Goal: Download file/media

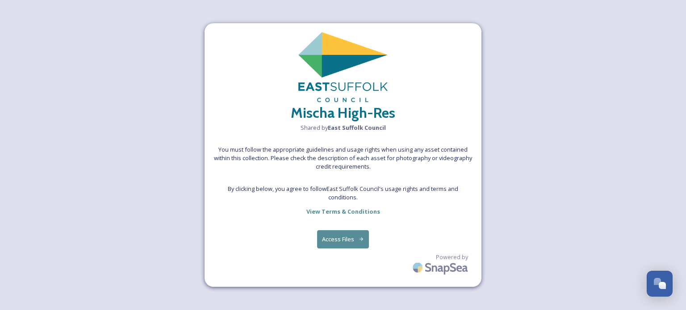
click at [357, 234] on button "Access Files" at bounding box center [343, 239] width 52 height 18
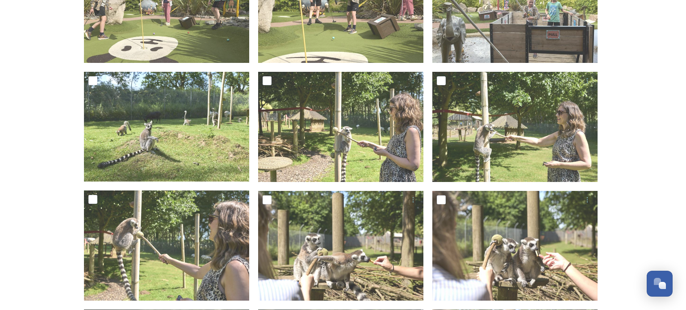
scroll to position [748, 0]
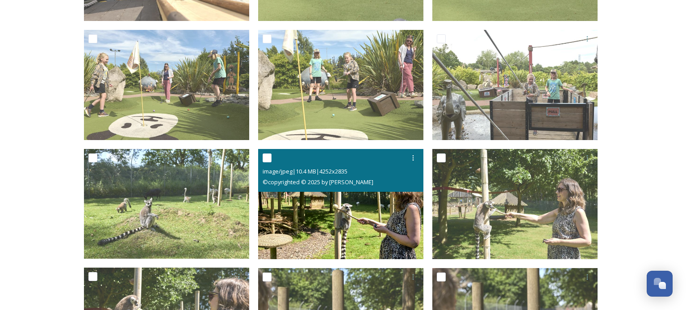
click at [367, 226] on img at bounding box center [340, 204] width 165 height 110
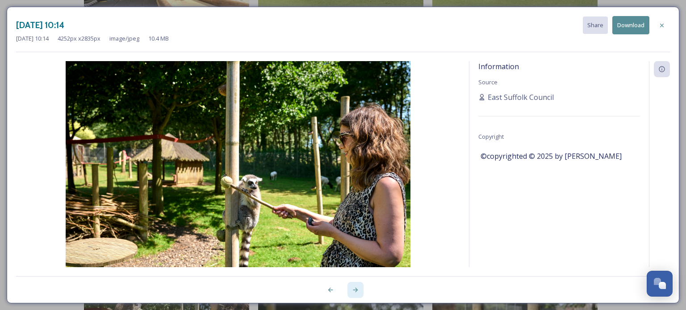
click at [355, 287] on icon at bounding box center [355, 290] width 7 height 7
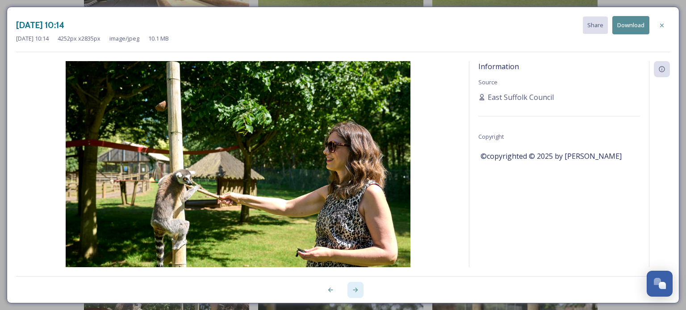
click at [355, 287] on icon at bounding box center [355, 290] width 7 height 7
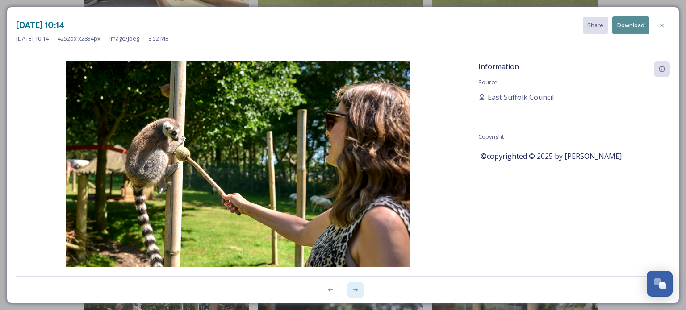
click at [355, 287] on icon at bounding box center [355, 290] width 7 height 7
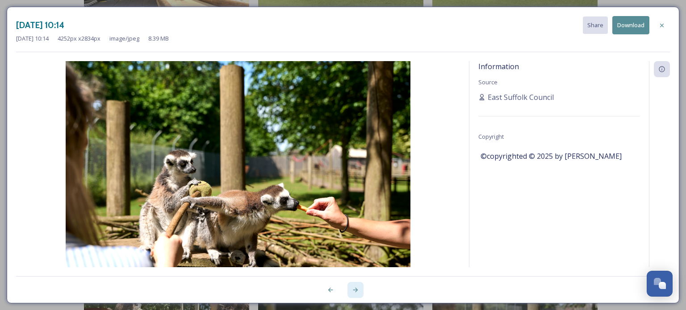
click at [355, 287] on icon at bounding box center [355, 290] width 7 height 7
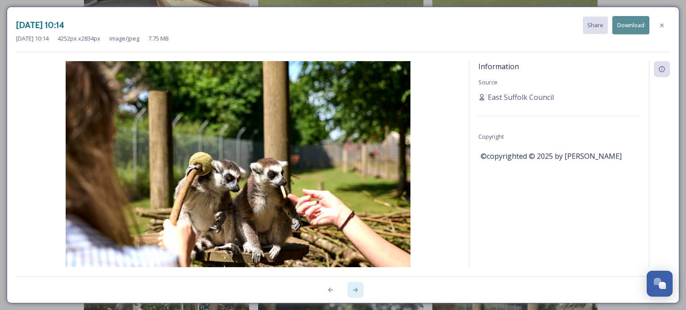
click at [355, 287] on icon at bounding box center [355, 290] width 7 height 7
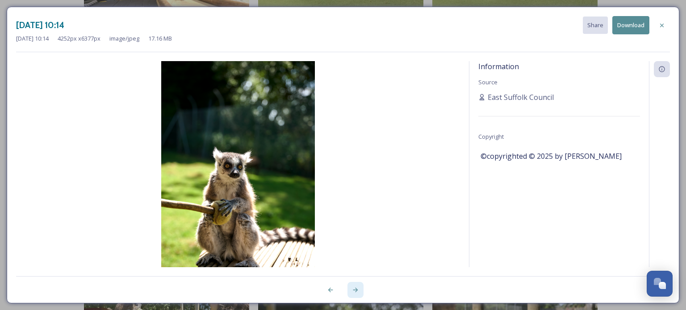
click at [355, 287] on icon at bounding box center [355, 290] width 7 height 7
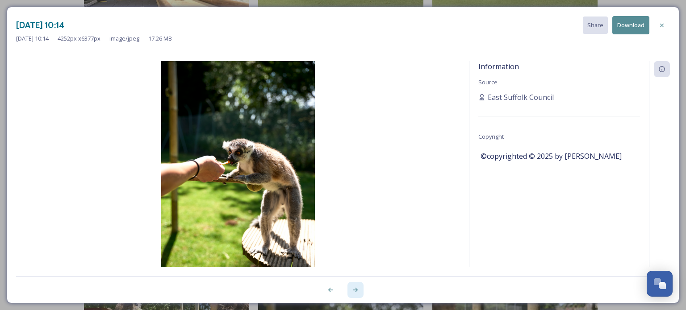
click at [354, 289] on icon at bounding box center [355, 290] width 7 height 7
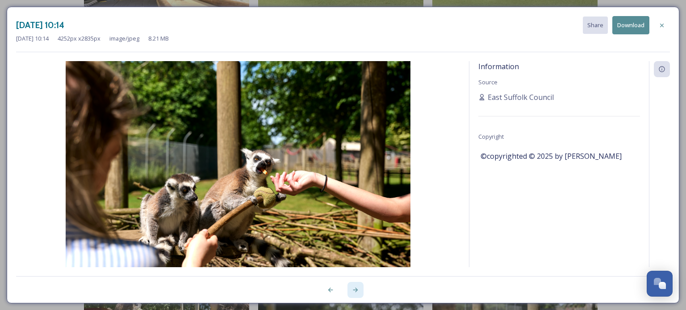
click at [354, 289] on icon at bounding box center [355, 290] width 7 height 7
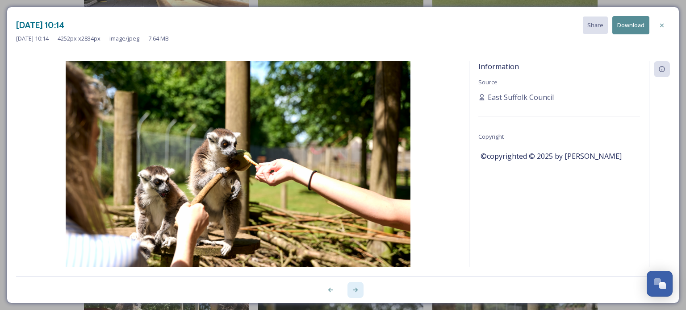
click at [354, 289] on icon at bounding box center [355, 290] width 7 height 7
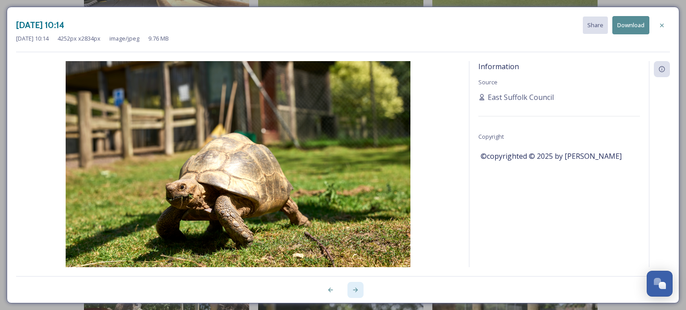
click at [354, 289] on icon at bounding box center [355, 290] width 7 height 7
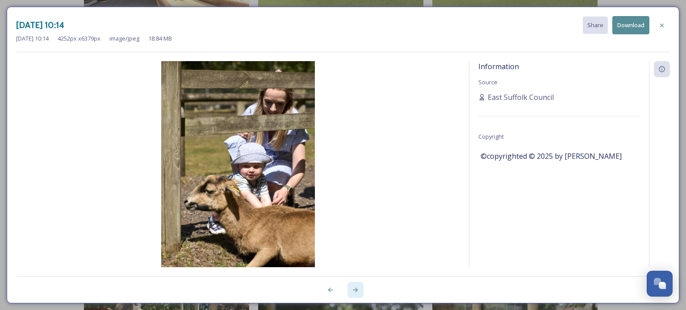
click at [354, 289] on icon at bounding box center [355, 290] width 7 height 7
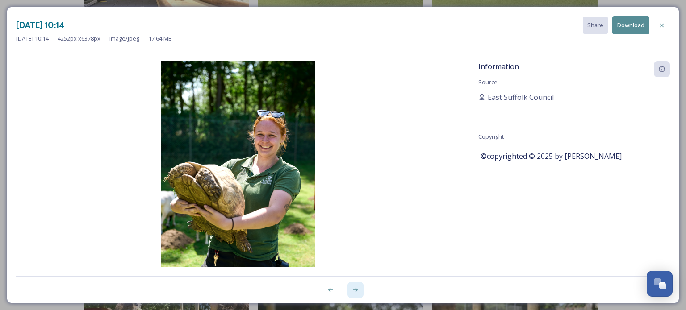
click at [354, 289] on icon at bounding box center [355, 290] width 7 height 7
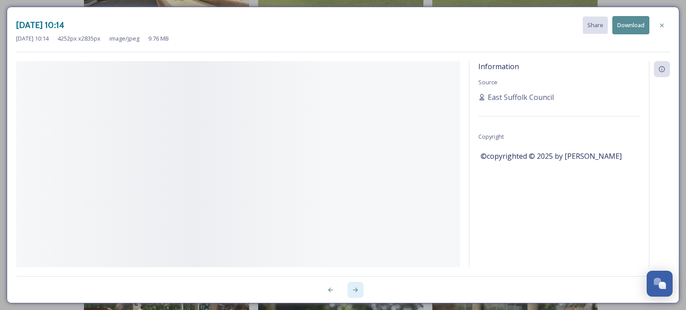
click at [354, 289] on icon at bounding box center [355, 290] width 7 height 7
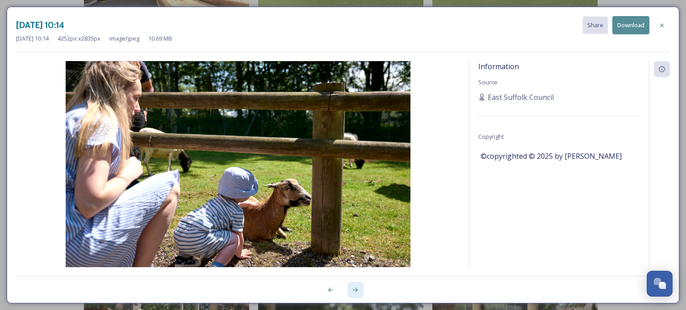
click at [361, 284] on div at bounding box center [356, 290] width 16 height 16
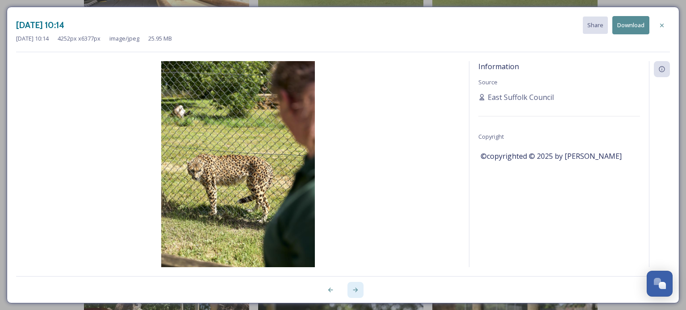
click at [361, 284] on div at bounding box center [356, 290] width 16 height 16
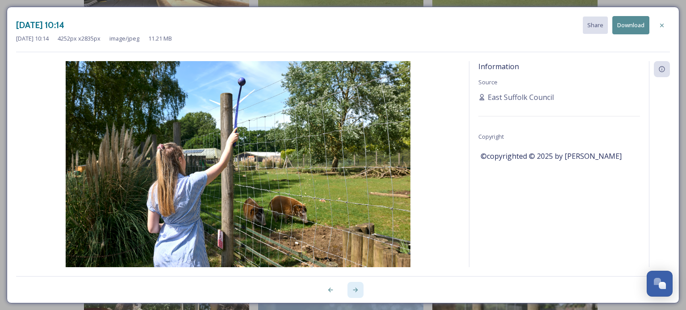
click at [361, 284] on div at bounding box center [356, 290] width 16 height 16
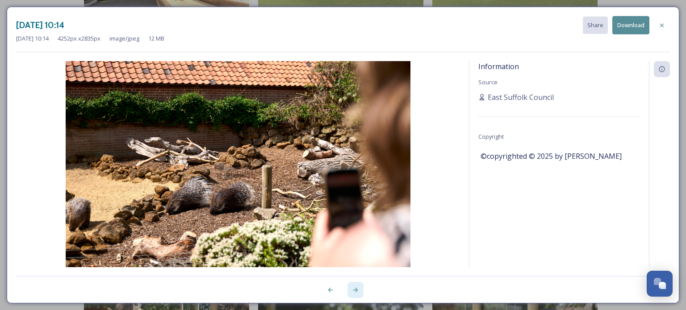
click at [359, 290] on div at bounding box center [356, 290] width 16 height 16
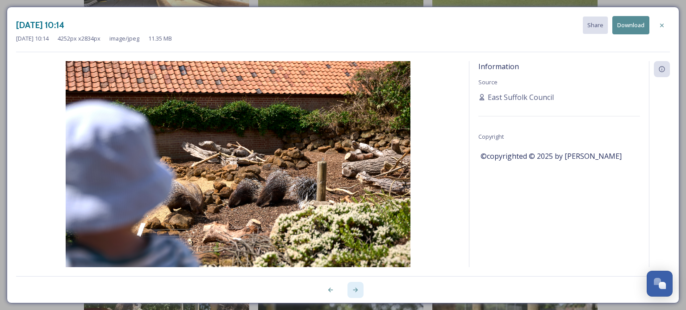
click at [359, 290] on div at bounding box center [356, 290] width 16 height 16
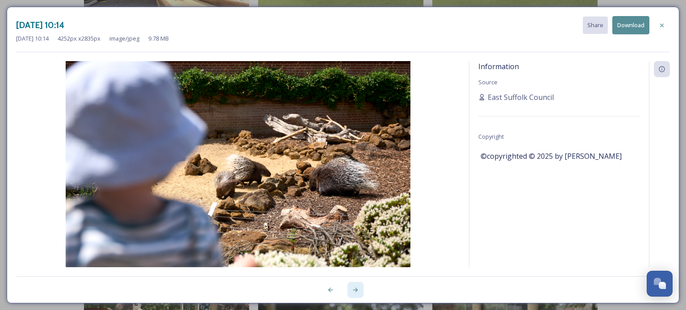
click at [359, 290] on div at bounding box center [356, 290] width 16 height 16
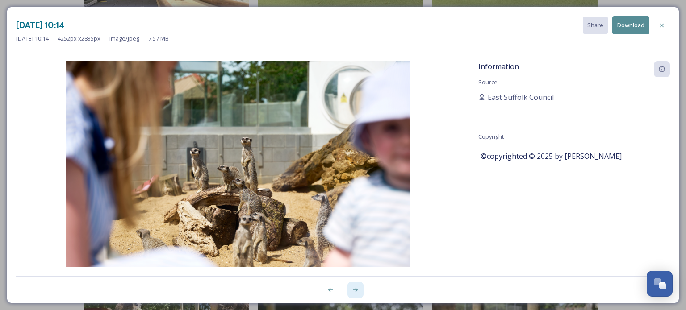
click at [356, 293] on icon at bounding box center [355, 290] width 7 height 7
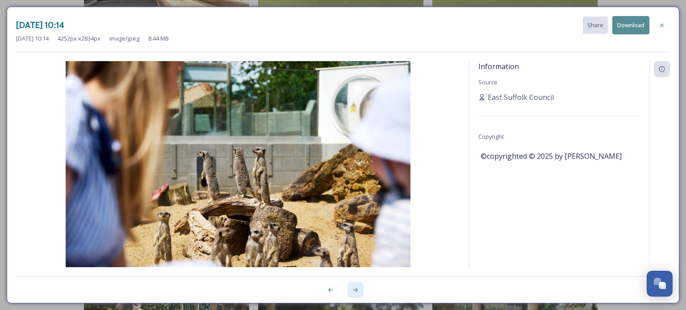
click at [356, 293] on icon at bounding box center [355, 290] width 7 height 7
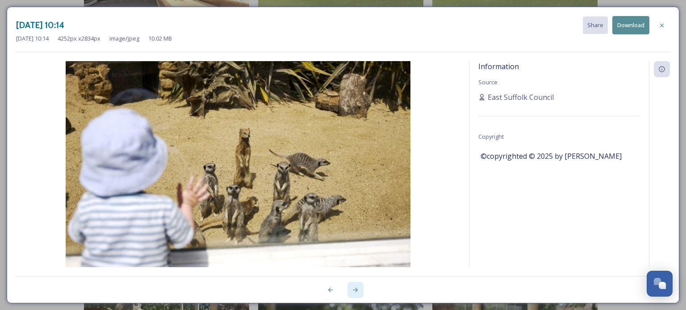
click at [356, 293] on icon at bounding box center [355, 290] width 7 height 7
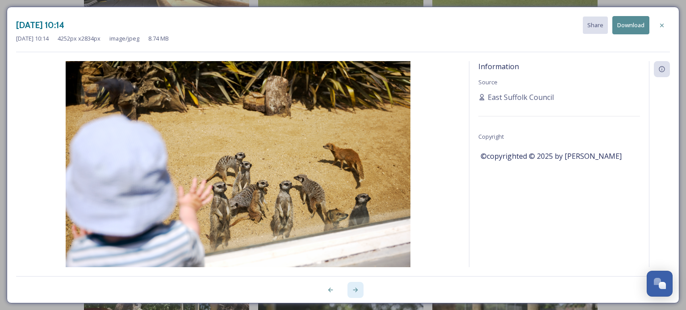
click at [356, 293] on icon at bounding box center [355, 290] width 7 height 7
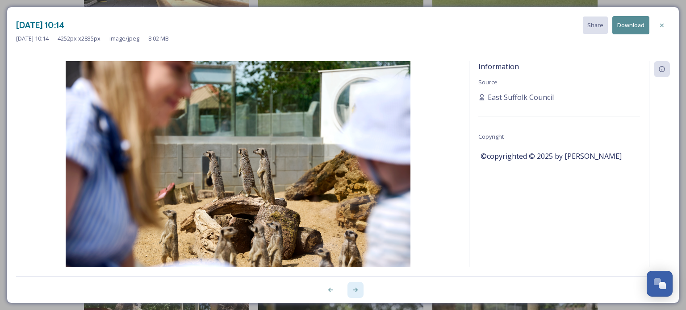
click at [356, 293] on icon at bounding box center [355, 290] width 7 height 7
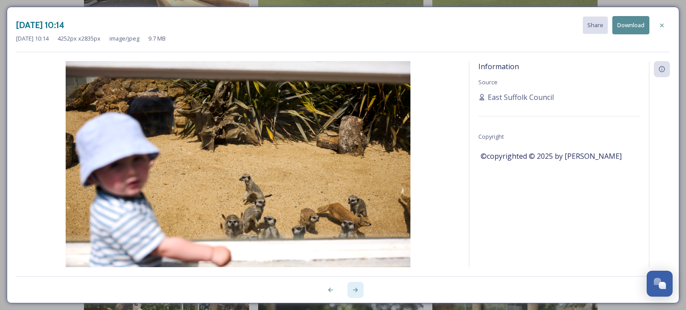
click at [356, 293] on icon at bounding box center [355, 290] width 7 height 7
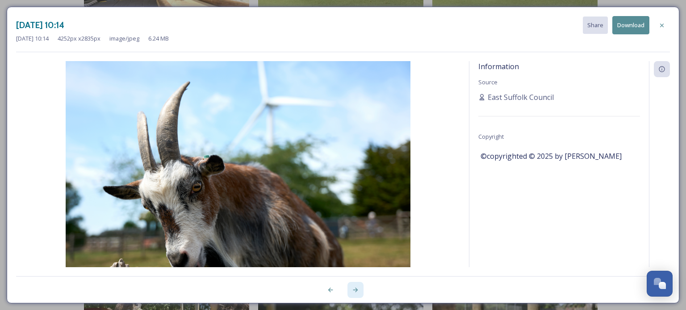
click at [356, 293] on icon at bounding box center [355, 290] width 7 height 7
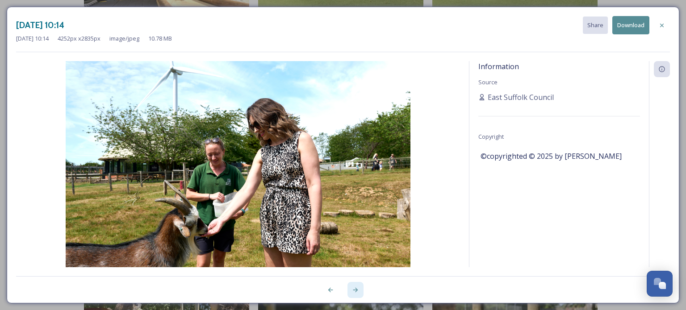
click at [356, 293] on icon at bounding box center [355, 290] width 7 height 7
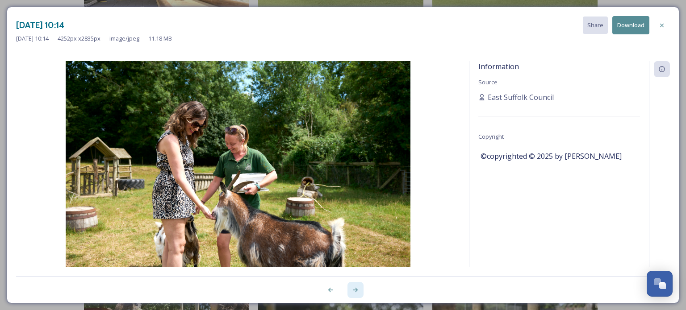
click at [356, 293] on icon at bounding box center [355, 290] width 7 height 7
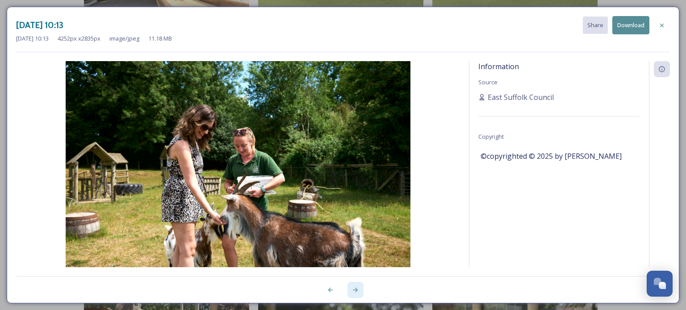
click at [356, 293] on icon at bounding box center [355, 290] width 7 height 7
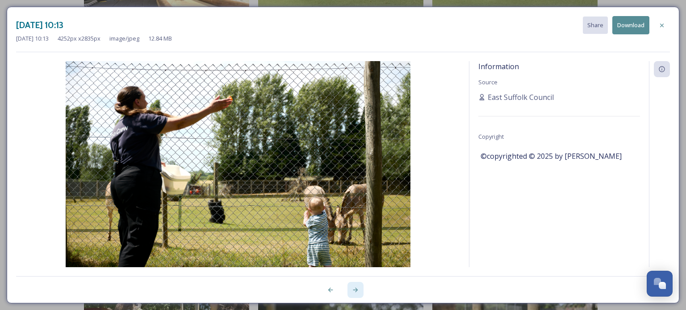
click at [356, 293] on icon at bounding box center [355, 290] width 7 height 7
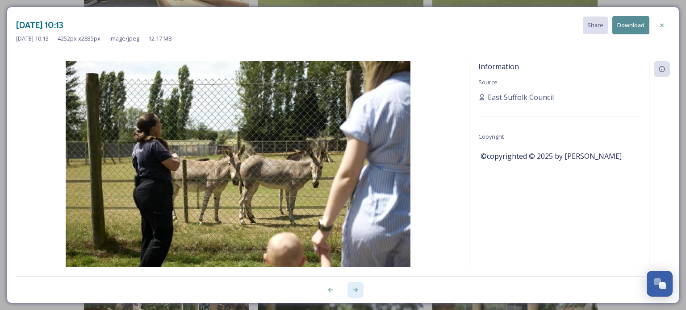
click at [356, 293] on icon at bounding box center [355, 290] width 7 height 7
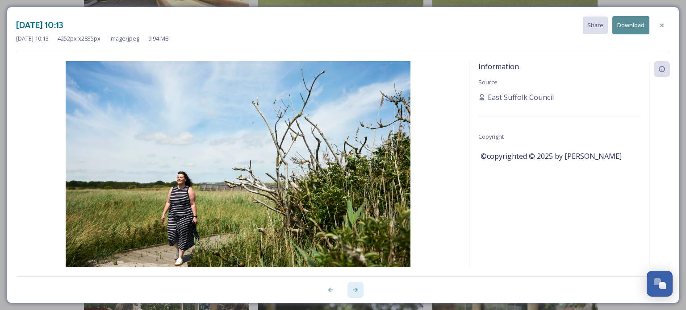
click at [354, 289] on icon at bounding box center [355, 290] width 7 height 7
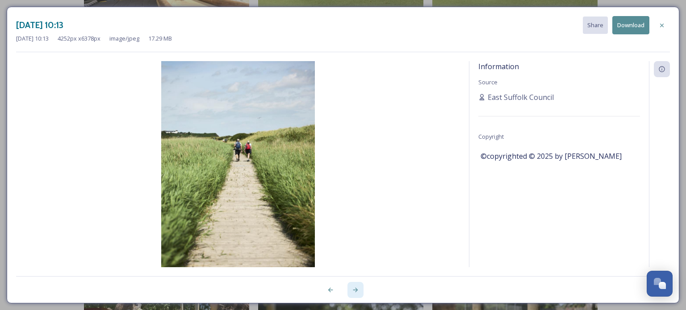
click at [354, 289] on icon at bounding box center [355, 290] width 7 height 7
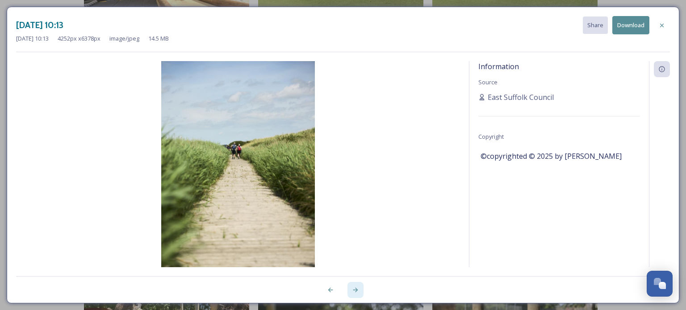
click at [354, 289] on icon at bounding box center [355, 290] width 7 height 7
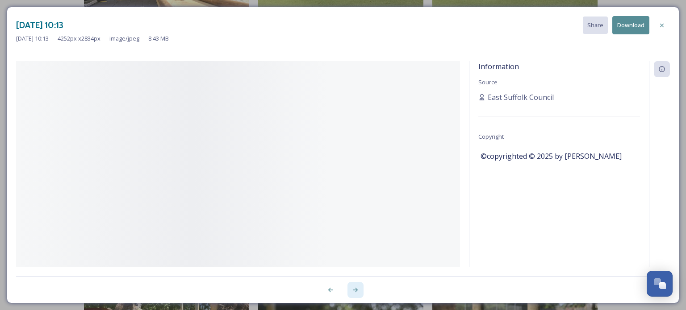
click at [354, 289] on icon at bounding box center [355, 290] width 7 height 7
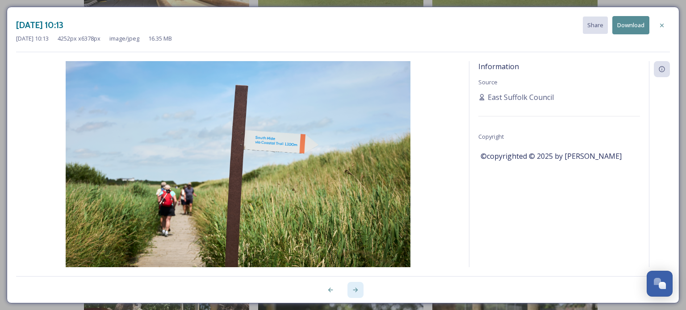
click at [354, 289] on icon at bounding box center [355, 290] width 7 height 7
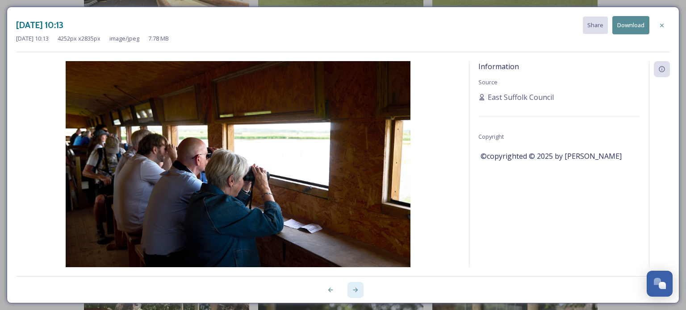
click at [354, 289] on icon at bounding box center [355, 290] width 7 height 7
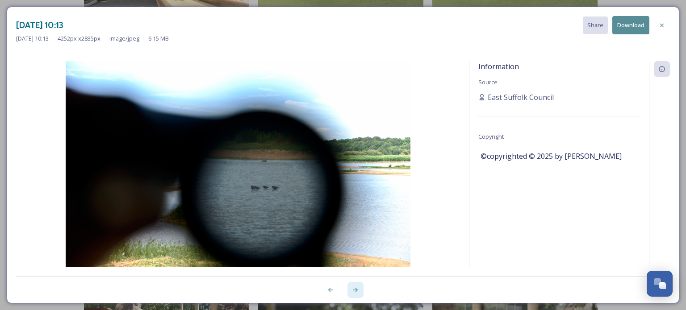
click at [354, 289] on icon at bounding box center [355, 290] width 7 height 7
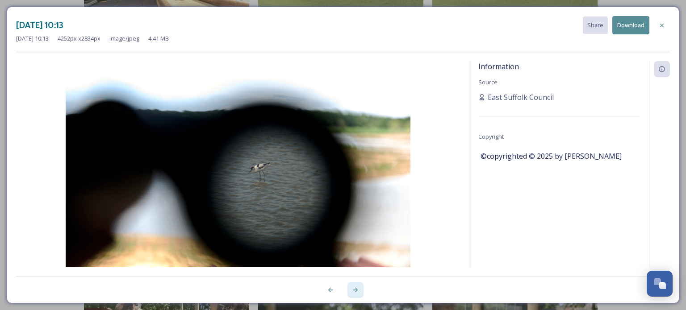
click at [354, 289] on icon at bounding box center [355, 290] width 7 height 7
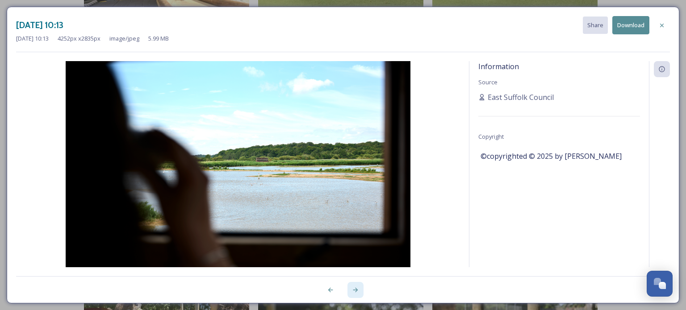
click at [354, 289] on icon at bounding box center [355, 290] width 7 height 7
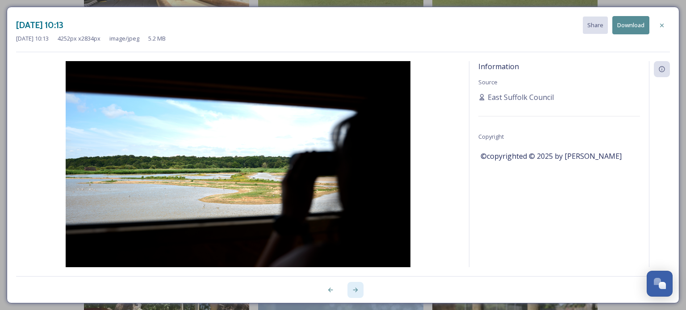
click at [354, 289] on icon at bounding box center [355, 290] width 7 height 7
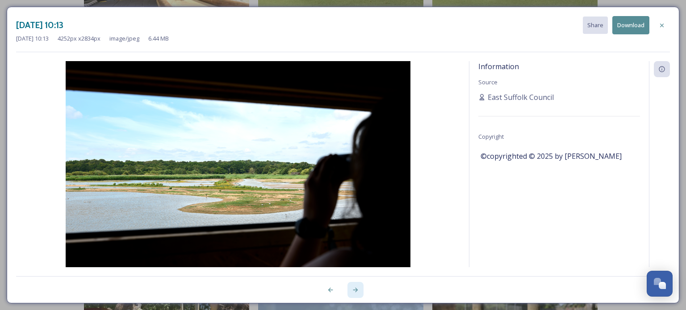
click at [354, 289] on icon at bounding box center [355, 290] width 7 height 7
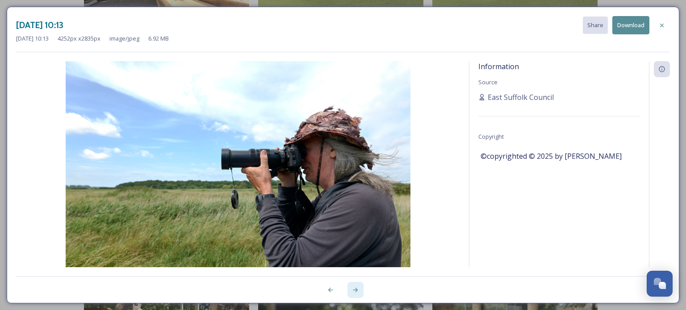
click at [354, 289] on icon at bounding box center [355, 290] width 7 height 7
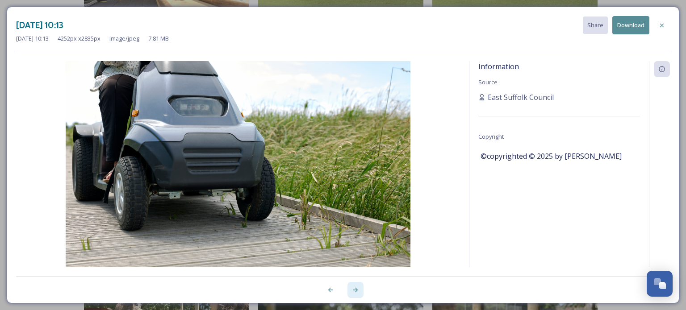
click at [354, 289] on icon at bounding box center [355, 290] width 7 height 7
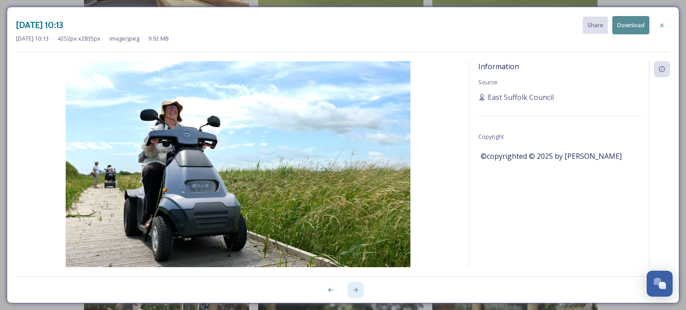
click at [354, 289] on icon at bounding box center [355, 290] width 7 height 7
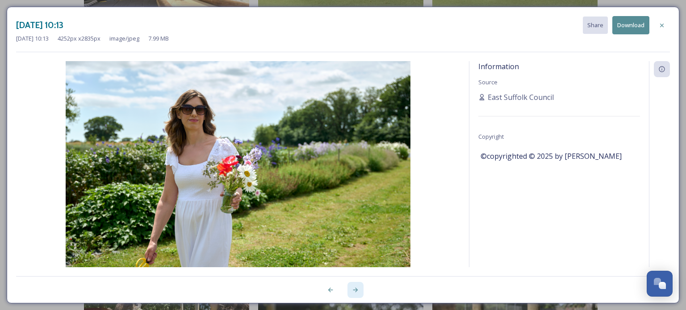
click at [356, 288] on icon at bounding box center [355, 290] width 7 height 7
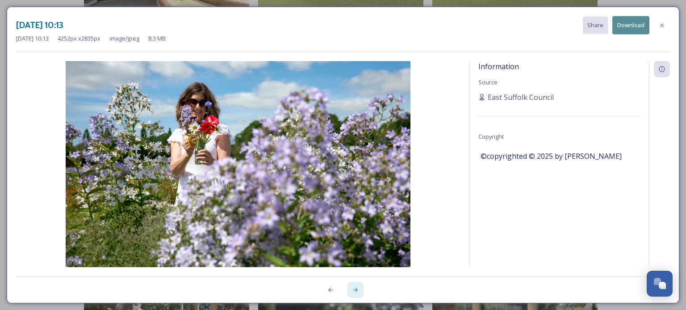
click at [356, 288] on icon at bounding box center [355, 290] width 7 height 7
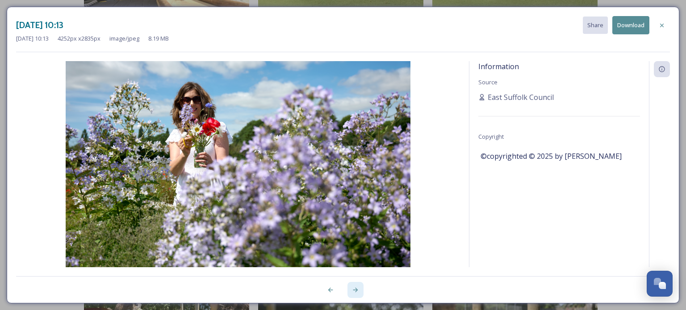
click at [356, 288] on icon at bounding box center [355, 290] width 7 height 7
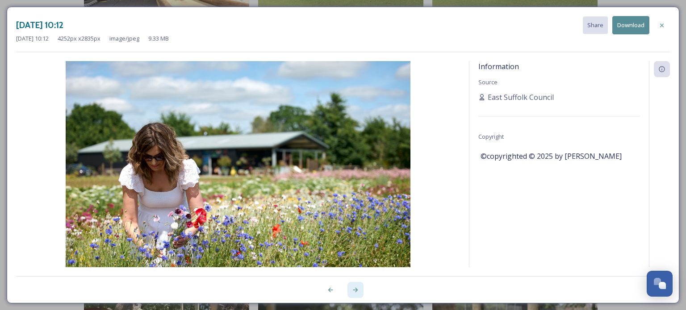
click at [356, 288] on icon at bounding box center [355, 290] width 7 height 7
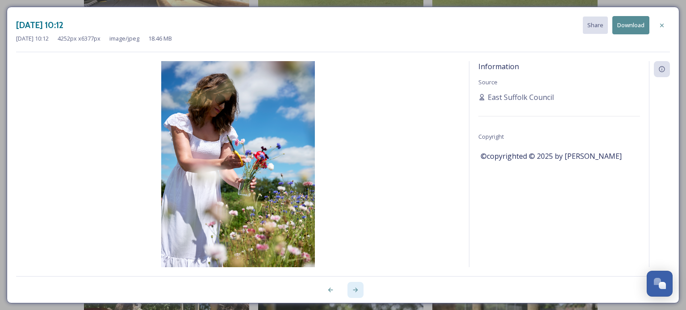
click at [356, 288] on icon at bounding box center [355, 290] width 7 height 7
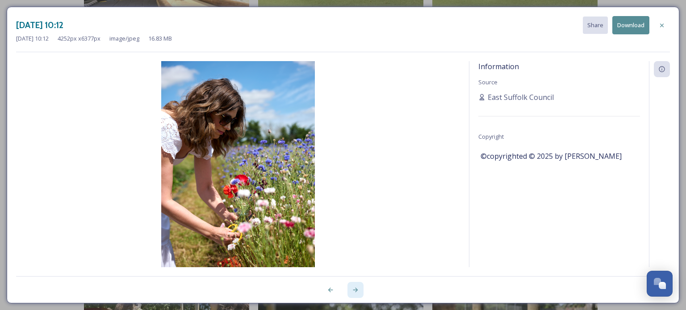
click at [356, 288] on icon at bounding box center [355, 290] width 7 height 7
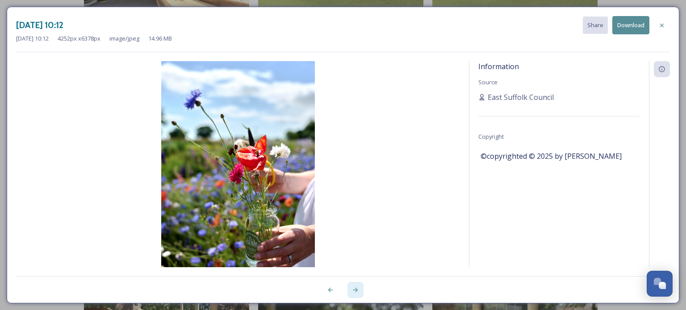
click at [356, 288] on icon at bounding box center [355, 290] width 7 height 7
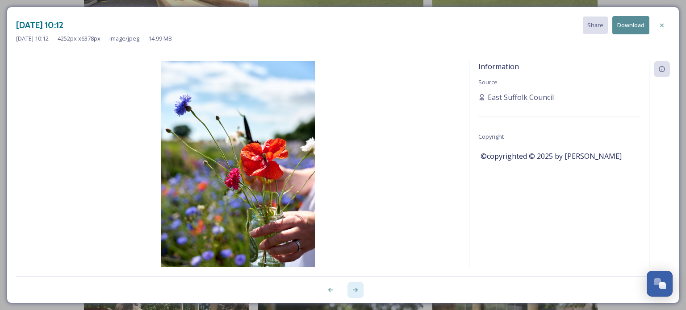
click at [356, 288] on icon at bounding box center [355, 290] width 7 height 7
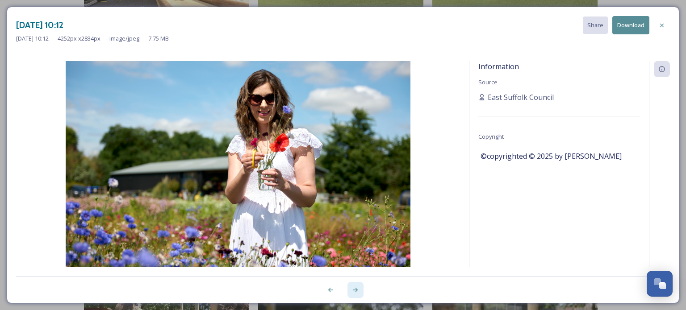
click at [356, 288] on icon at bounding box center [355, 290] width 7 height 7
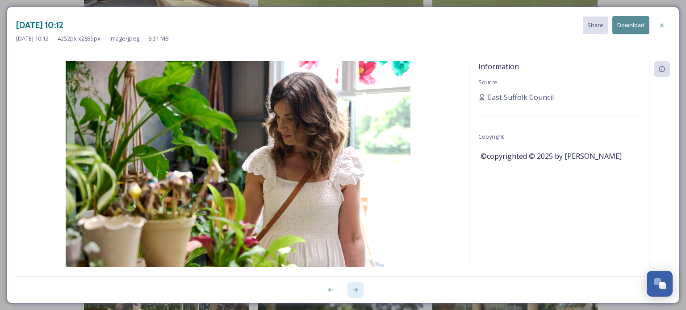
click at [356, 288] on icon at bounding box center [355, 290] width 7 height 7
click at [331, 289] on icon at bounding box center [330, 290] width 7 height 7
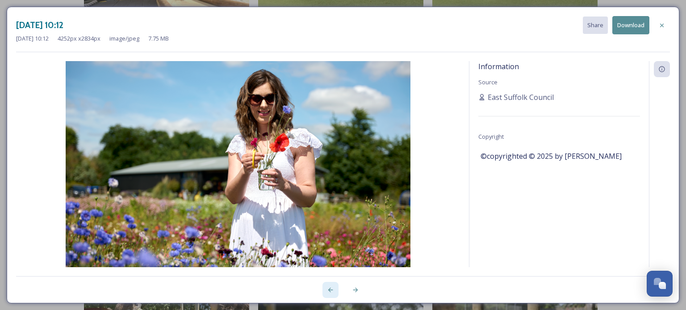
click at [331, 289] on icon at bounding box center [330, 290] width 7 height 7
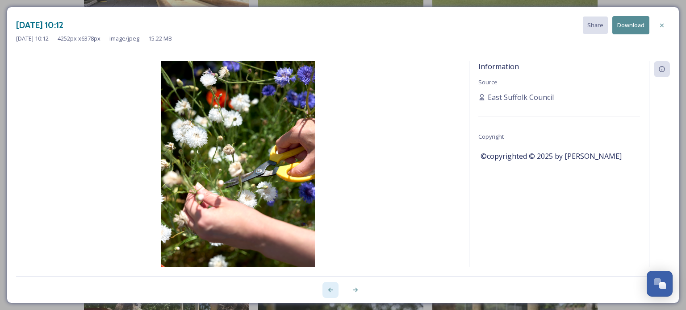
click at [331, 289] on icon at bounding box center [330, 290] width 7 height 7
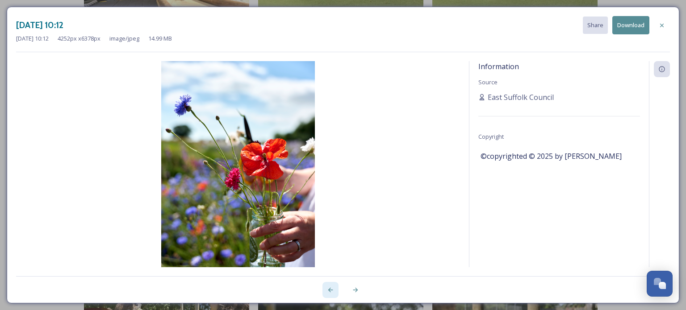
click at [337, 290] on div at bounding box center [331, 290] width 16 height 16
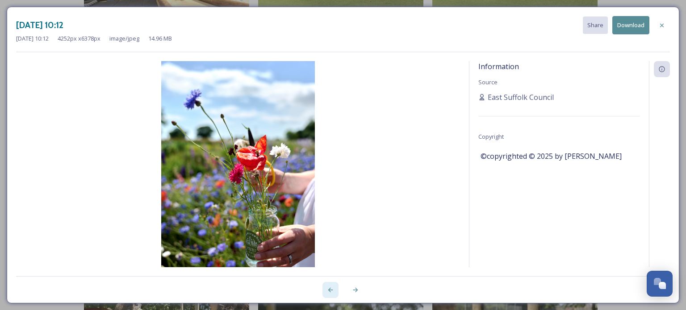
click at [337, 290] on div at bounding box center [331, 290] width 16 height 16
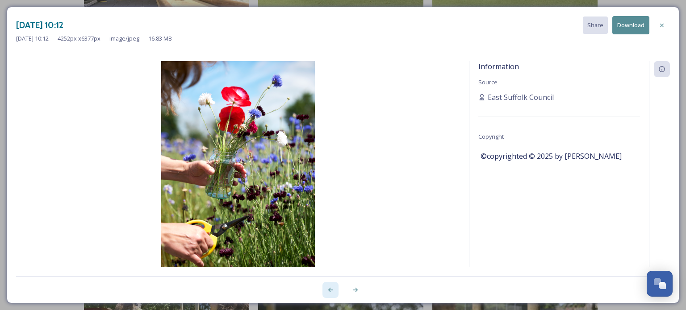
click at [329, 290] on icon at bounding box center [330, 290] width 5 height 4
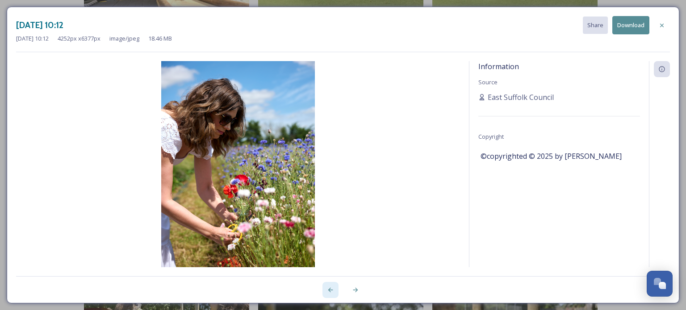
click at [329, 290] on icon at bounding box center [330, 290] width 5 height 4
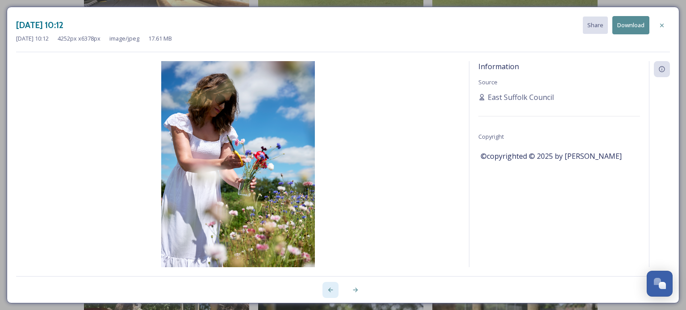
click at [329, 290] on icon at bounding box center [330, 290] width 5 height 4
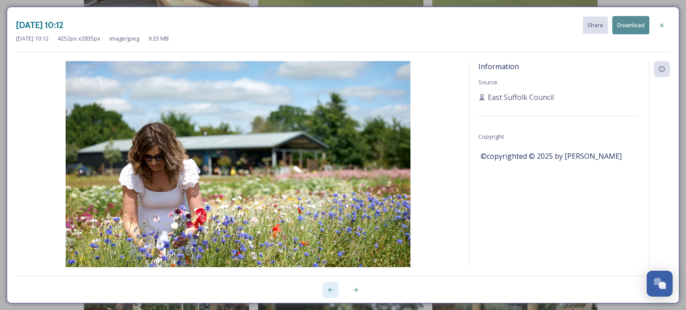
click at [329, 290] on icon at bounding box center [330, 290] width 5 height 4
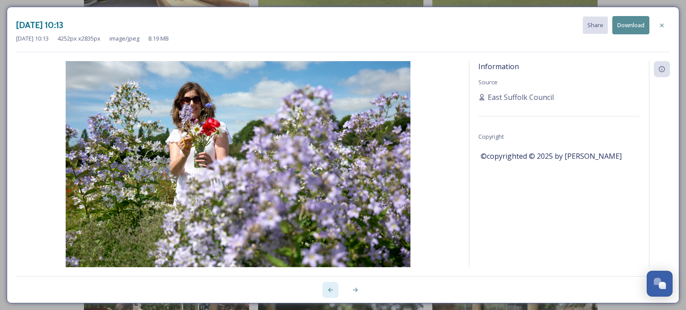
click at [329, 290] on icon at bounding box center [330, 290] width 5 height 4
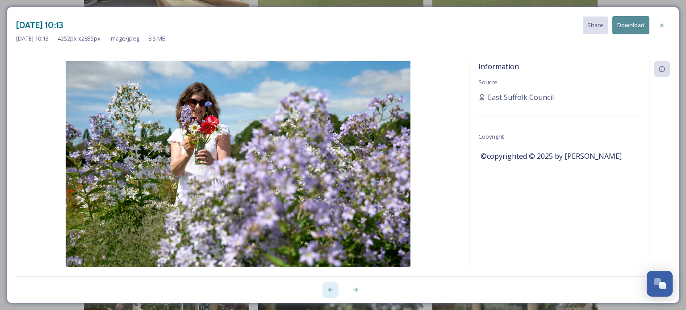
click at [329, 290] on icon at bounding box center [330, 290] width 5 height 4
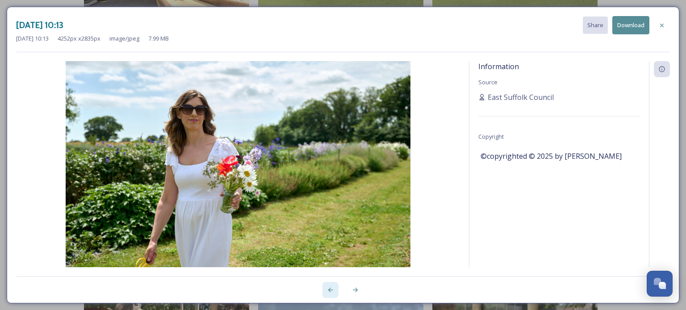
click at [329, 290] on icon at bounding box center [330, 290] width 5 height 4
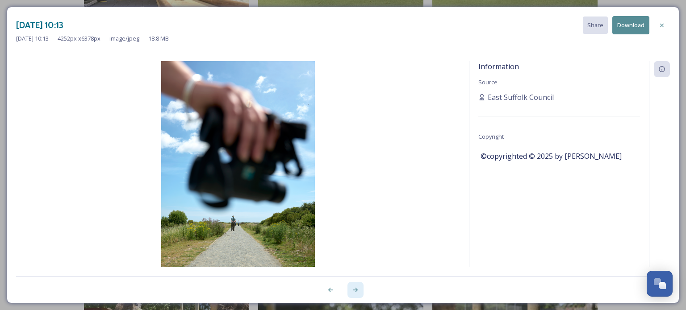
click at [354, 289] on icon at bounding box center [355, 290] width 7 height 7
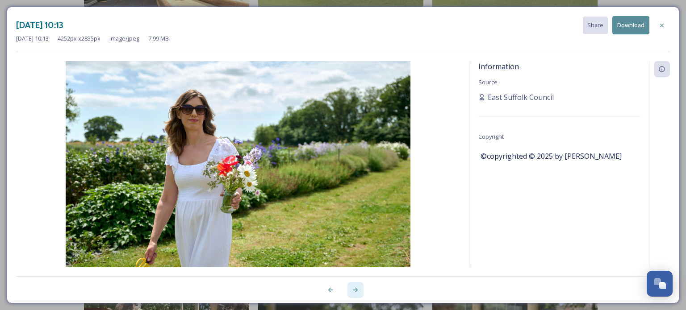
click at [354, 289] on icon at bounding box center [355, 290] width 7 height 7
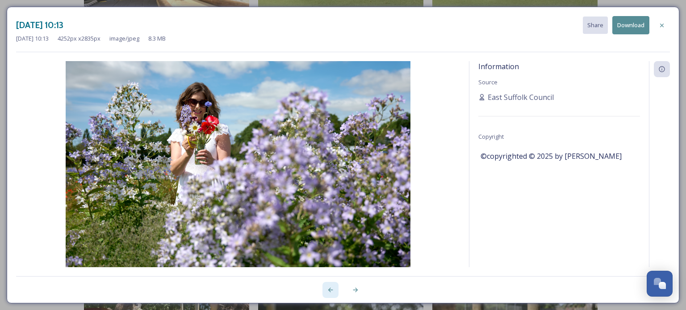
click at [332, 294] on div at bounding box center [331, 290] width 16 height 16
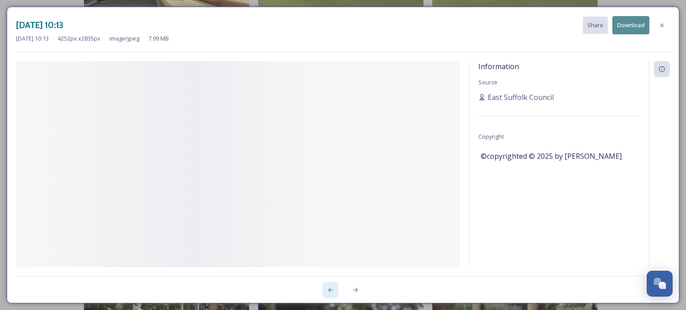
click at [332, 294] on div at bounding box center [331, 290] width 16 height 16
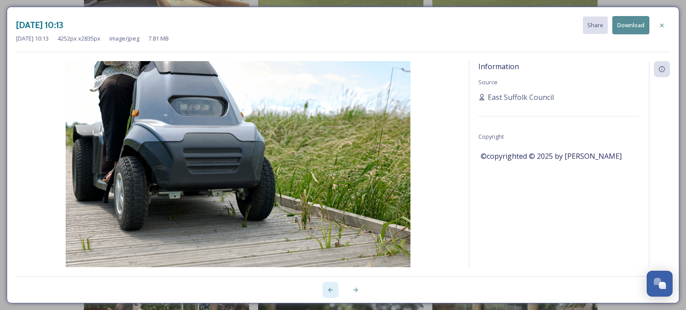
click at [332, 294] on div at bounding box center [331, 290] width 16 height 16
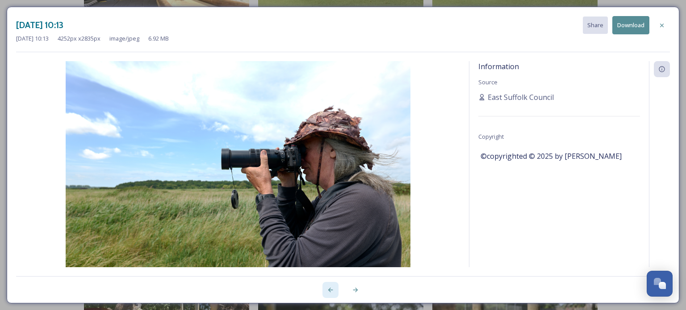
click at [332, 294] on div at bounding box center [331, 290] width 16 height 16
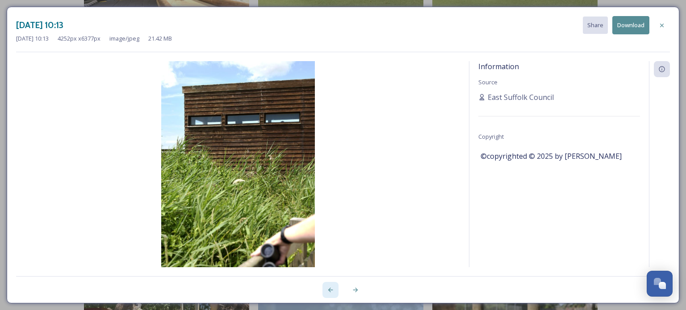
click at [332, 294] on div at bounding box center [331, 290] width 16 height 16
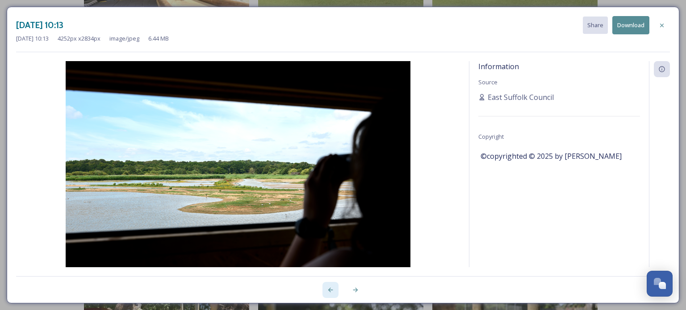
click at [332, 294] on div at bounding box center [331, 290] width 16 height 16
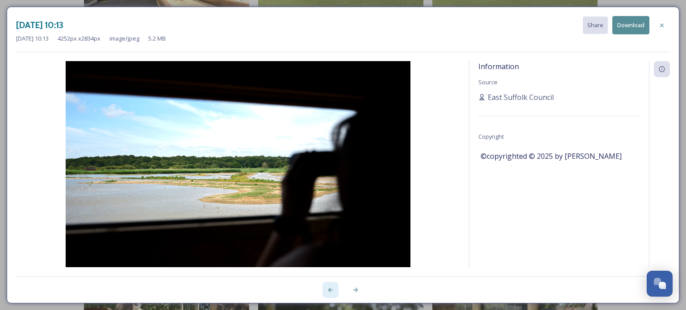
click at [332, 294] on div at bounding box center [331, 290] width 16 height 16
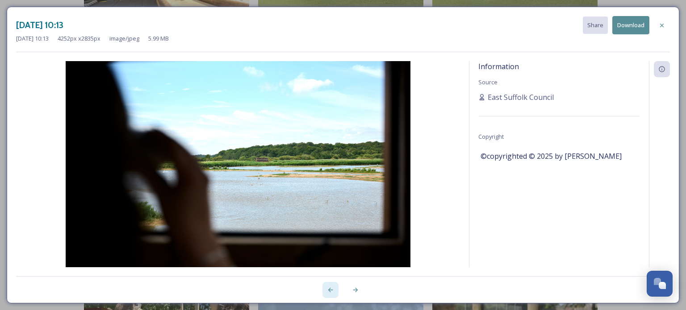
click at [332, 294] on div at bounding box center [331, 290] width 16 height 16
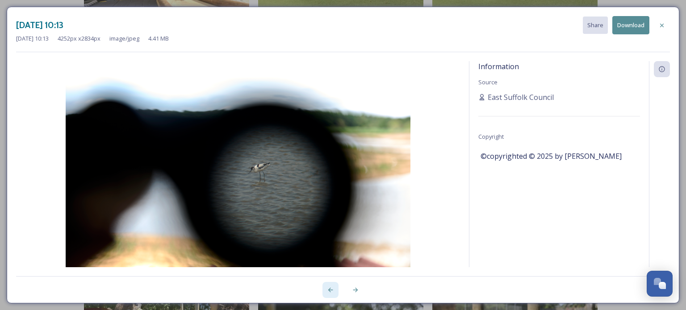
click at [332, 294] on div at bounding box center [331, 290] width 16 height 16
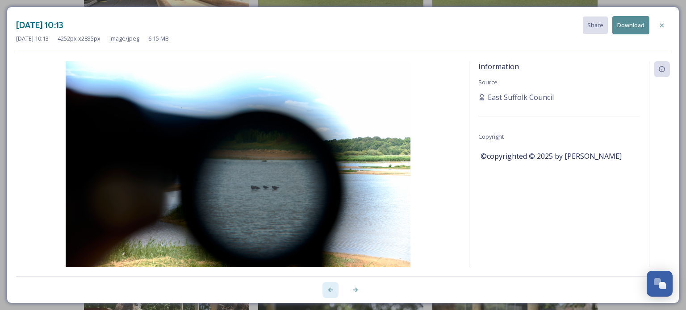
click at [332, 294] on div at bounding box center [331, 290] width 16 height 16
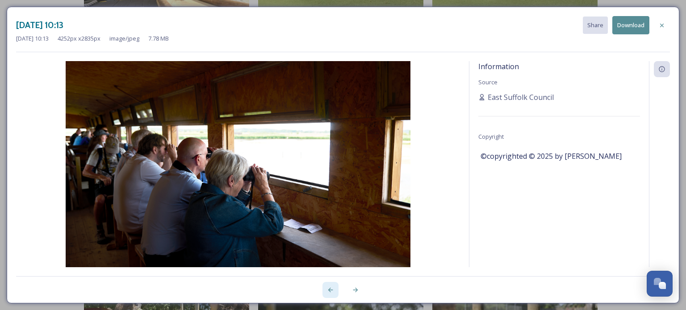
click at [332, 294] on div at bounding box center [331, 290] width 16 height 16
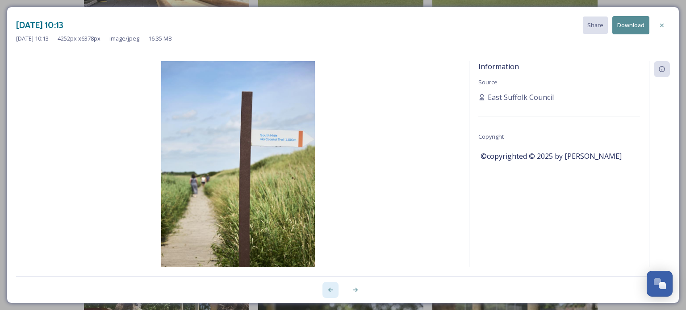
click at [332, 294] on div at bounding box center [331, 290] width 16 height 16
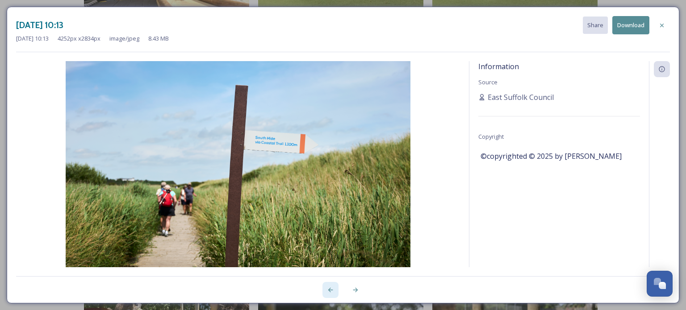
click at [332, 294] on div at bounding box center [331, 290] width 16 height 16
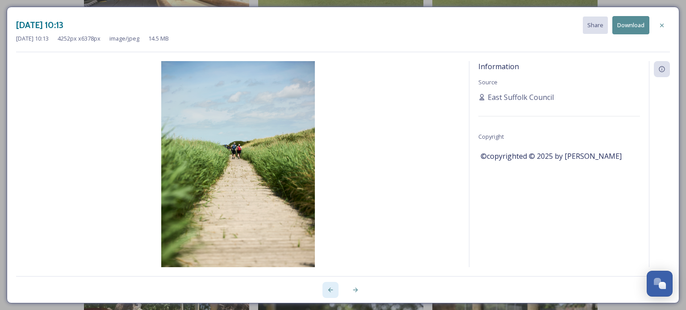
click at [332, 294] on div at bounding box center [331, 290] width 16 height 16
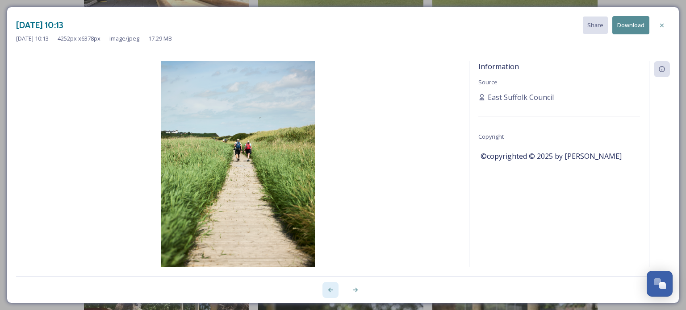
click at [334, 293] on div at bounding box center [331, 290] width 16 height 16
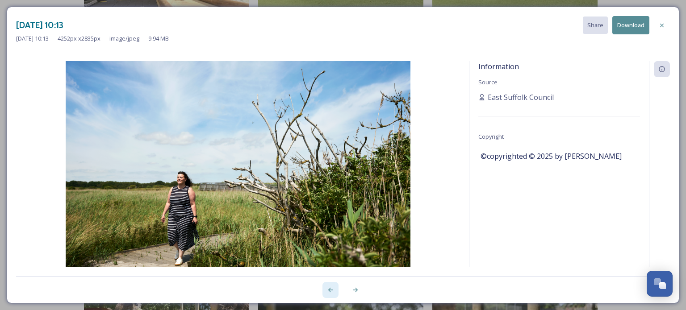
click at [334, 293] on div at bounding box center [331, 290] width 16 height 16
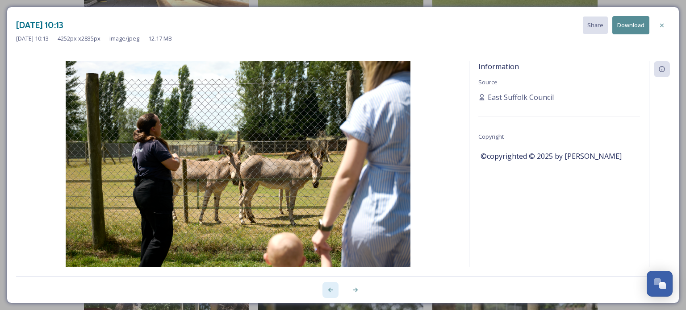
click at [334, 293] on div at bounding box center [331, 290] width 16 height 16
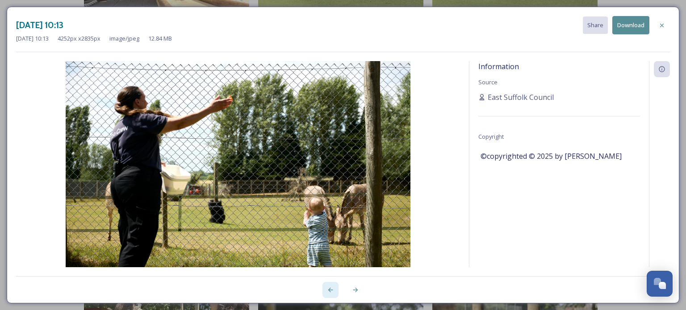
click at [334, 293] on div at bounding box center [331, 290] width 16 height 16
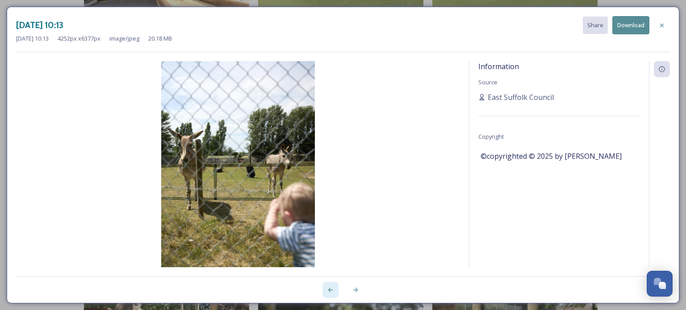
click at [334, 293] on div at bounding box center [331, 290] width 16 height 16
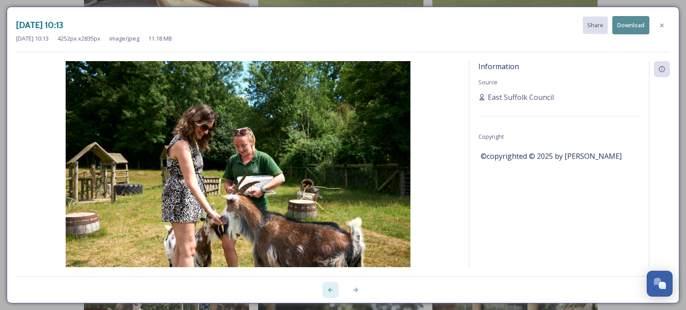
click at [334, 293] on div at bounding box center [331, 290] width 16 height 16
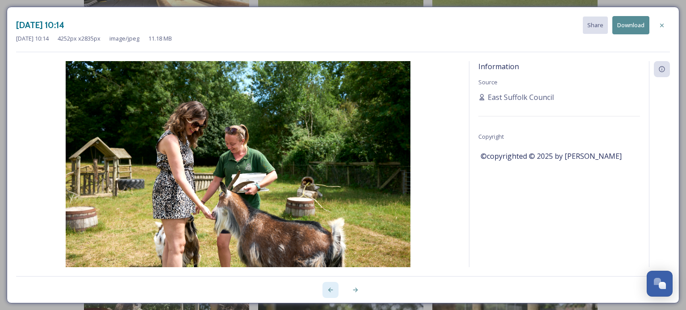
click at [334, 293] on div at bounding box center [331, 290] width 16 height 16
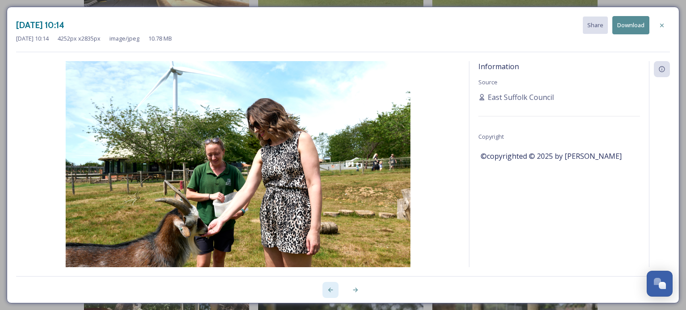
click at [334, 293] on div at bounding box center [331, 290] width 16 height 16
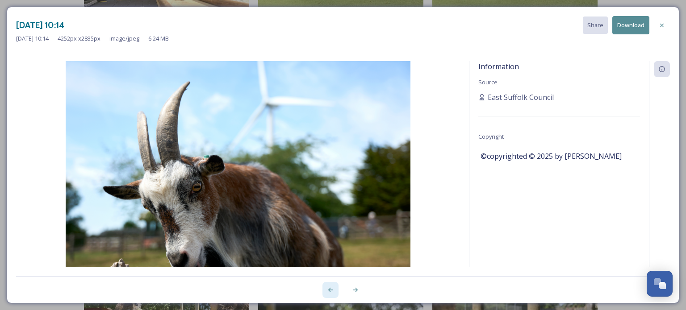
click at [334, 293] on div at bounding box center [331, 290] width 16 height 16
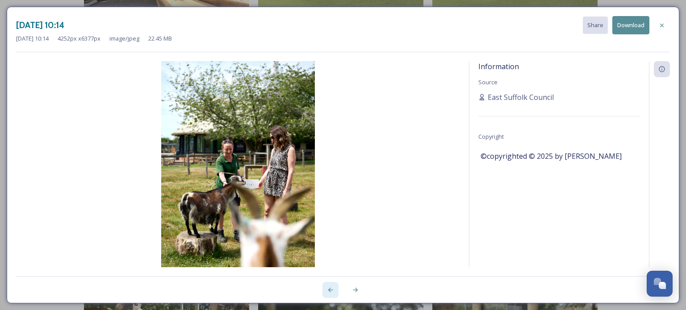
click at [334, 293] on div at bounding box center [331, 290] width 16 height 16
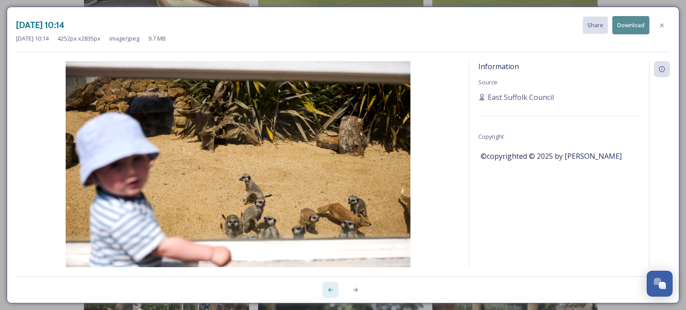
click at [334, 293] on div at bounding box center [331, 290] width 16 height 16
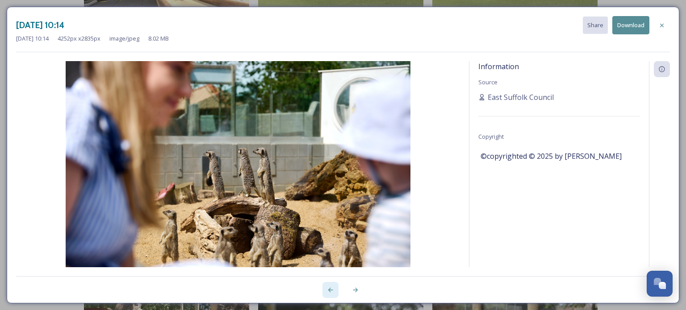
click at [334, 293] on div at bounding box center [331, 290] width 16 height 16
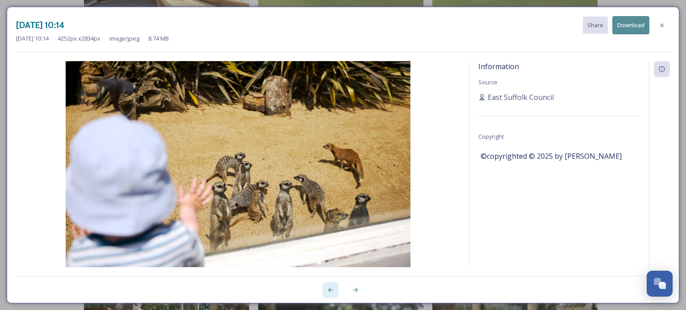
click at [334, 293] on div at bounding box center [331, 290] width 16 height 16
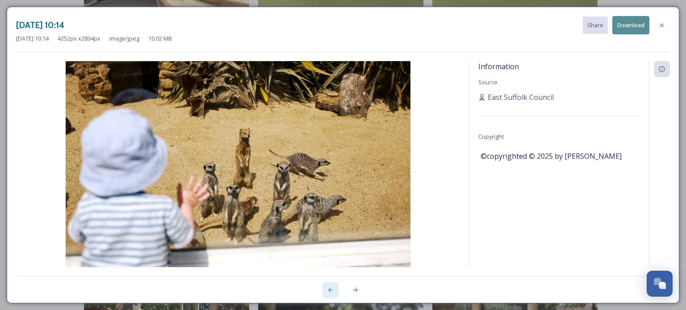
click at [334, 293] on div at bounding box center [331, 290] width 16 height 16
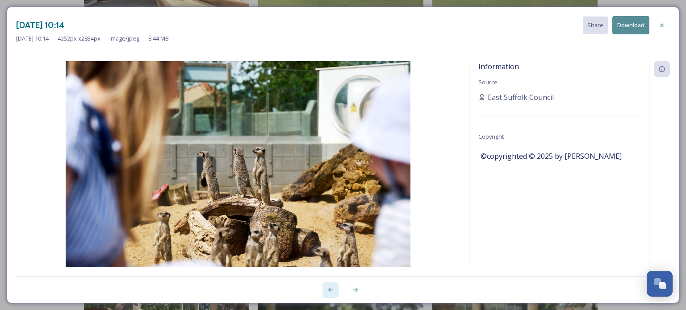
click at [334, 293] on div at bounding box center [331, 290] width 16 height 16
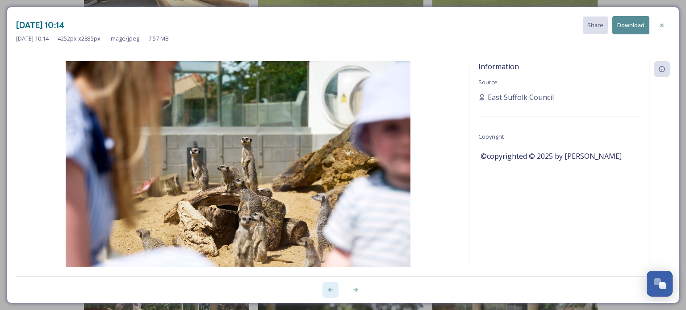
click at [334, 293] on div at bounding box center [331, 290] width 16 height 16
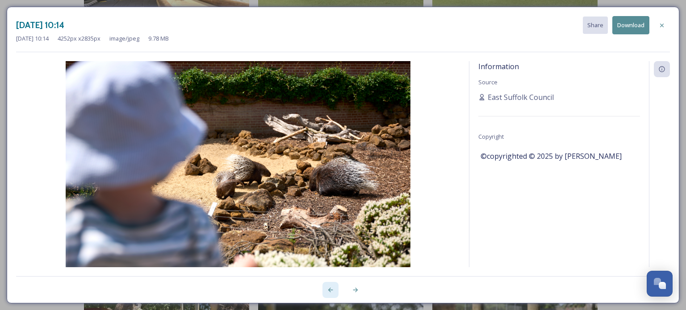
click at [334, 293] on div at bounding box center [331, 290] width 16 height 16
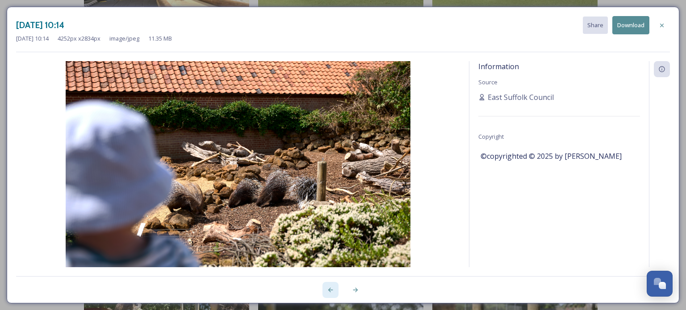
click at [334, 293] on div at bounding box center [331, 290] width 16 height 16
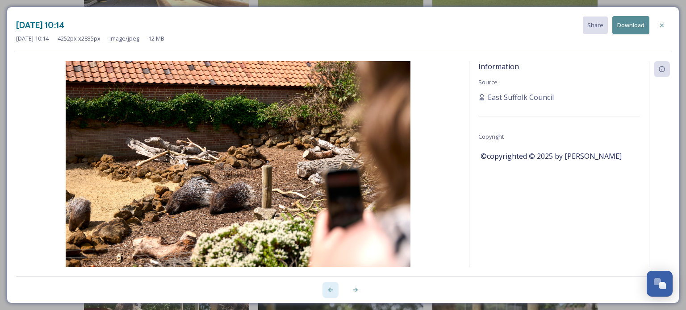
click at [334, 293] on div at bounding box center [331, 290] width 16 height 16
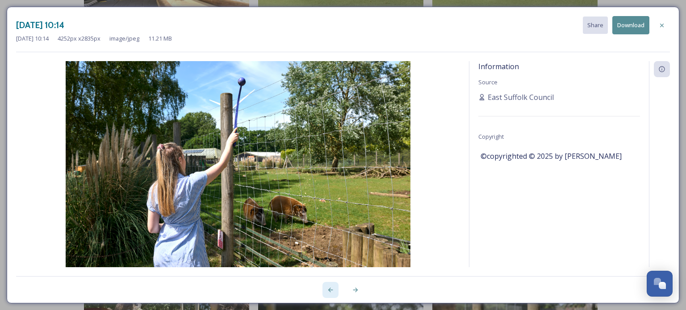
click at [334, 293] on div at bounding box center [331, 290] width 16 height 16
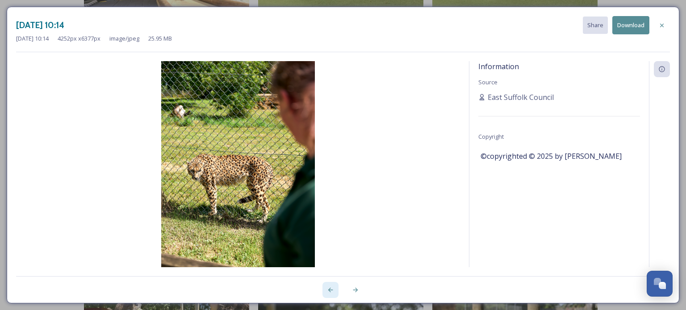
click at [334, 293] on div at bounding box center [331, 290] width 16 height 16
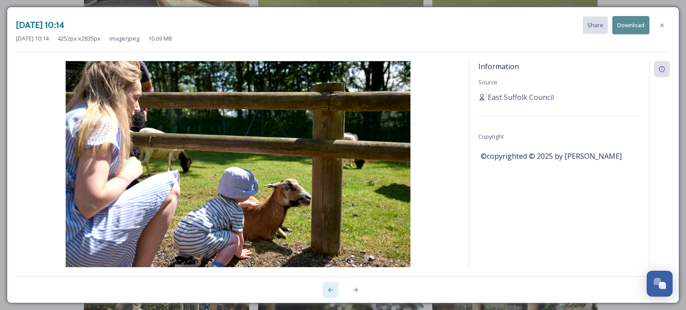
click at [334, 293] on div at bounding box center [331, 290] width 16 height 16
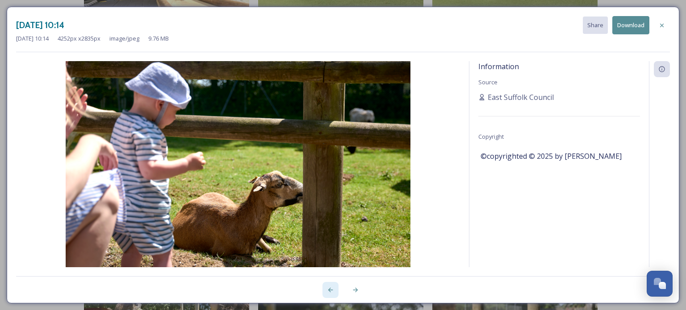
click at [334, 293] on div at bounding box center [331, 290] width 16 height 16
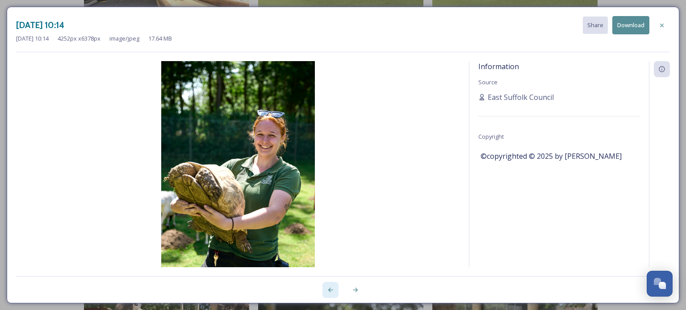
click at [334, 293] on div at bounding box center [331, 290] width 16 height 16
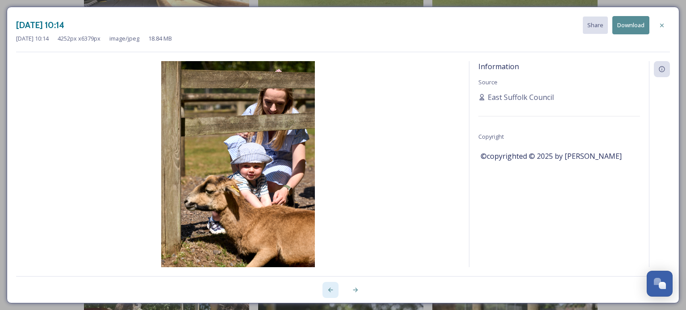
click at [334, 293] on div at bounding box center [331, 290] width 16 height 16
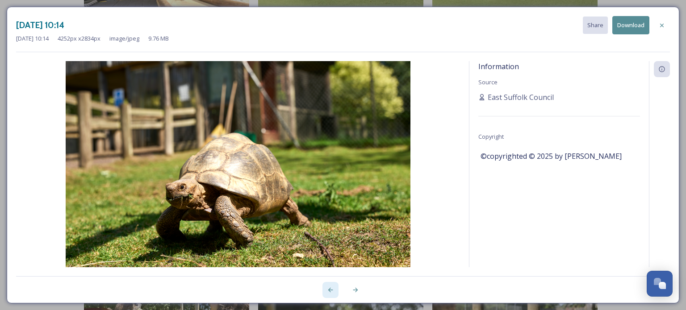
click at [334, 293] on div at bounding box center [331, 290] width 16 height 16
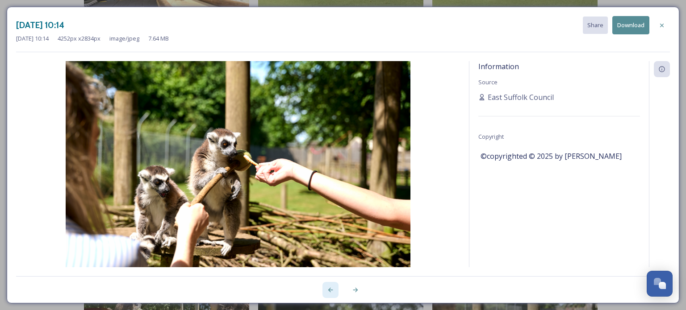
click at [334, 293] on div at bounding box center [331, 290] width 16 height 16
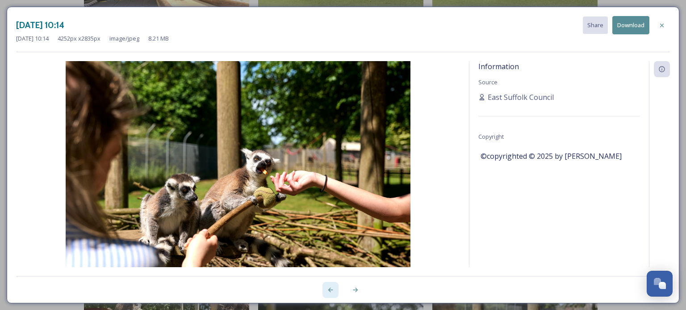
click at [334, 293] on div at bounding box center [331, 290] width 16 height 16
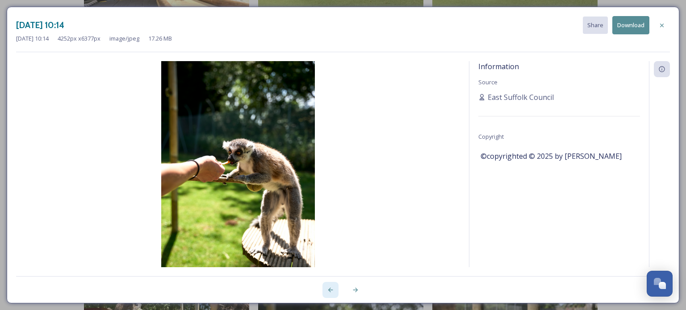
click at [334, 293] on div at bounding box center [331, 290] width 16 height 16
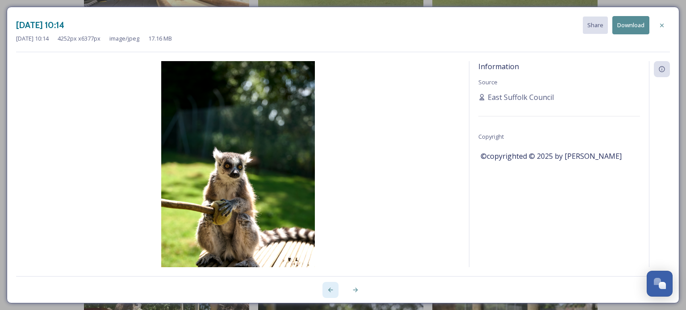
click at [332, 290] on icon at bounding box center [330, 290] width 7 height 7
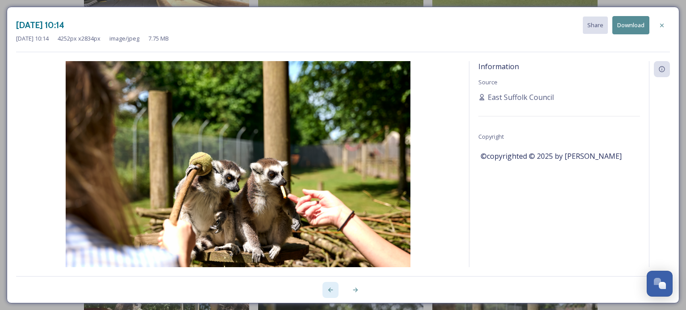
click at [332, 290] on icon at bounding box center [330, 290] width 7 height 7
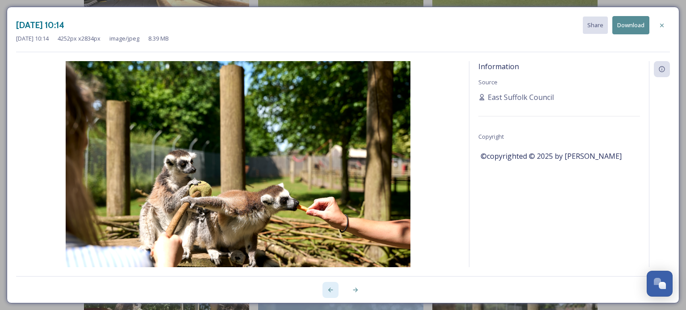
click at [332, 290] on icon at bounding box center [330, 290] width 7 height 7
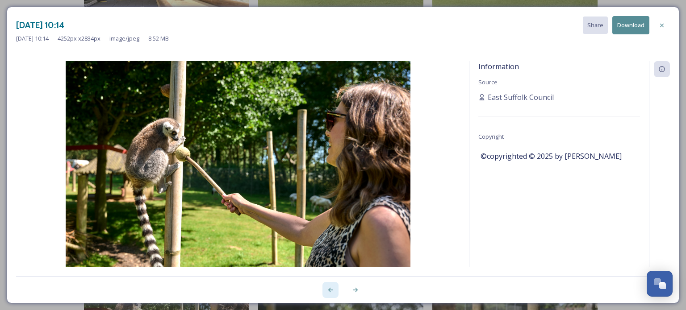
click at [332, 290] on icon at bounding box center [330, 290] width 7 height 7
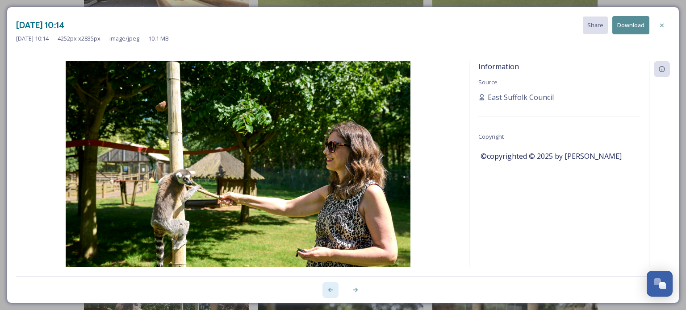
click at [332, 290] on icon at bounding box center [330, 290] width 7 height 7
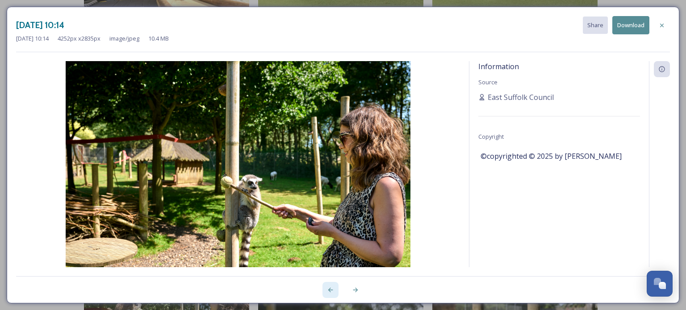
click at [332, 290] on icon at bounding box center [330, 290] width 7 height 7
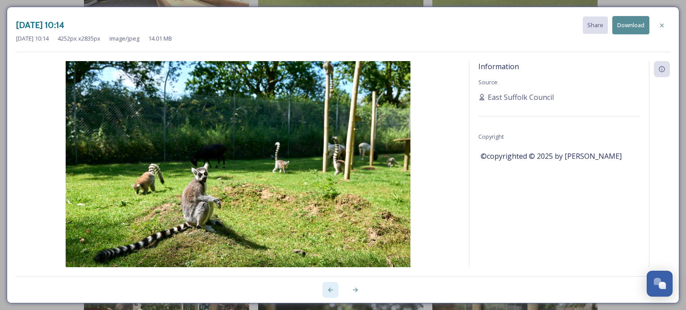
click at [332, 290] on icon at bounding box center [330, 290] width 7 height 7
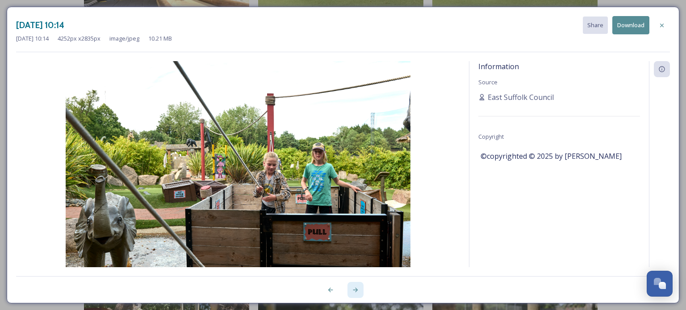
click at [352, 290] on icon at bounding box center [355, 290] width 7 height 7
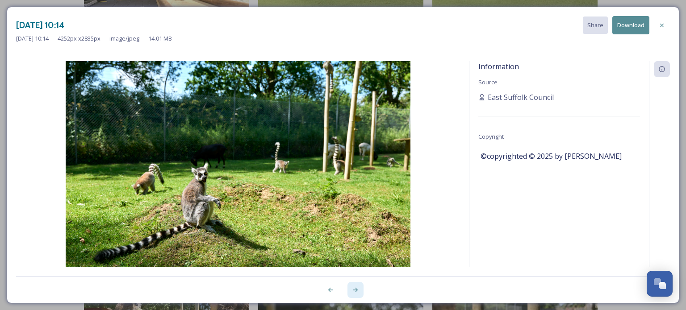
click at [352, 290] on icon at bounding box center [355, 290] width 7 height 7
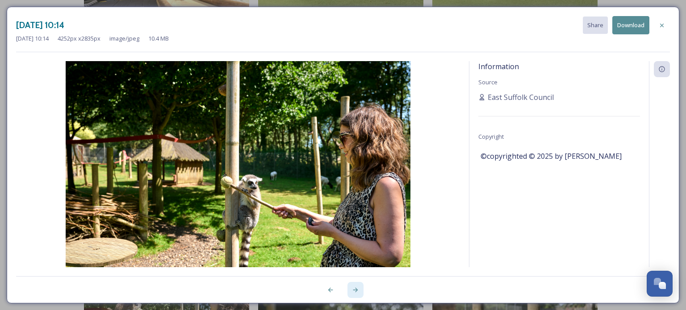
click at [352, 290] on icon at bounding box center [355, 290] width 7 height 7
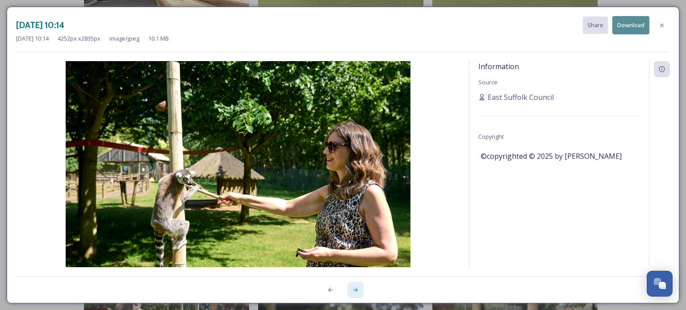
click at [352, 290] on icon at bounding box center [355, 290] width 7 height 7
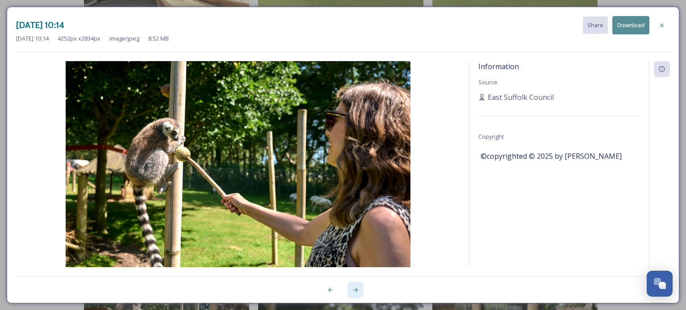
click at [352, 290] on icon at bounding box center [355, 290] width 7 height 7
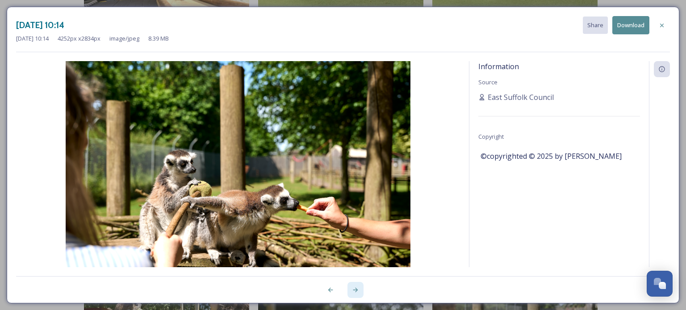
click at [352, 290] on icon at bounding box center [355, 290] width 7 height 7
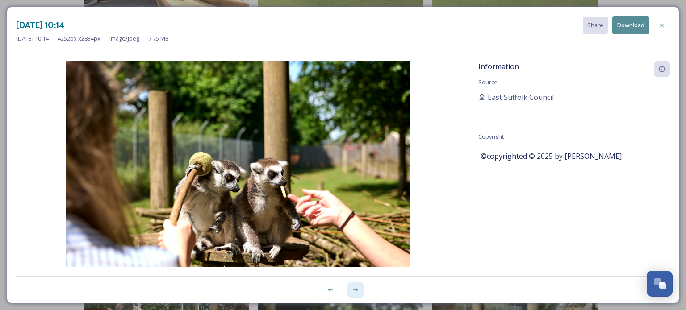
click at [352, 290] on icon at bounding box center [355, 290] width 7 height 7
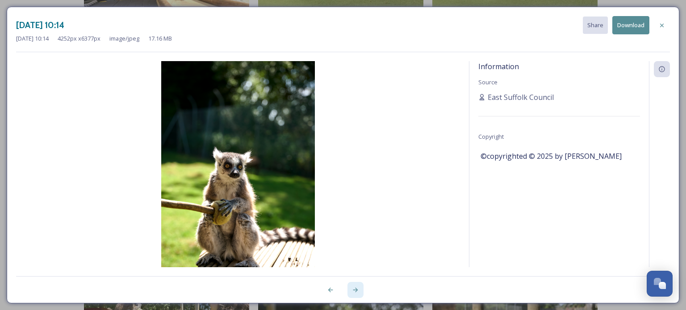
click at [352, 290] on icon at bounding box center [355, 290] width 7 height 7
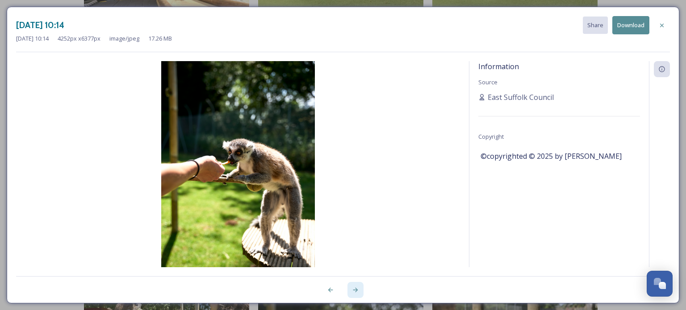
click at [352, 290] on icon at bounding box center [355, 290] width 7 height 7
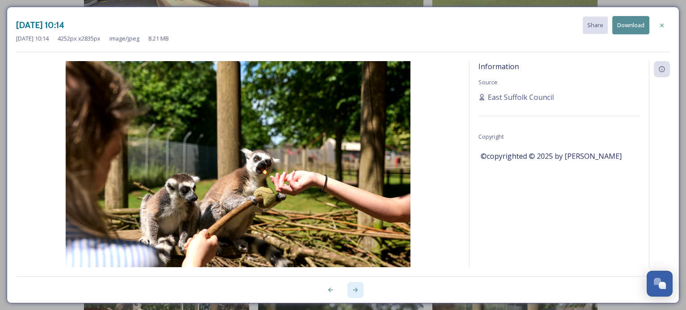
click at [352, 289] on icon at bounding box center [355, 290] width 7 height 7
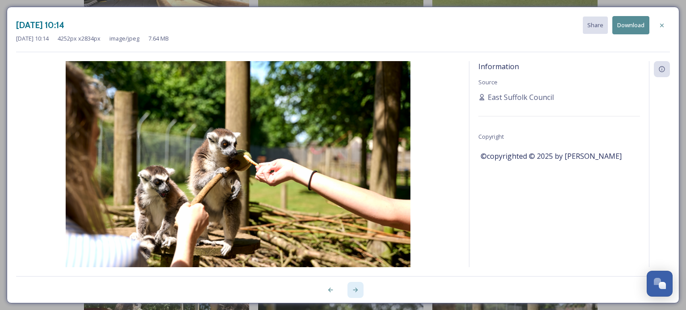
click at [352, 289] on icon at bounding box center [355, 290] width 7 height 7
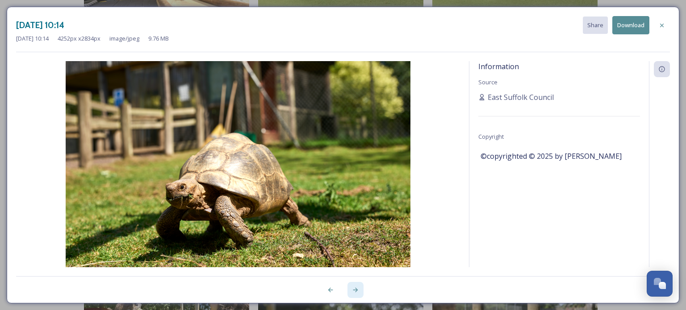
click at [352, 289] on icon at bounding box center [355, 290] width 7 height 7
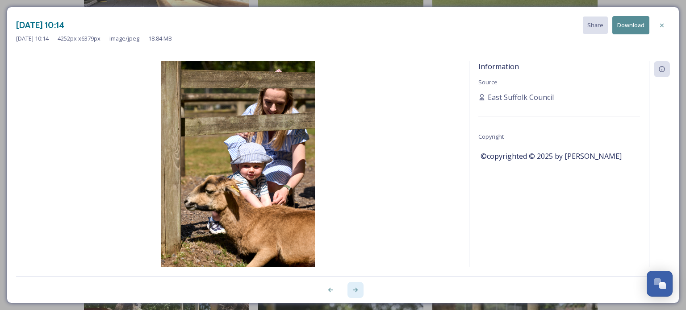
click at [352, 289] on icon at bounding box center [355, 290] width 7 height 7
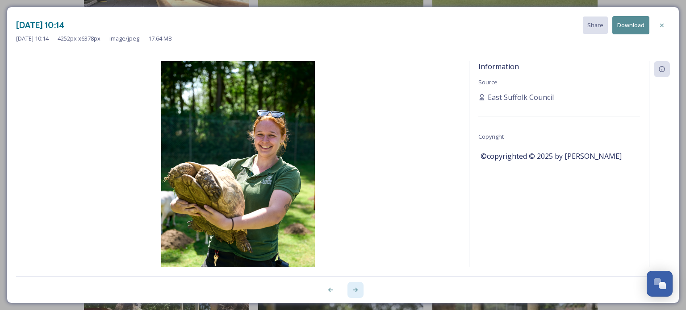
click at [352, 289] on icon at bounding box center [355, 290] width 7 height 7
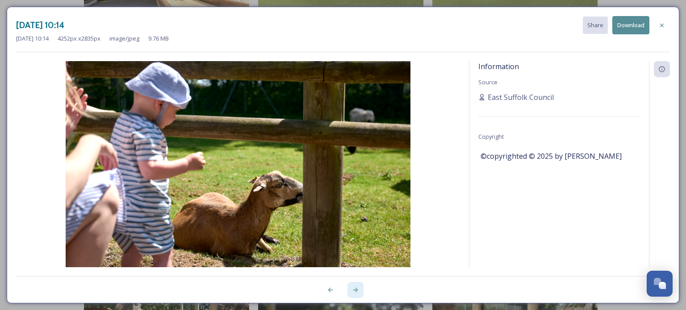
click at [352, 289] on icon at bounding box center [355, 290] width 7 height 7
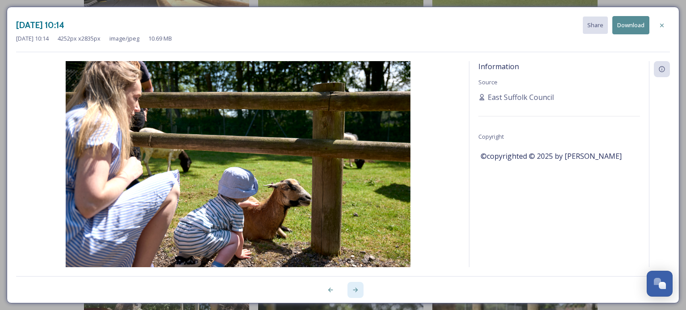
click at [352, 289] on icon at bounding box center [355, 290] width 7 height 7
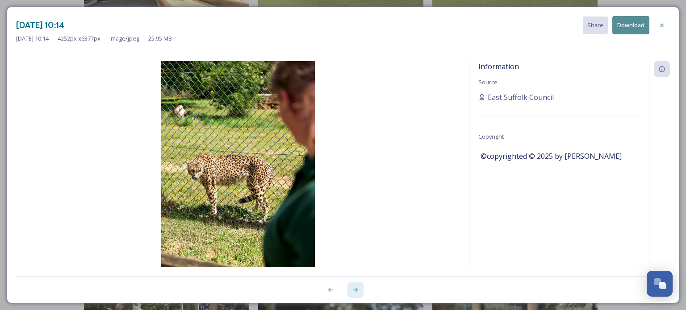
click at [352, 289] on icon at bounding box center [355, 290] width 7 height 7
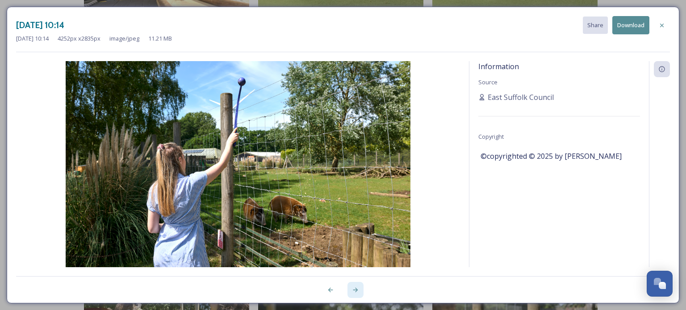
click at [352, 289] on icon at bounding box center [355, 290] width 7 height 7
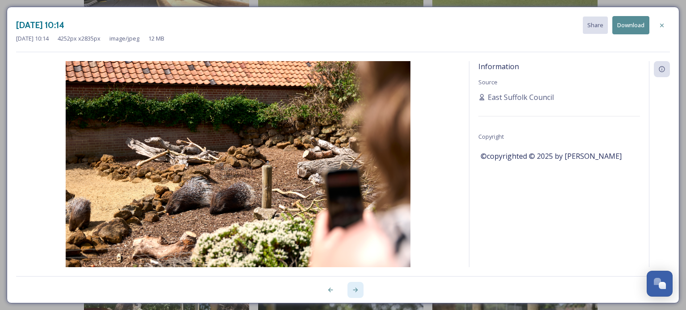
click at [352, 289] on icon at bounding box center [355, 290] width 7 height 7
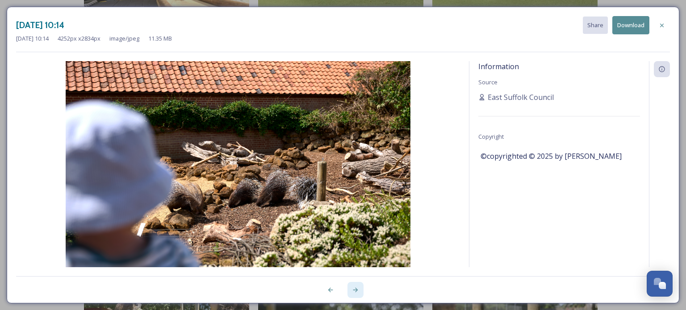
click at [352, 289] on icon at bounding box center [355, 290] width 7 height 7
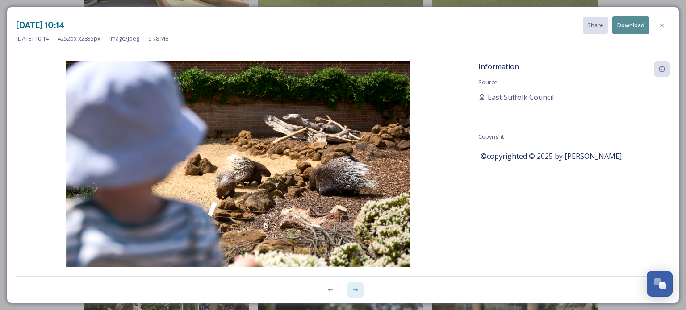
click at [361, 292] on div at bounding box center [356, 290] width 16 height 16
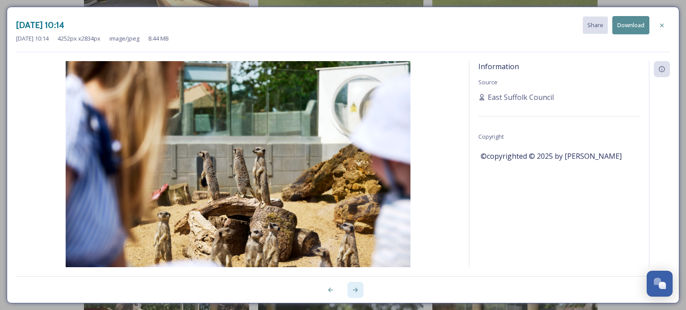
click at [356, 288] on icon at bounding box center [355, 290] width 7 height 7
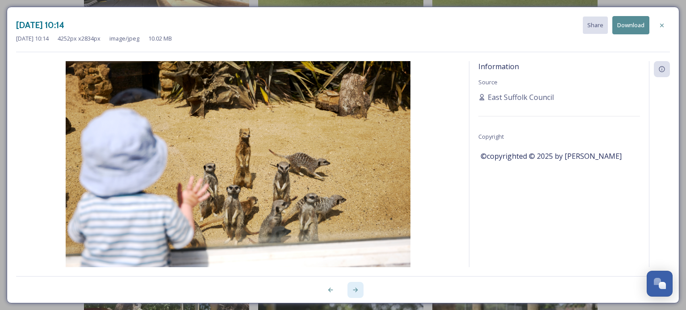
click at [356, 288] on icon at bounding box center [355, 290] width 7 height 7
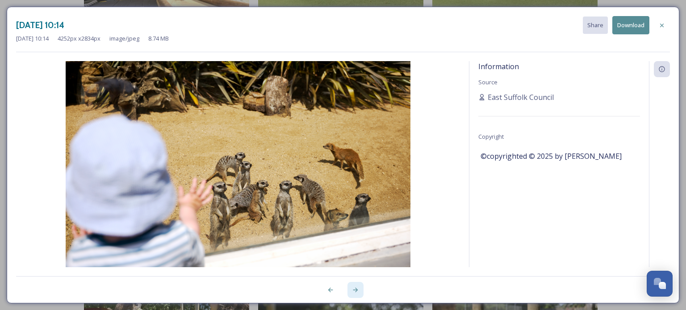
click at [356, 288] on icon at bounding box center [355, 290] width 7 height 7
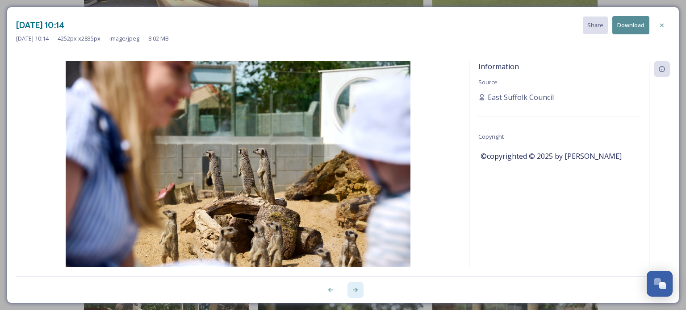
click at [356, 288] on icon at bounding box center [355, 290] width 7 height 7
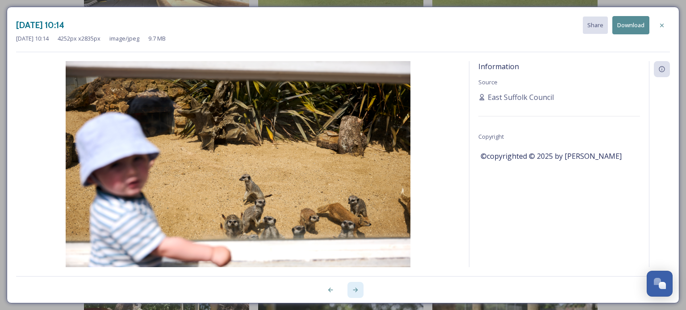
click at [356, 288] on icon at bounding box center [355, 290] width 7 height 7
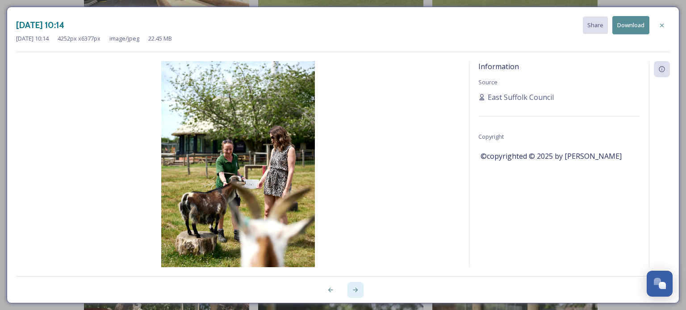
click at [356, 288] on icon at bounding box center [355, 290] width 7 height 7
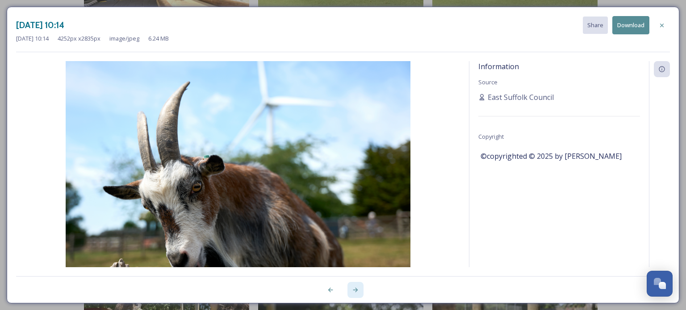
click at [356, 288] on icon at bounding box center [355, 290] width 7 height 7
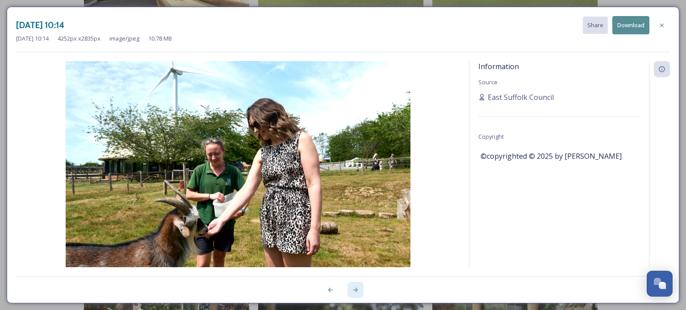
click at [356, 288] on icon at bounding box center [355, 290] width 7 height 7
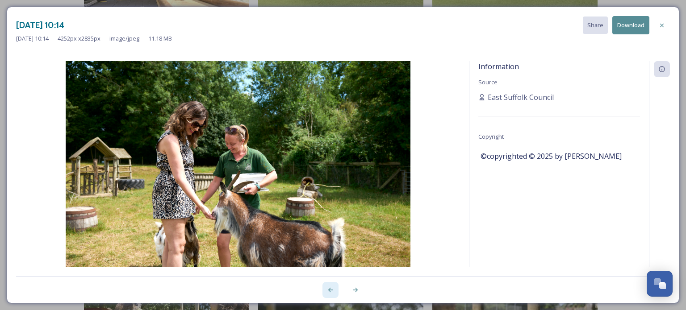
click at [326, 289] on div at bounding box center [331, 290] width 16 height 16
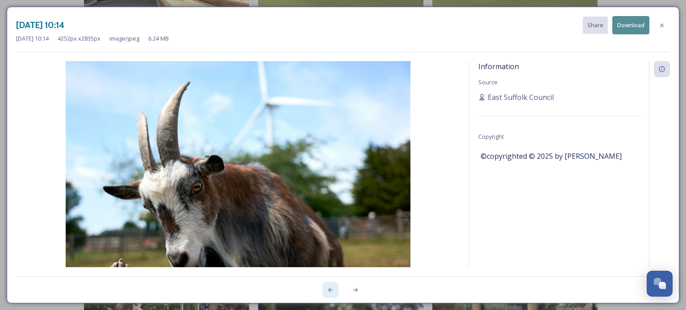
click at [326, 289] on div at bounding box center [331, 290] width 16 height 16
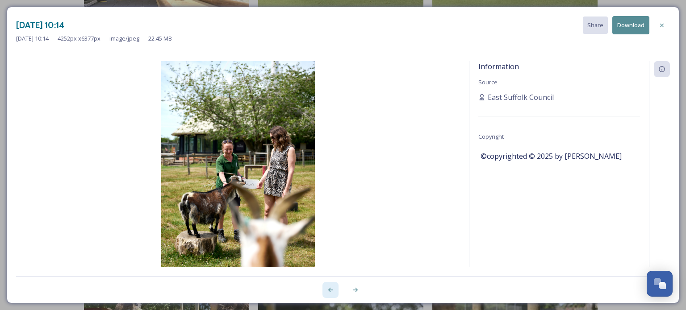
click at [326, 289] on div at bounding box center [331, 290] width 16 height 16
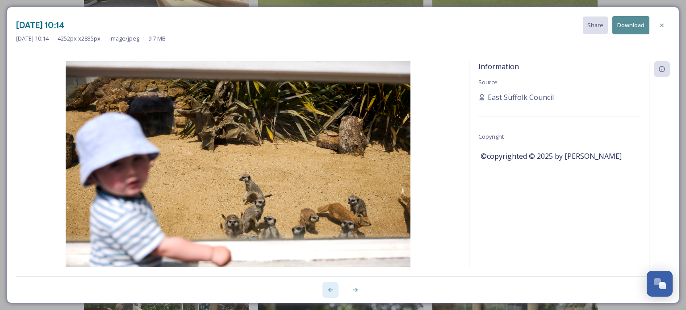
click at [326, 289] on div at bounding box center [331, 290] width 16 height 16
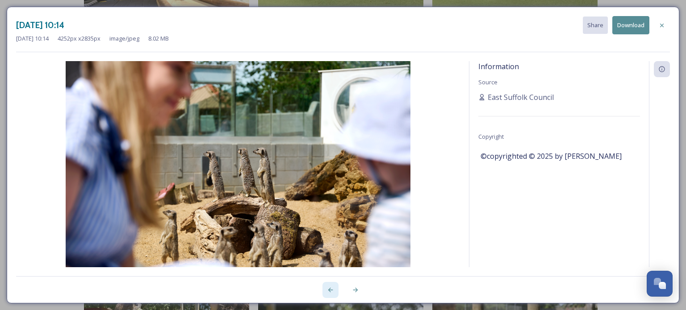
click at [326, 289] on div at bounding box center [331, 290] width 16 height 16
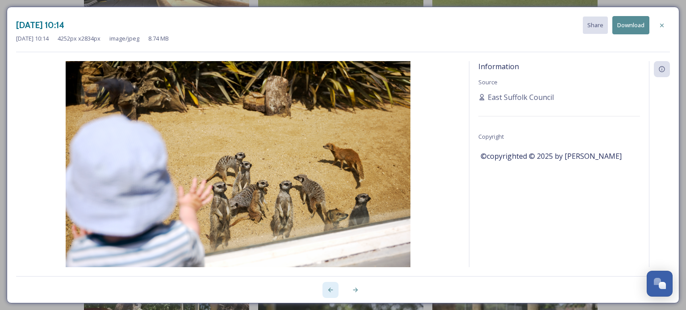
click at [326, 289] on div at bounding box center [331, 290] width 16 height 16
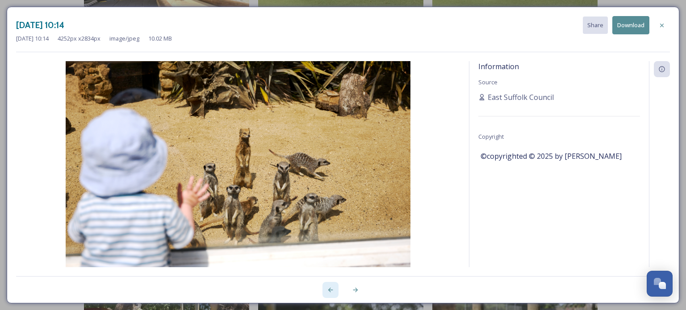
click at [326, 289] on div at bounding box center [331, 290] width 16 height 16
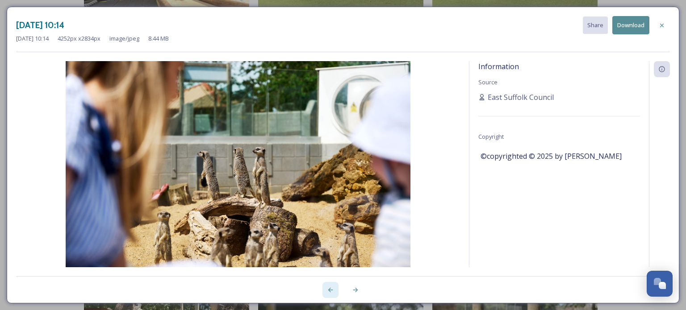
click at [326, 289] on div at bounding box center [331, 290] width 16 height 16
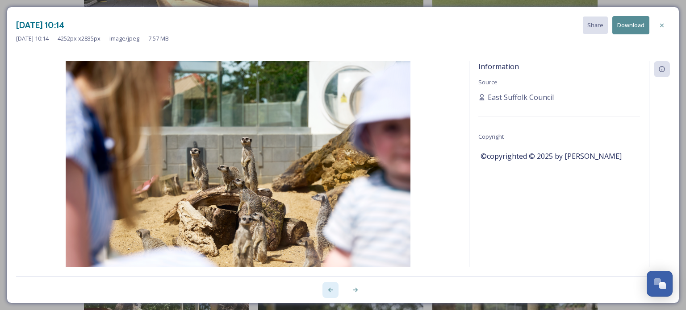
click at [326, 289] on div at bounding box center [331, 290] width 16 height 16
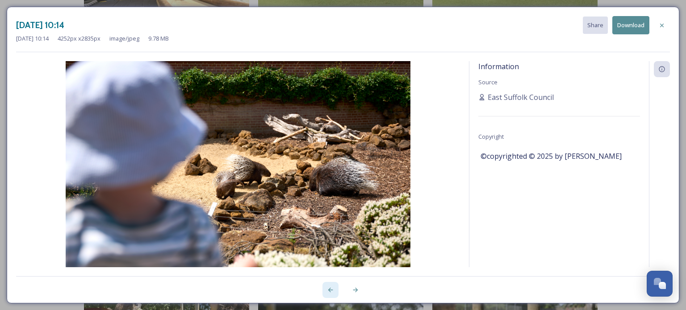
click at [326, 289] on div at bounding box center [331, 290] width 16 height 16
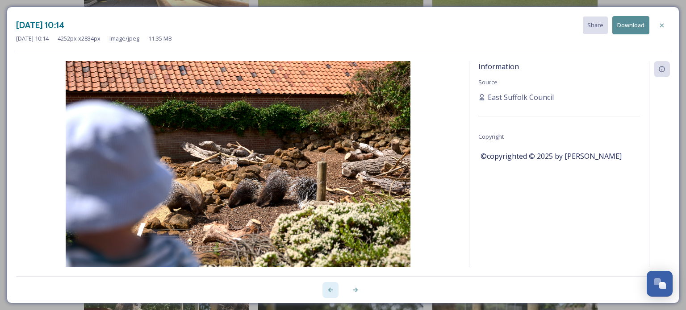
click at [326, 289] on div at bounding box center [331, 290] width 16 height 16
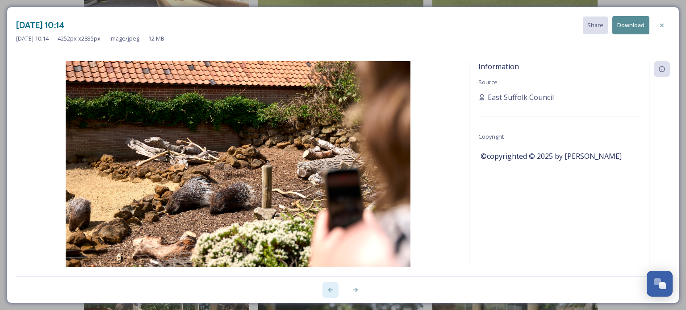
click at [326, 289] on div at bounding box center [331, 290] width 16 height 16
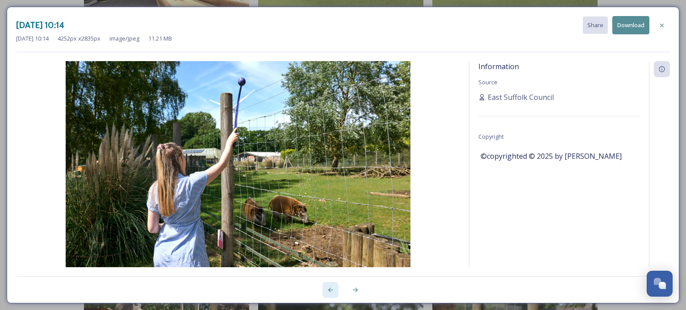
click at [326, 289] on div at bounding box center [331, 290] width 16 height 16
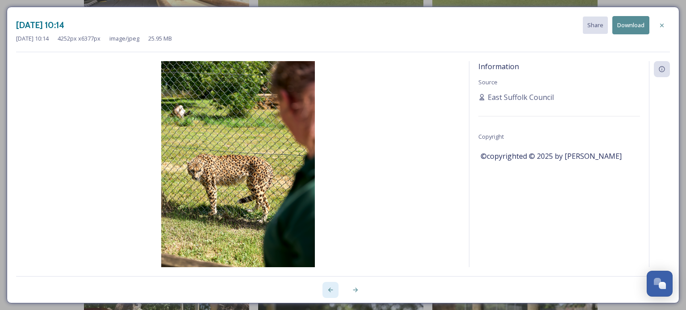
click at [326, 289] on div at bounding box center [331, 290] width 16 height 16
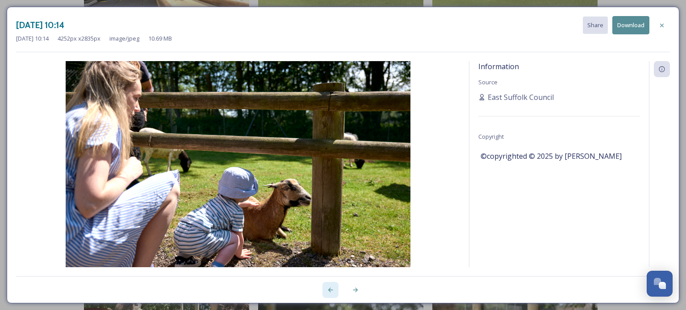
click at [326, 289] on div at bounding box center [331, 290] width 16 height 16
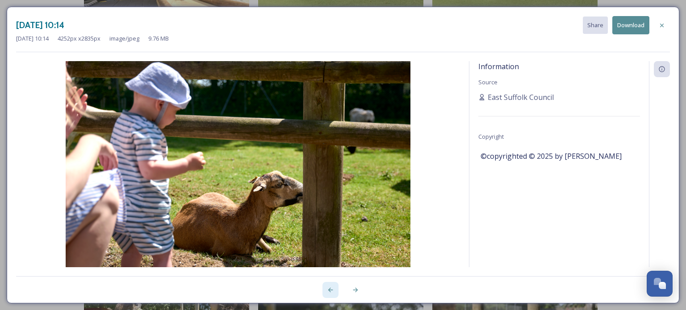
click at [326, 289] on div at bounding box center [331, 290] width 16 height 16
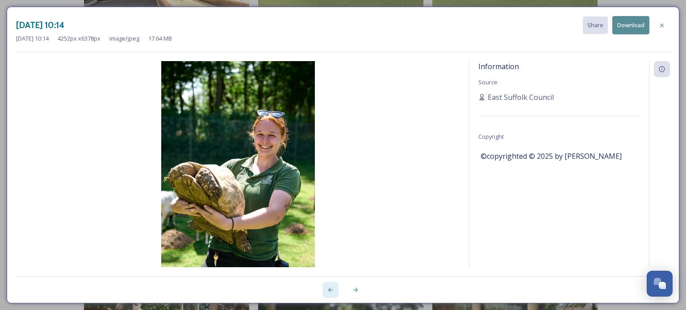
click at [326, 289] on div at bounding box center [331, 290] width 16 height 16
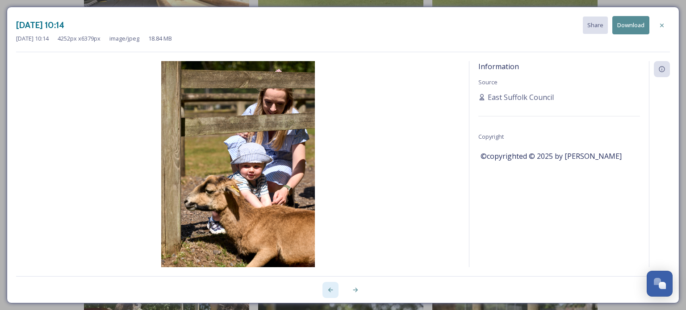
click at [329, 290] on icon at bounding box center [330, 290] width 5 height 4
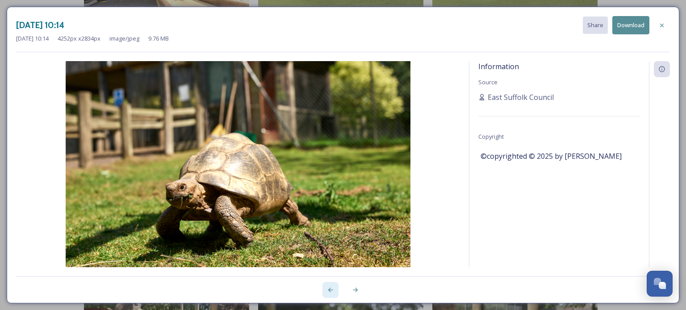
click at [329, 290] on icon at bounding box center [330, 290] width 5 height 4
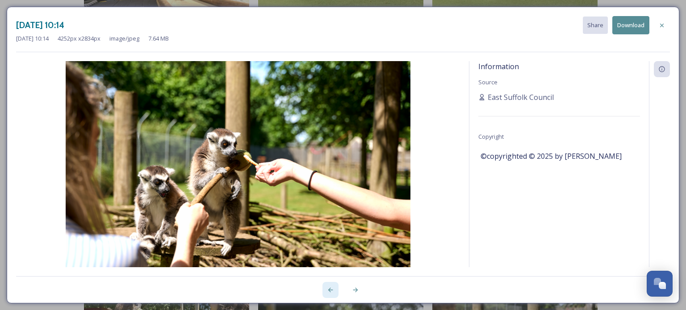
click at [329, 290] on icon at bounding box center [330, 290] width 5 height 4
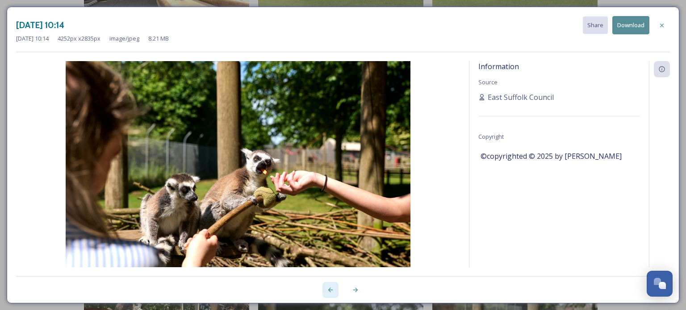
click at [329, 290] on icon at bounding box center [330, 290] width 5 height 4
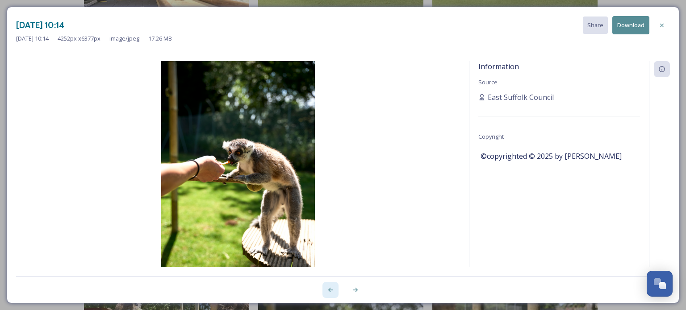
click at [329, 290] on icon at bounding box center [330, 290] width 5 height 4
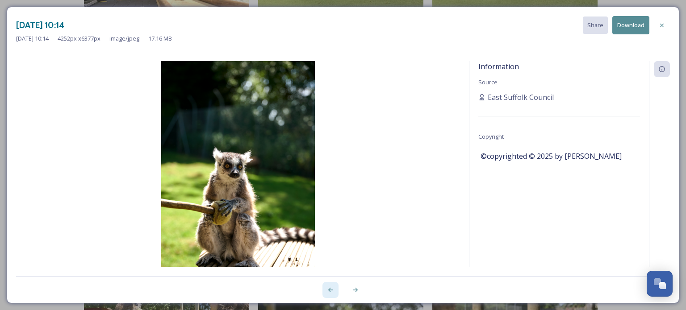
click at [329, 291] on icon at bounding box center [330, 290] width 5 height 4
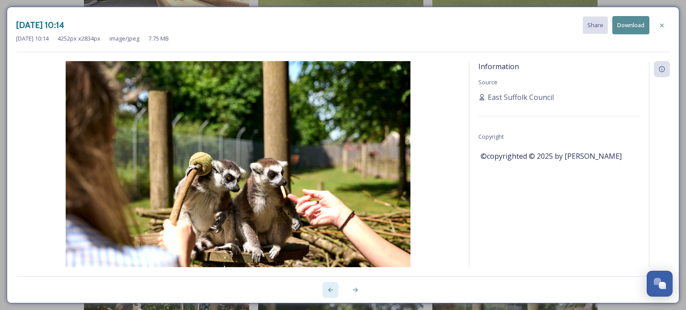
click at [329, 291] on icon at bounding box center [330, 290] width 5 height 4
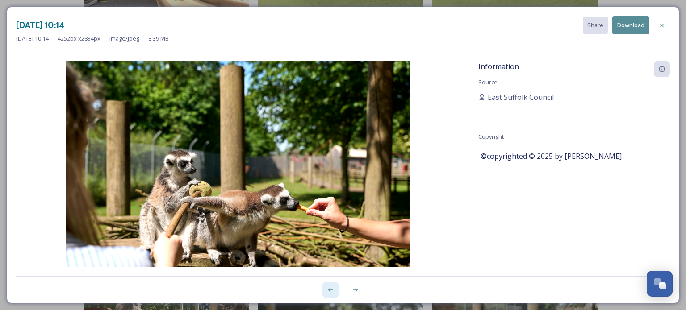
click at [329, 291] on icon at bounding box center [330, 290] width 5 height 4
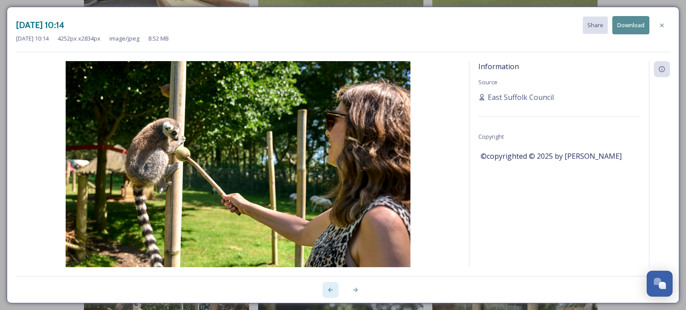
click at [329, 291] on icon at bounding box center [330, 290] width 5 height 4
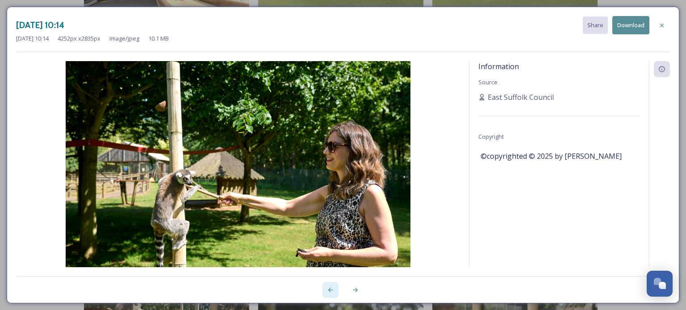
click at [329, 291] on icon at bounding box center [330, 290] width 5 height 4
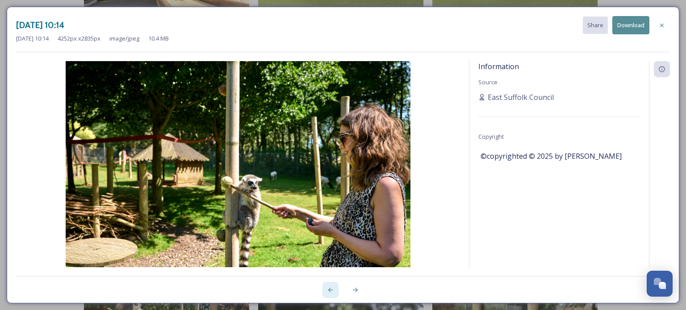
click at [329, 291] on icon at bounding box center [330, 290] width 5 height 4
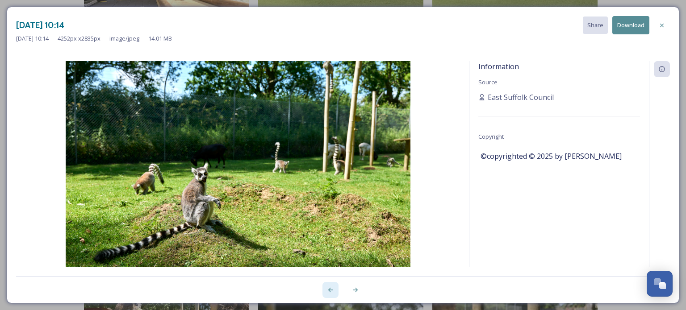
click at [329, 291] on icon at bounding box center [330, 290] width 5 height 4
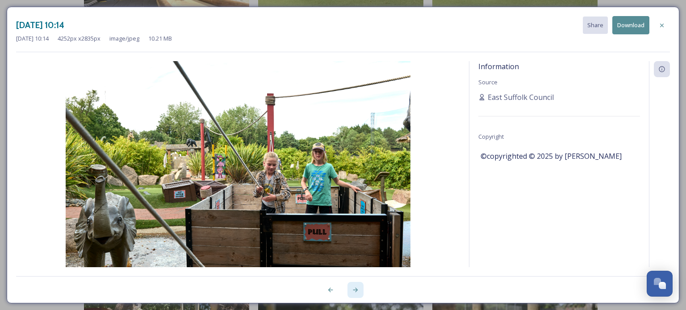
click at [352, 293] on icon at bounding box center [355, 290] width 7 height 7
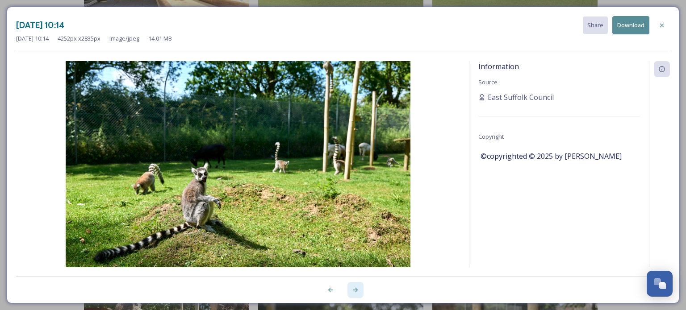
click at [352, 293] on icon at bounding box center [355, 290] width 7 height 7
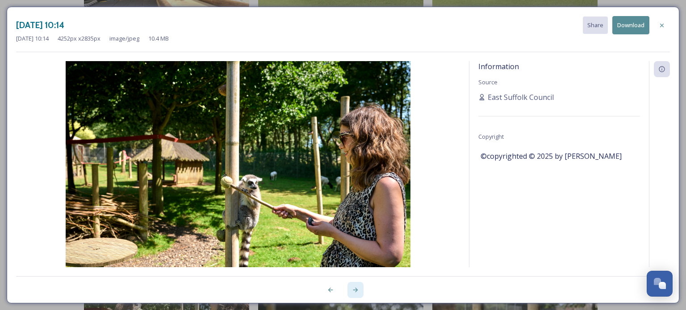
click at [352, 293] on icon at bounding box center [355, 290] width 7 height 7
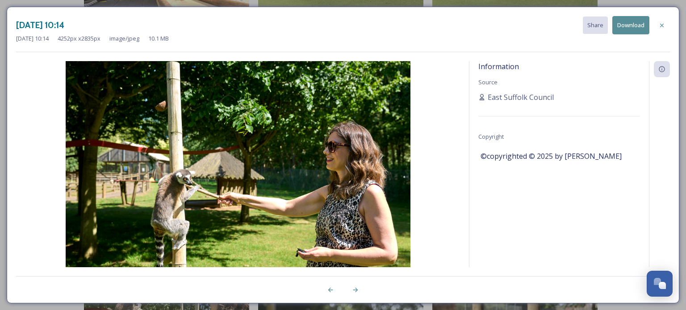
click at [346, 280] on div at bounding box center [343, 285] width 654 height 18
click at [355, 288] on icon at bounding box center [355, 290] width 7 height 7
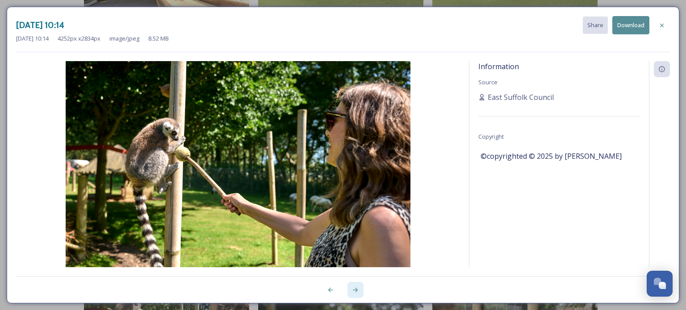
click at [354, 288] on icon at bounding box center [355, 290] width 7 height 7
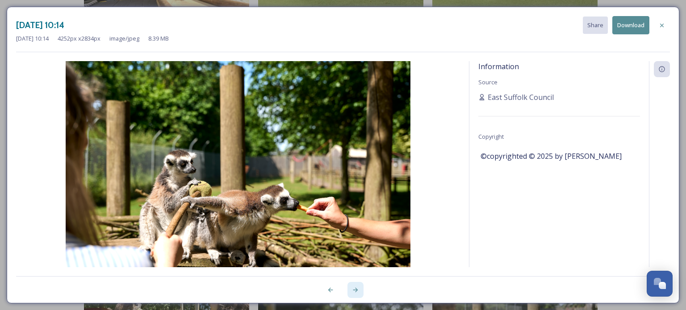
click at [354, 288] on icon at bounding box center [355, 290] width 7 height 7
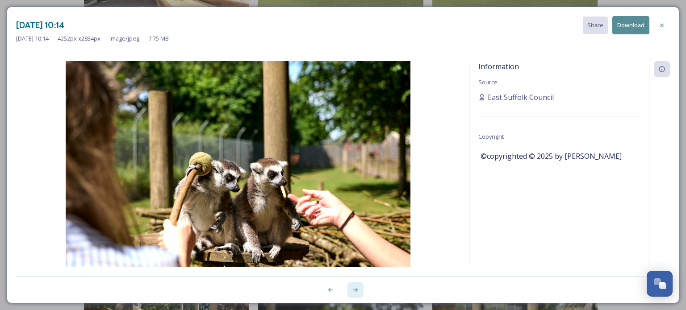
click at [354, 288] on icon at bounding box center [355, 290] width 7 height 7
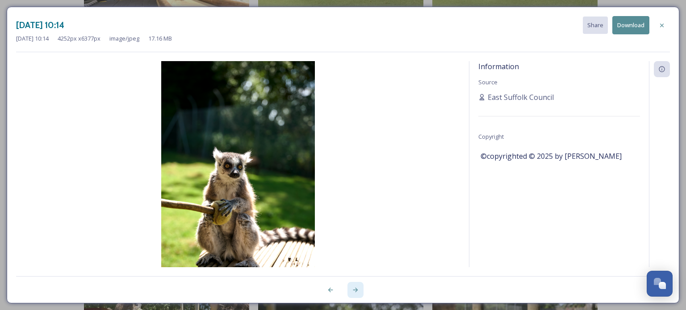
click at [354, 288] on icon at bounding box center [355, 290] width 7 height 7
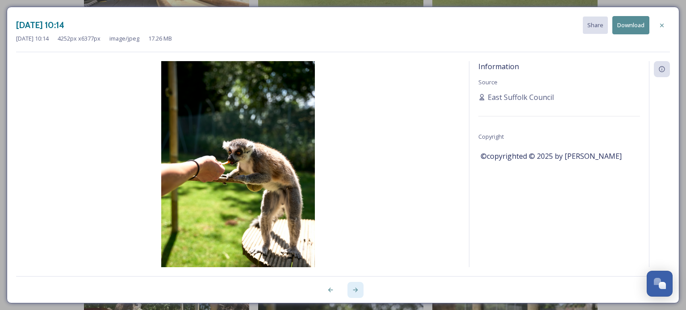
click at [354, 288] on icon at bounding box center [355, 290] width 7 height 7
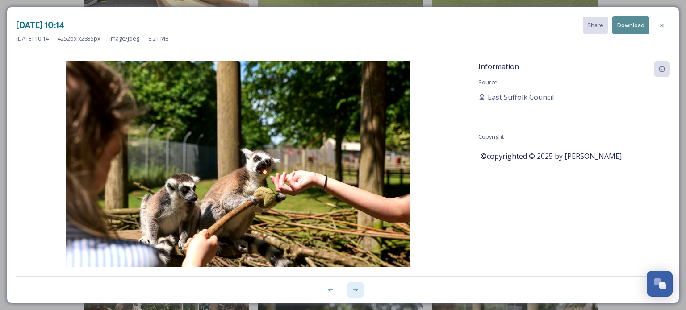
click at [354, 288] on icon at bounding box center [355, 290] width 7 height 7
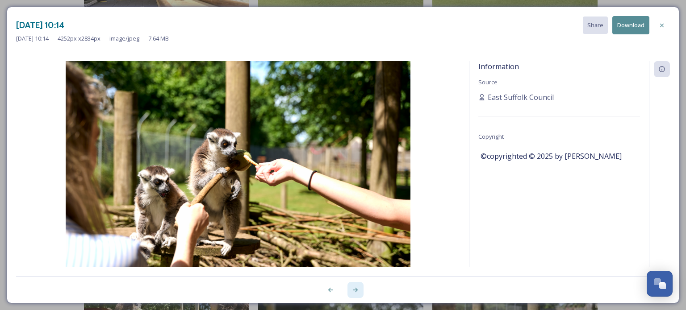
click at [354, 288] on icon at bounding box center [355, 290] width 7 height 7
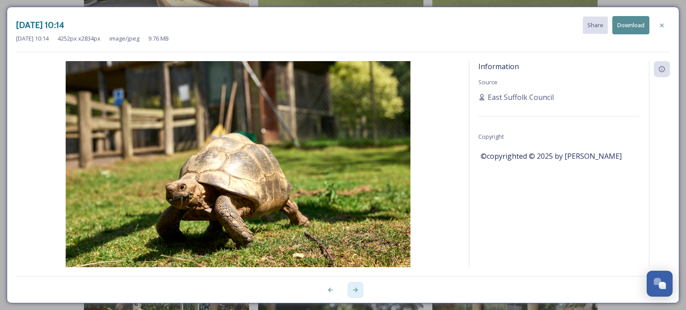
click at [354, 288] on icon at bounding box center [355, 290] width 7 height 7
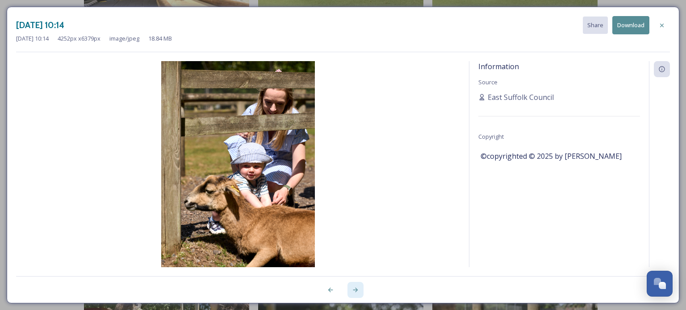
click at [354, 288] on icon at bounding box center [355, 290] width 7 height 7
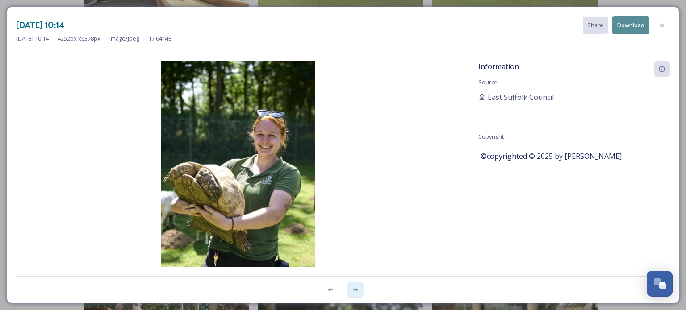
click at [354, 288] on icon at bounding box center [355, 290] width 7 height 7
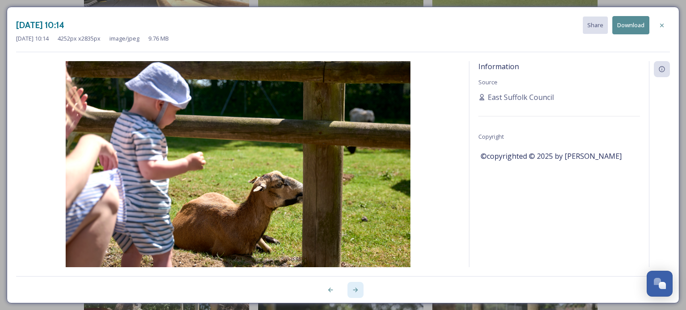
click at [354, 288] on icon at bounding box center [355, 290] width 7 height 7
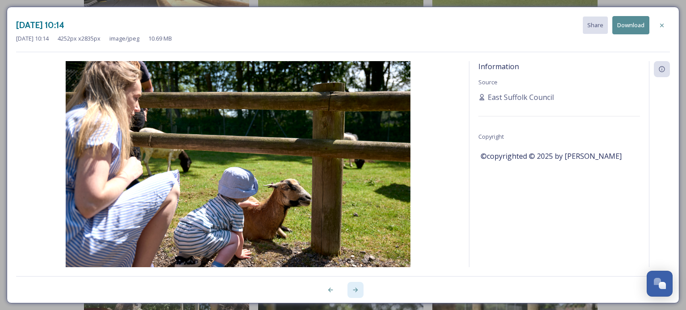
click at [354, 288] on icon at bounding box center [355, 290] width 7 height 7
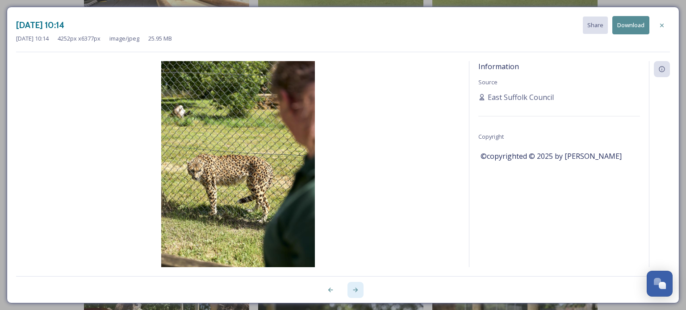
click at [354, 288] on icon at bounding box center [355, 290] width 7 height 7
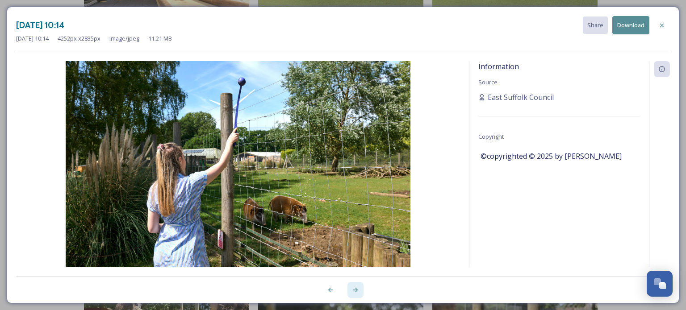
click at [354, 288] on icon at bounding box center [355, 290] width 7 height 7
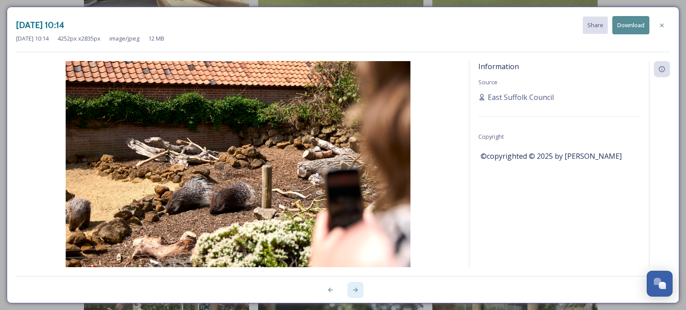
click at [354, 288] on icon at bounding box center [355, 290] width 7 height 7
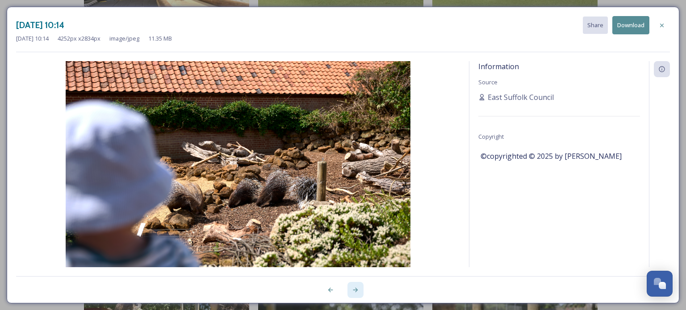
click at [354, 288] on icon at bounding box center [355, 290] width 7 height 7
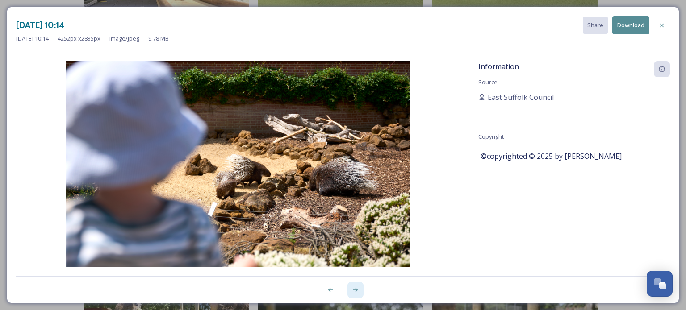
click at [354, 288] on icon at bounding box center [355, 290] width 7 height 7
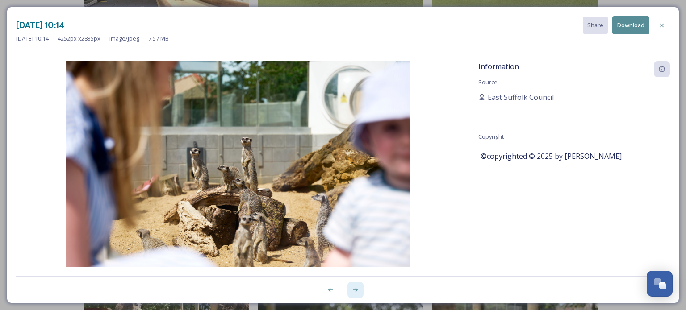
click at [354, 288] on icon at bounding box center [355, 290] width 7 height 7
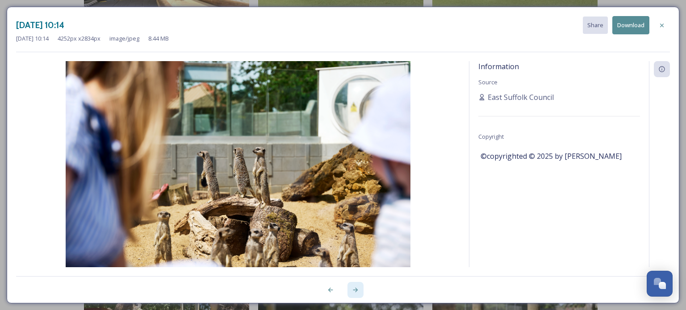
click at [354, 288] on icon at bounding box center [355, 290] width 7 height 7
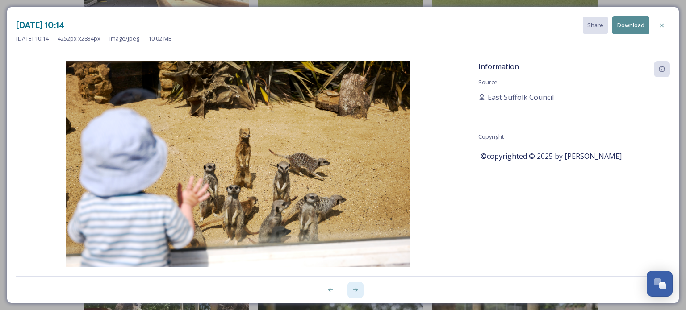
click at [354, 288] on icon at bounding box center [355, 290] width 7 height 7
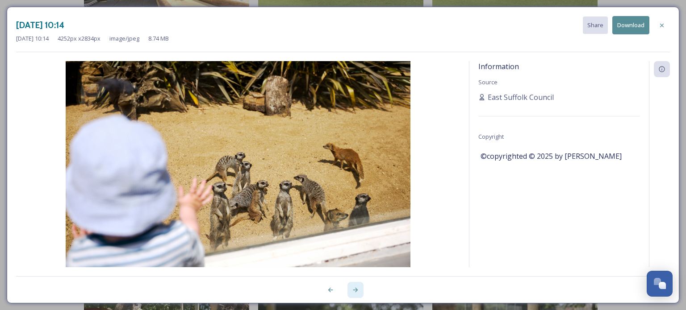
click at [354, 288] on icon at bounding box center [355, 290] width 7 height 7
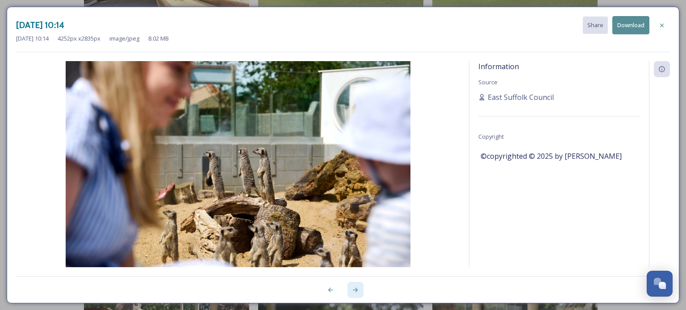
click at [354, 288] on icon at bounding box center [355, 290] width 7 height 7
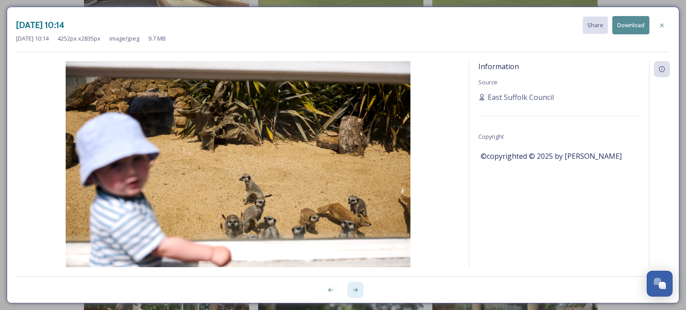
click at [354, 288] on icon at bounding box center [355, 290] width 7 height 7
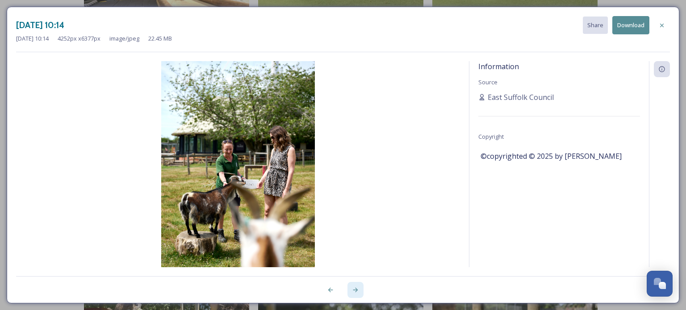
click at [354, 288] on icon at bounding box center [355, 290] width 7 height 7
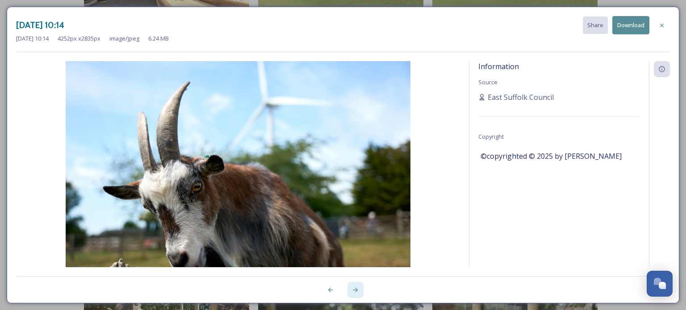
click at [354, 288] on icon at bounding box center [355, 290] width 7 height 7
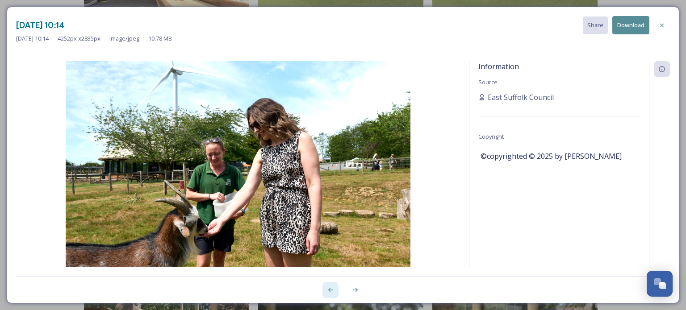
click at [334, 296] on div at bounding box center [331, 290] width 16 height 16
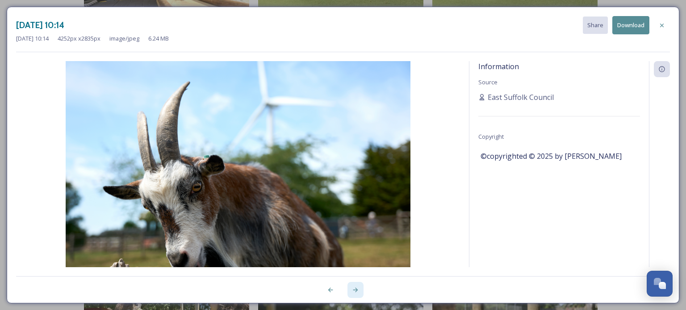
click at [359, 292] on div at bounding box center [356, 290] width 16 height 16
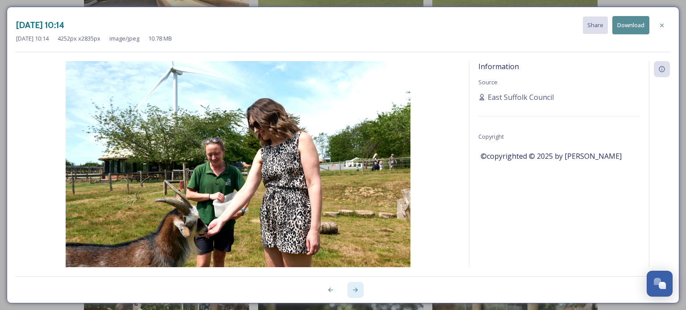
click at [359, 292] on div at bounding box center [356, 290] width 16 height 16
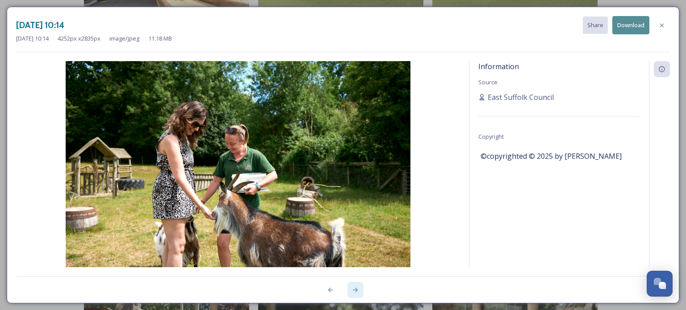
click at [357, 293] on icon at bounding box center [355, 290] width 7 height 7
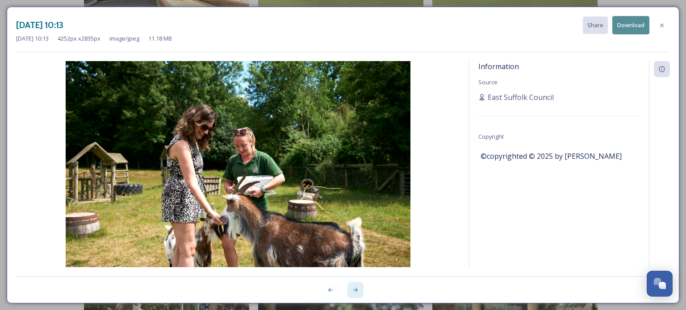
click at [357, 293] on icon at bounding box center [355, 290] width 7 height 7
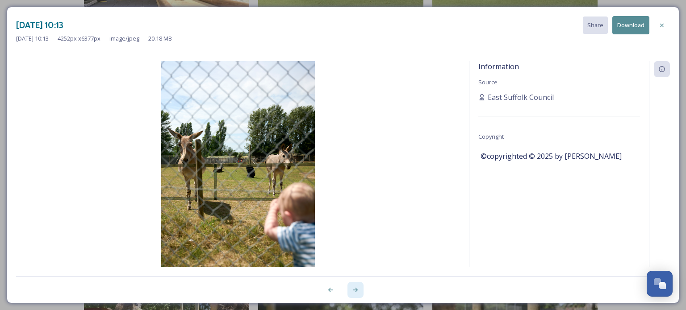
click at [357, 293] on icon at bounding box center [355, 290] width 7 height 7
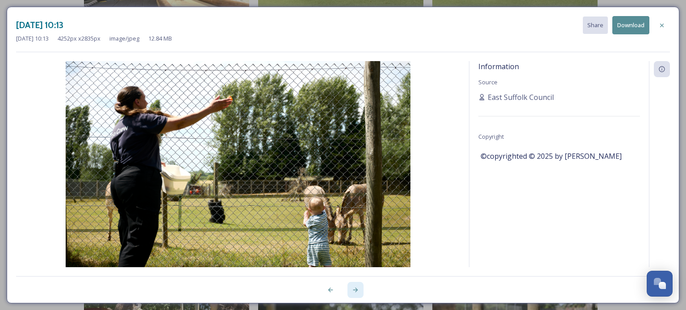
click at [357, 293] on icon at bounding box center [355, 290] width 7 height 7
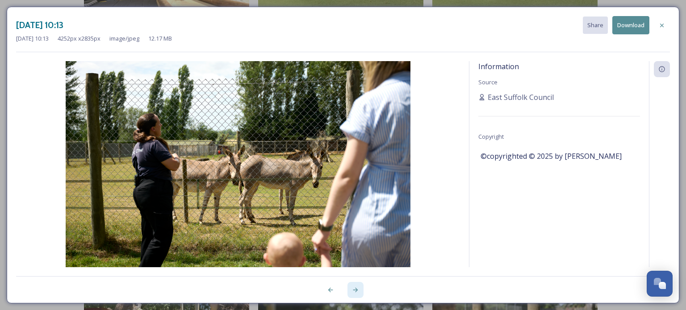
click at [357, 293] on icon at bounding box center [355, 290] width 7 height 7
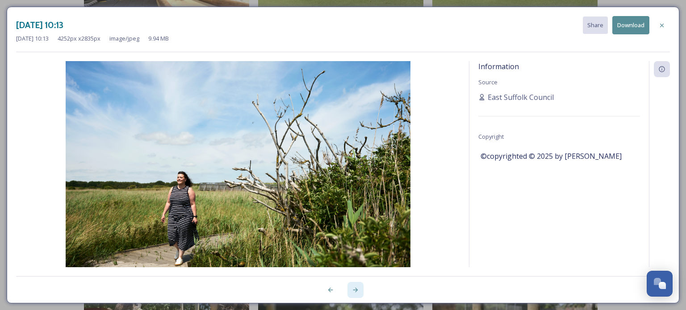
click at [357, 293] on icon at bounding box center [355, 290] width 7 height 7
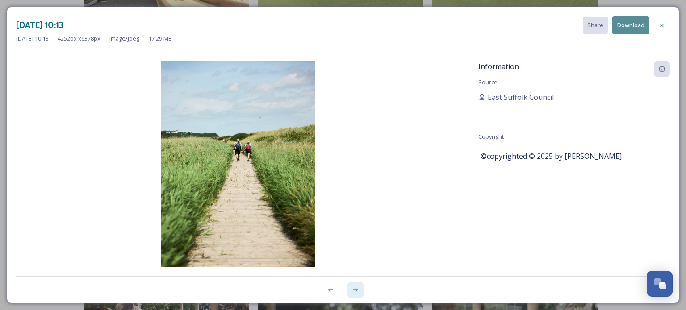
click at [357, 293] on icon at bounding box center [355, 290] width 7 height 7
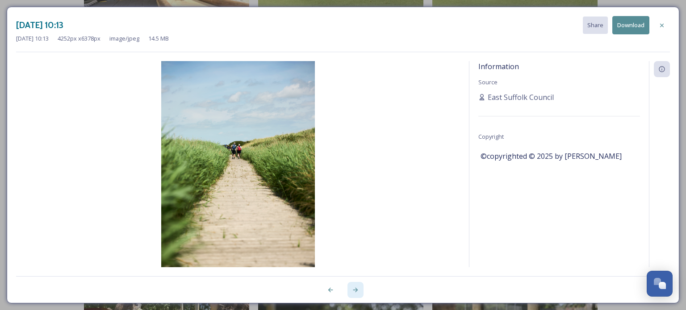
click at [357, 293] on icon at bounding box center [355, 290] width 7 height 7
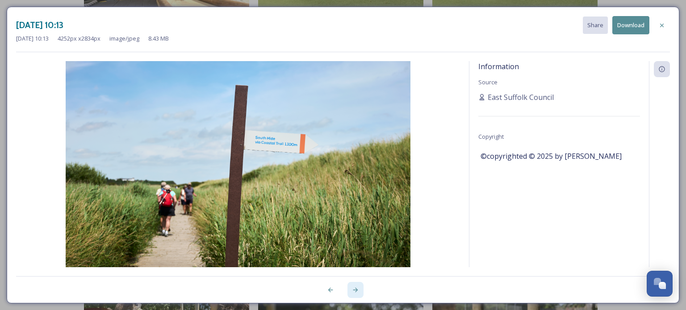
click at [357, 293] on icon at bounding box center [355, 290] width 7 height 7
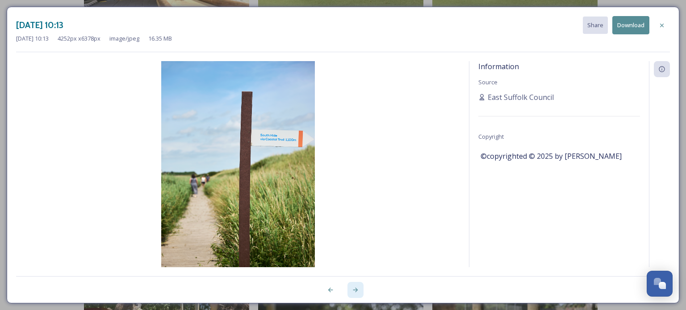
click at [357, 293] on icon at bounding box center [355, 290] width 7 height 7
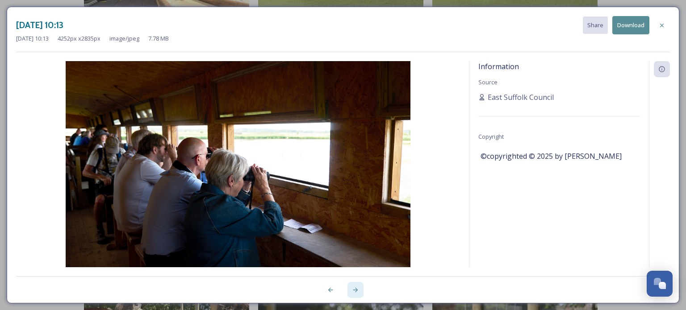
click at [357, 290] on icon at bounding box center [355, 290] width 5 height 4
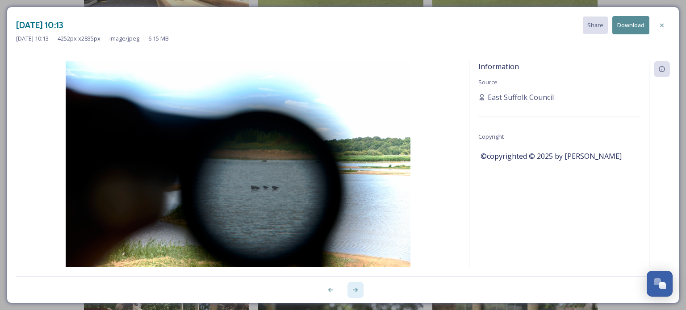
click at [357, 290] on icon at bounding box center [355, 290] width 5 height 4
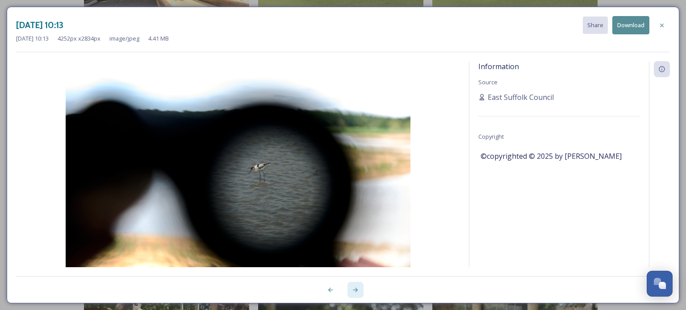
click at [357, 290] on icon at bounding box center [355, 290] width 5 height 4
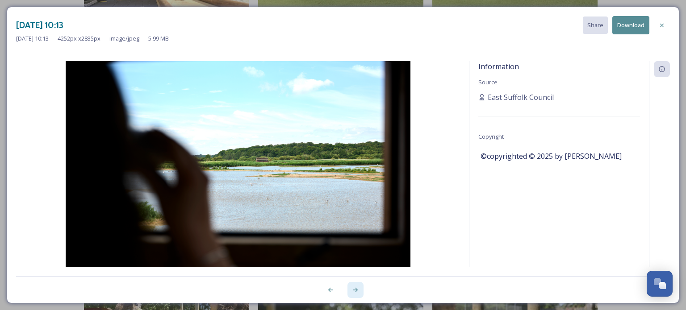
click at [357, 290] on icon at bounding box center [355, 290] width 5 height 4
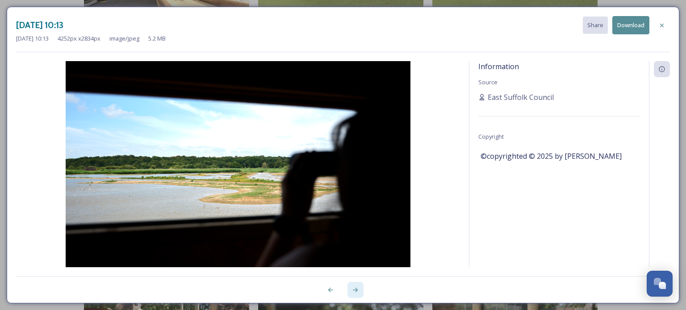
click at [357, 290] on icon at bounding box center [355, 290] width 5 height 4
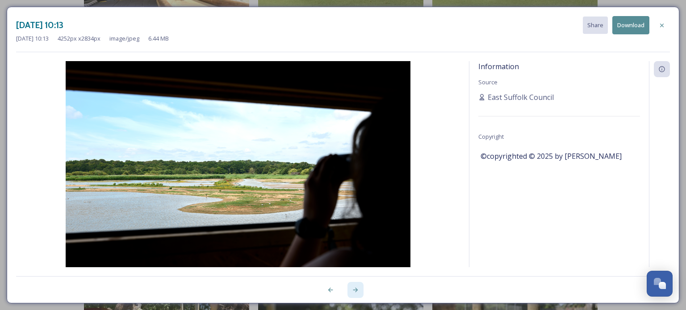
click at [357, 290] on icon at bounding box center [355, 290] width 5 height 4
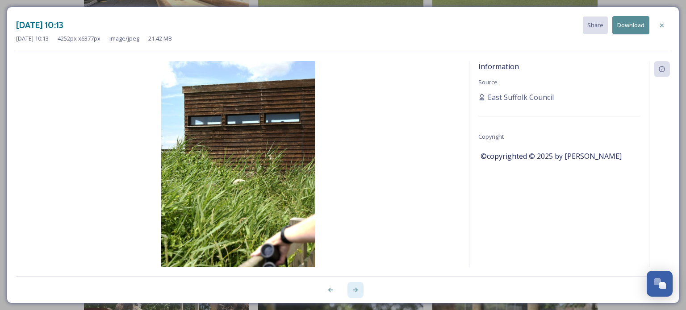
click at [357, 290] on icon at bounding box center [355, 290] width 5 height 4
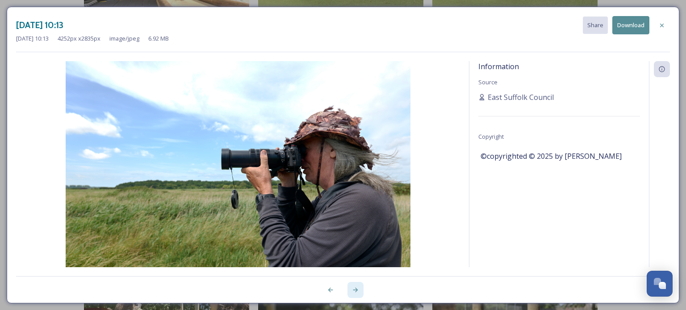
click at [357, 290] on icon at bounding box center [355, 290] width 5 height 4
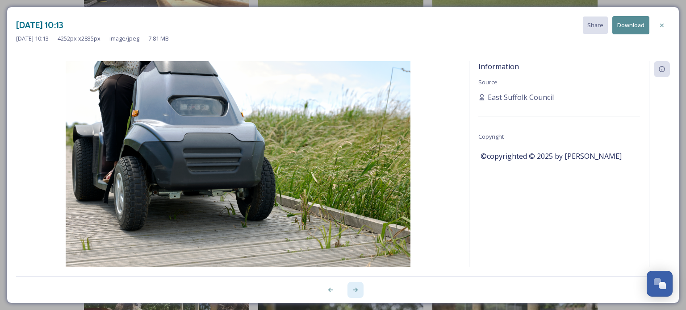
click at [357, 290] on icon at bounding box center [355, 290] width 5 height 4
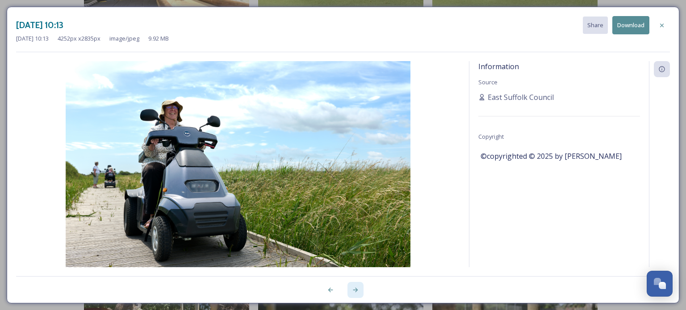
click at [357, 290] on icon at bounding box center [355, 290] width 5 height 4
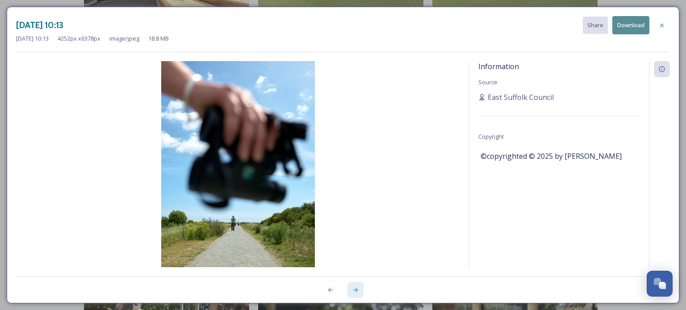
click at [357, 290] on icon at bounding box center [355, 290] width 5 height 4
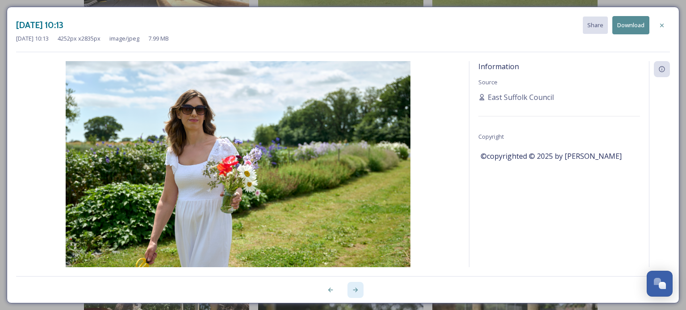
click at [357, 290] on icon at bounding box center [355, 290] width 5 height 4
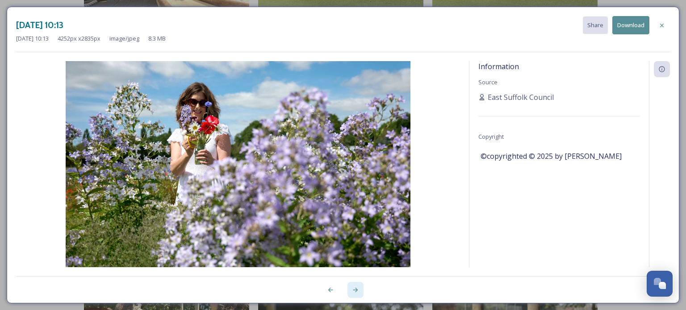
click at [357, 290] on icon at bounding box center [355, 290] width 5 height 4
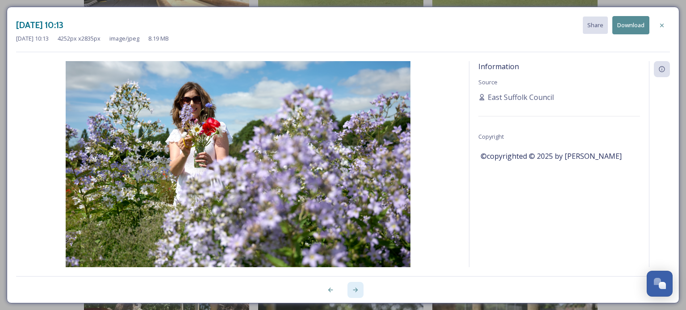
click at [357, 290] on icon at bounding box center [355, 290] width 5 height 4
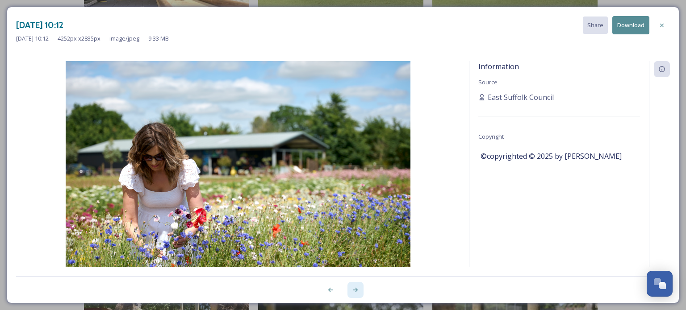
click at [357, 290] on icon at bounding box center [355, 290] width 5 height 4
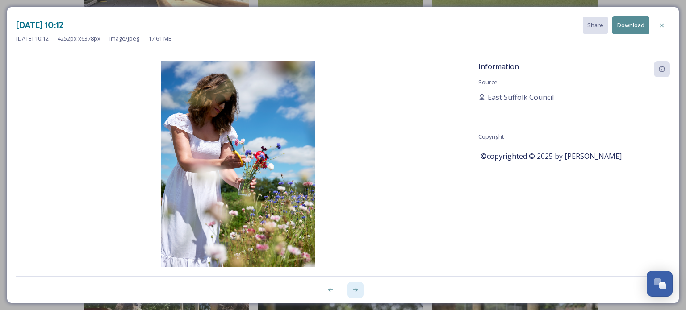
click at [357, 290] on icon at bounding box center [355, 290] width 5 height 4
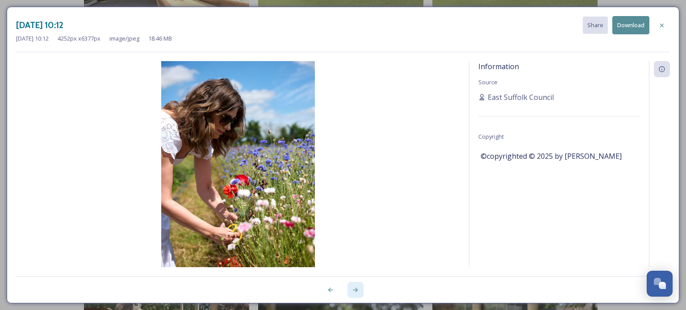
click at [357, 290] on icon at bounding box center [355, 290] width 5 height 4
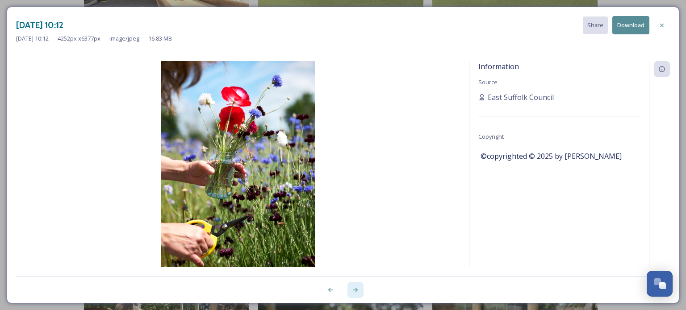
click at [357, 290] on icon at bounding box center [355, 290] width 5 height 4
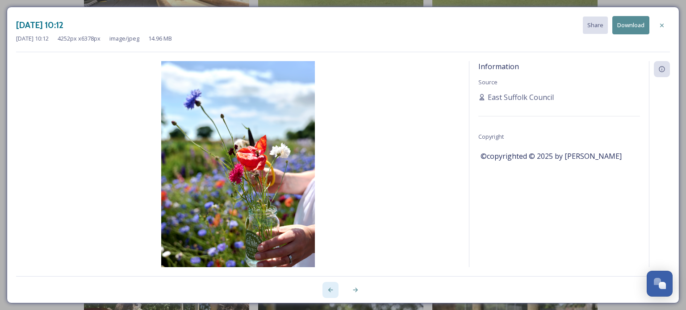
click at [326, 289] on div at bounding box center [331, 290] width 16 height 16
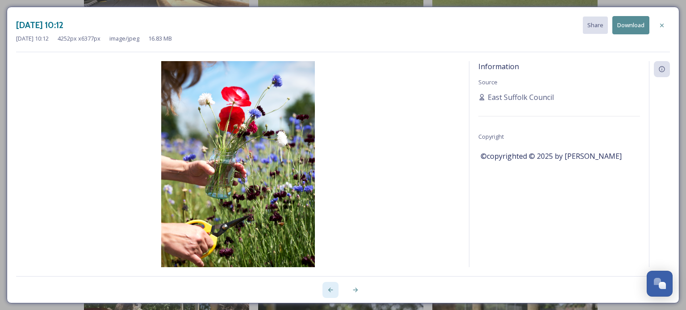
click at [326, 289] on div at bounding box center [331, 290] width 16 height 16
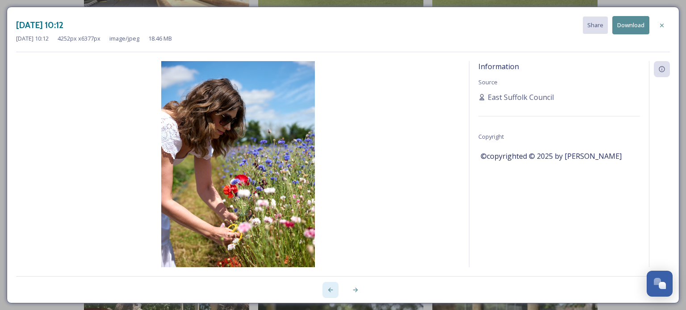
click at [326, 289] on div at bounding box center [331, 290] width 16 height 16
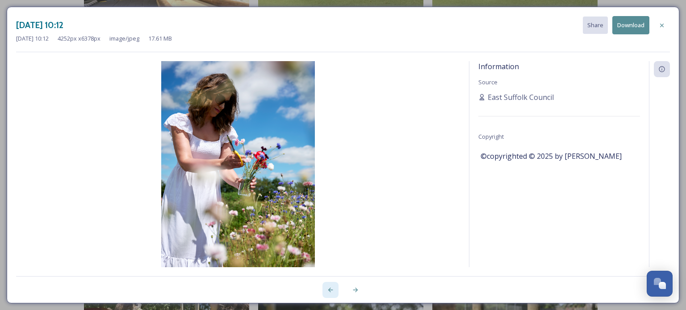
click at [326, 289] on div at bounding box center [331, 290] width 16 height 16
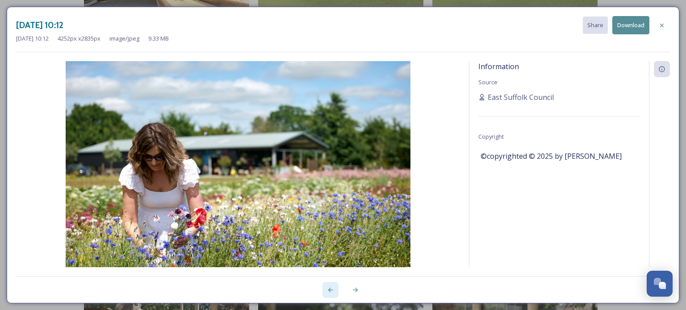
click at [326, 289] on div at bounding box center [331, 290] width 16 height 16
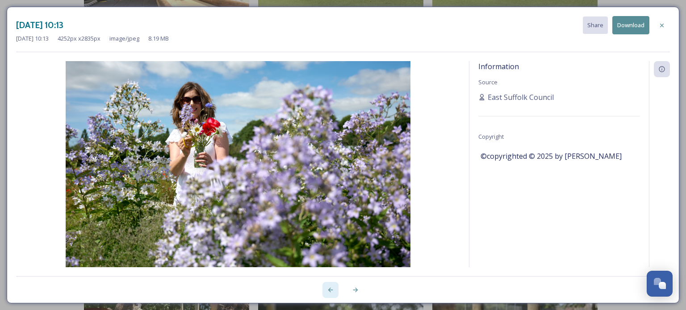
click at [326, 289] on div at bounding box center [331, 290] width 16 height 16
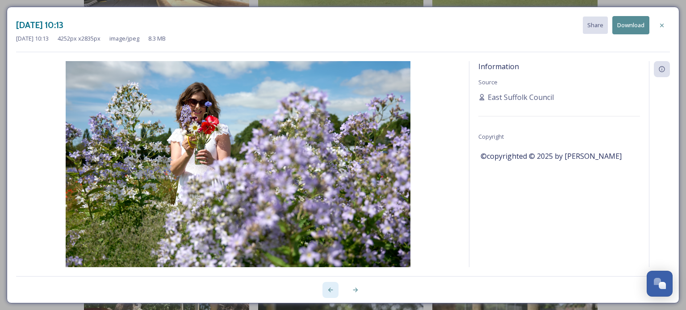
click at [326, 289] on div at bounding box center [331, 290] width 16 height 16
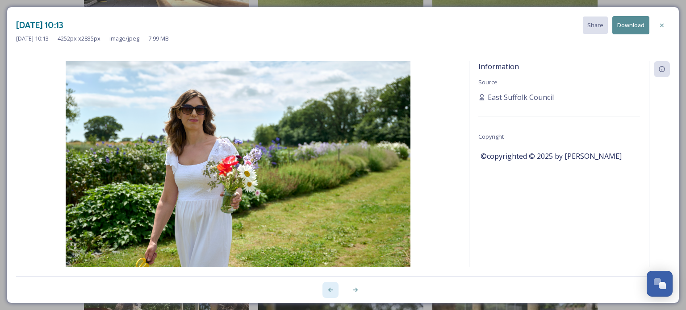
click at [326, 289] on div at bounding box center [331, 290] width 16 height 16
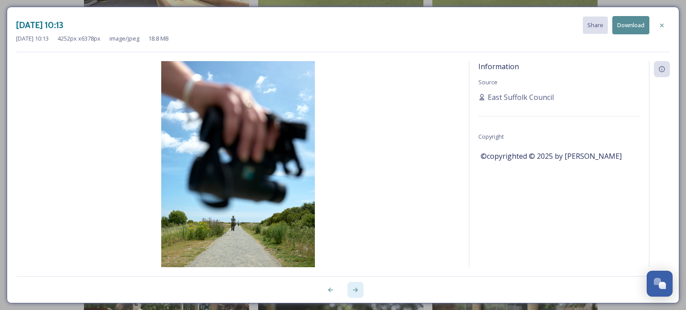
click at [356, 286] on div at bounding box center [356, 290] width 16 height 16
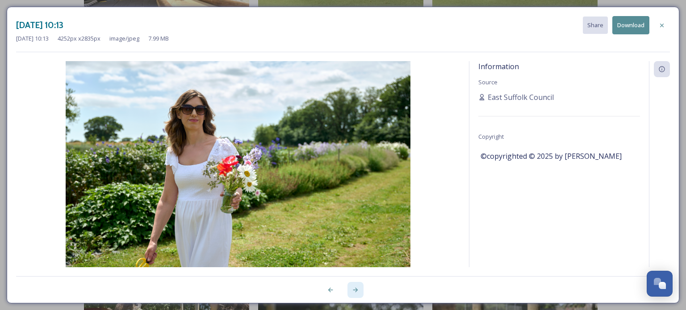
click at [356, 286] on div at bounding box center [356, 290] width 16 height 16
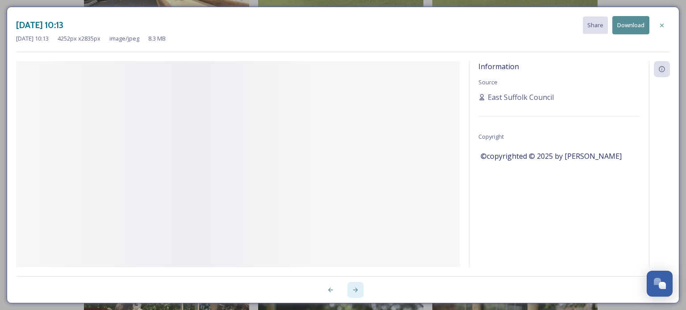
click at [356, 286] on div at bounding box center [356, 290] width 16 height 16
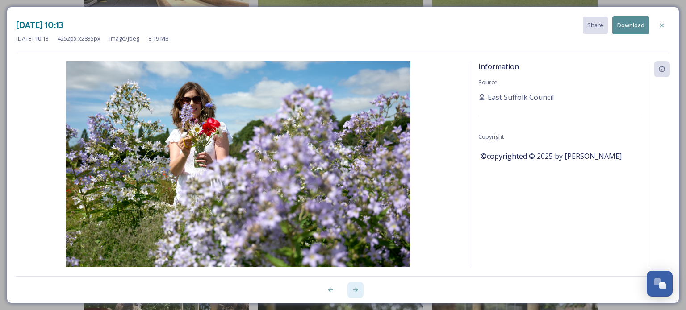
click at [355, 288] on icon at bounding box center [355, 290] width 7 height 7
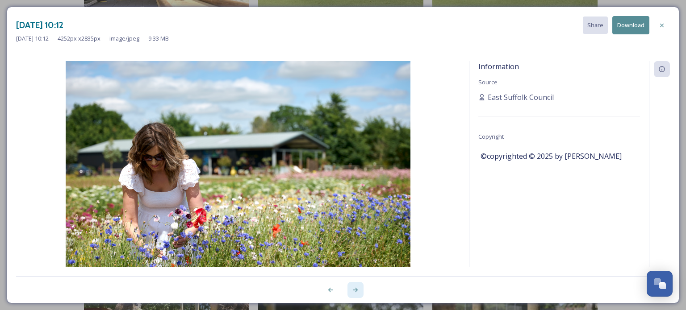
click at [355, 288] on icon at bounding box center [355, 290] width 7 height 7
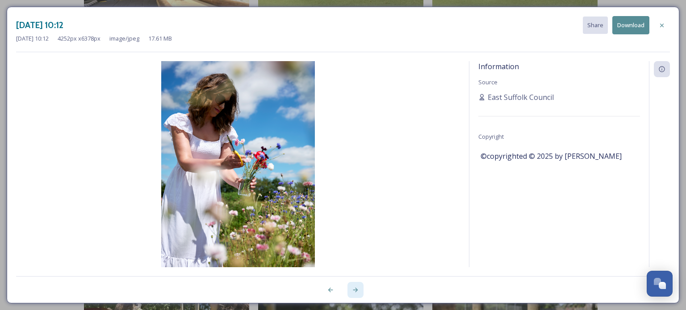
click at [355, 288] on icon at bounding box center [355, 290] width 7 height 7
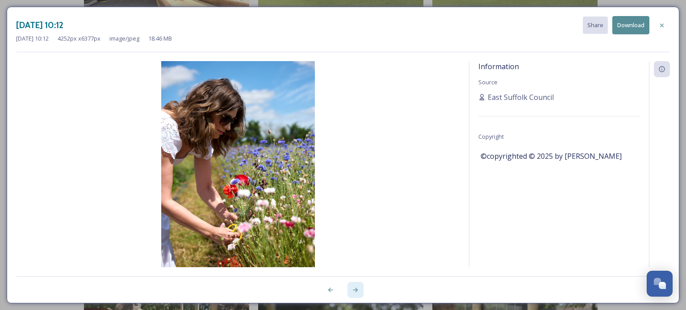
click at [355, 288] on icon at bounding box center [355, 290] width 7 height 7
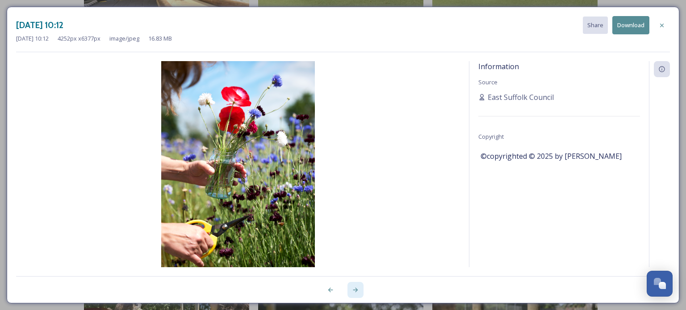
click at [355, 288] on icon at bounding box center [355, 290] width 7 height 7
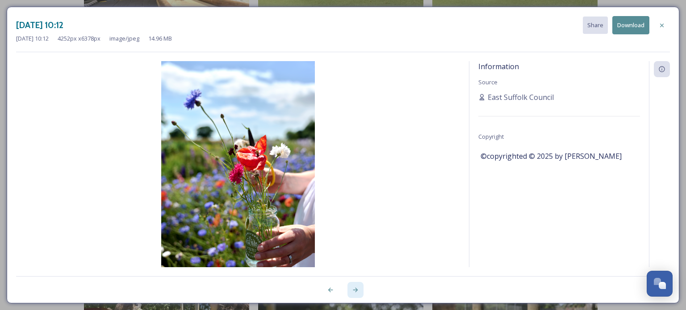
click at [355, 288] on icon at bounding box center [355, 290] width 7 height 7
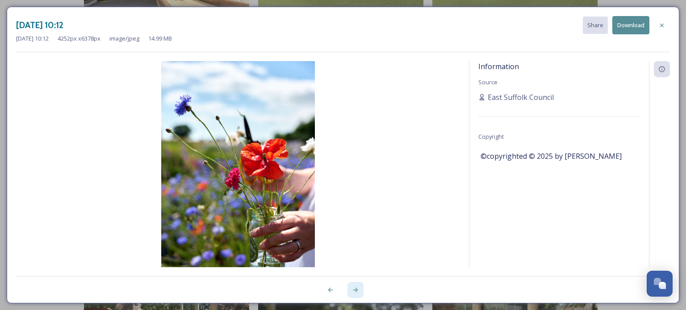
click at [355, 288] on icon at bounding box center [355, 290] width 7 height 7
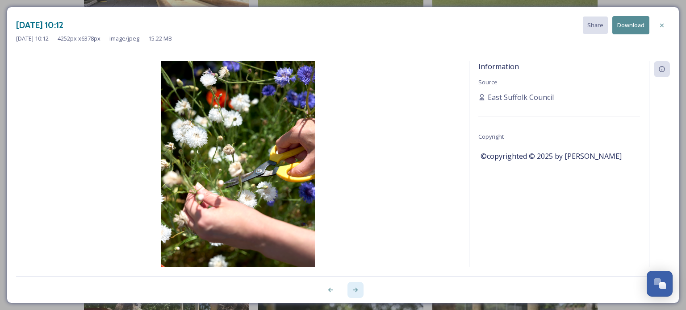
click at [355, 288] on icon at bounding box center [355, 290] width 7 height 7
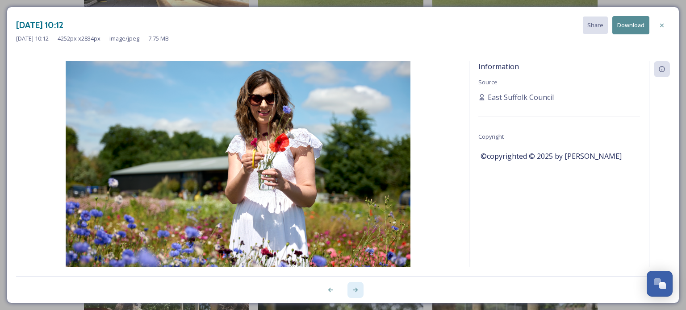
click at [355, 288] on icon at bounding box center [355, 290] width 7 height 7
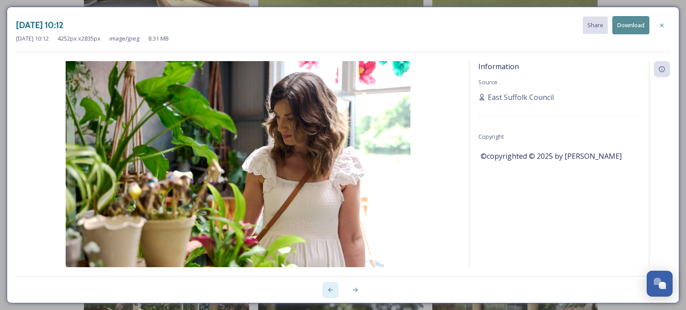
click at [332, 288] on icon at bounding box center [330, 290] width 7 height 7
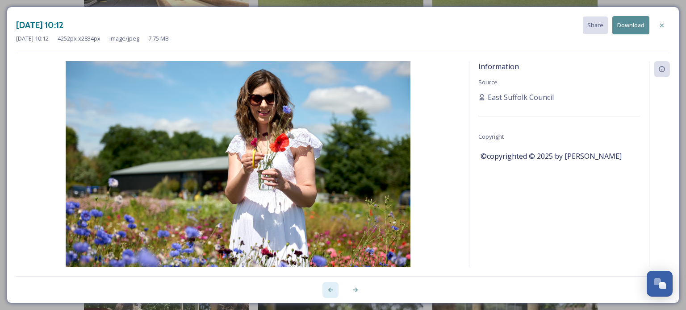
click at [332, 288] on icon at bounding box center [330, 290] width 7 height 7
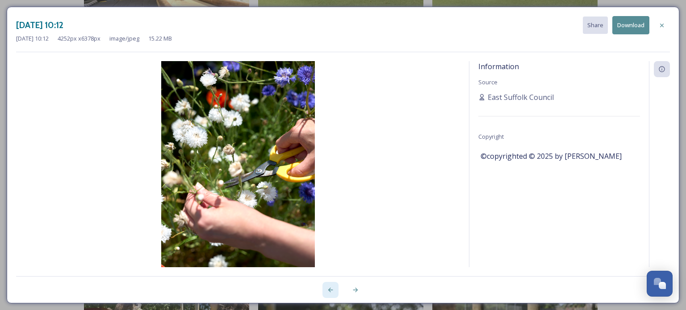
click at [332, 288] on icon at bounding box center [330, 290] width 7 height 7
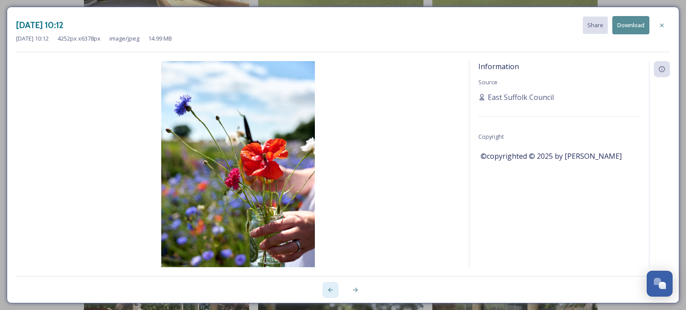
click at [332, 288] on icon at bounding box center [330, 290] width 7 height 7
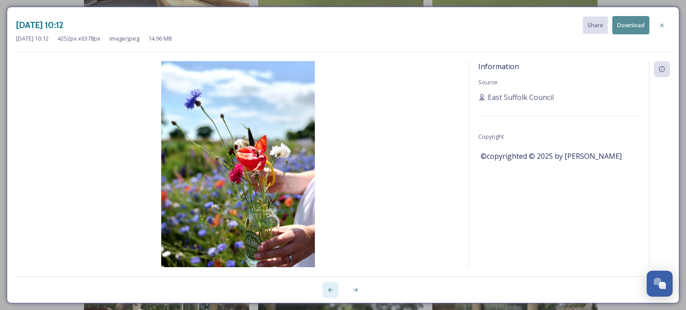
click at [332, 288] on icon at bounding box center [330, 290] width 7 height 7
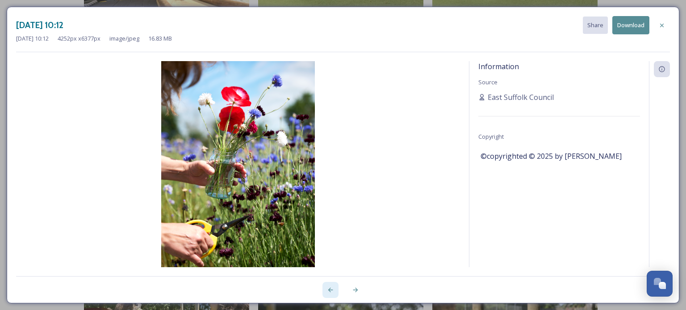
click at [332, 288] on icon at bounding box center [330, 290] width 7 height 7
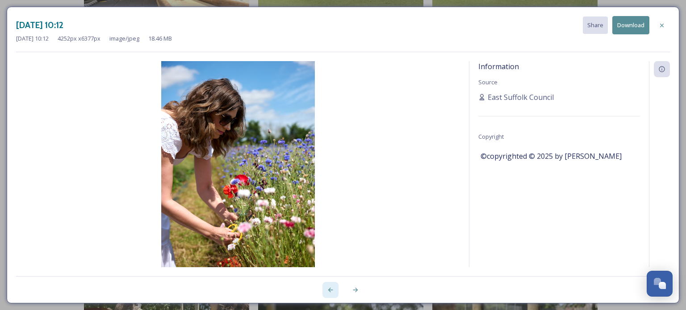
click at [332, 288] on icon at bounding box center [330, 290] width 7 height 7
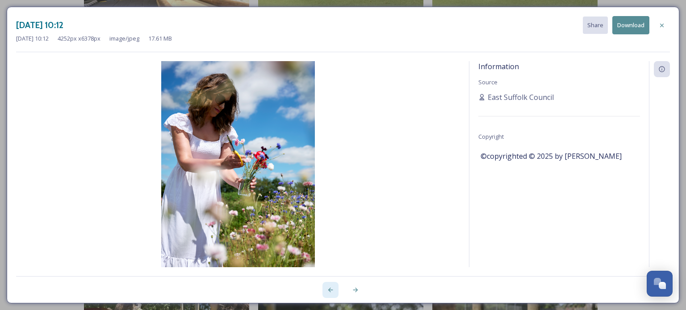
click at [332, 288] on icon at bounding box center [330, 290] width 7 height 7
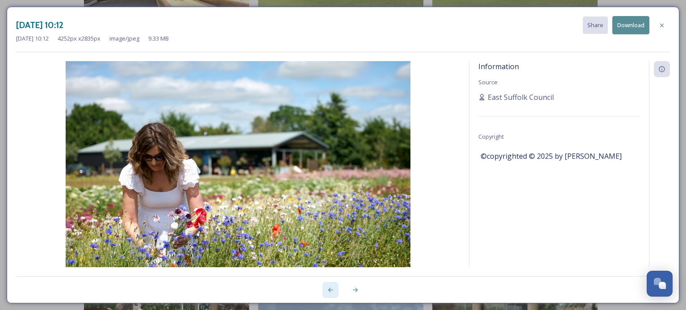
click at [332, 288] on icon at bounding box center [330, 290] width 7 height 7
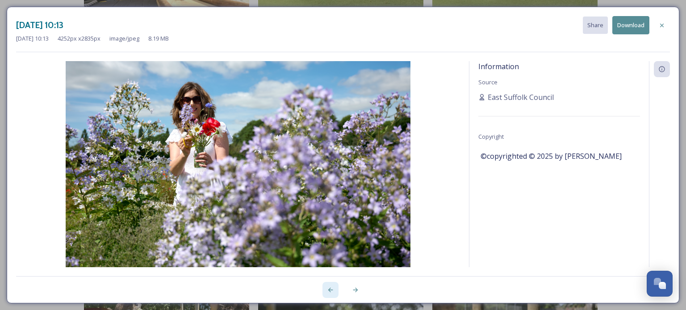
click at [332, 288] on icon at bounding box center [330, 290] width 7 height 7
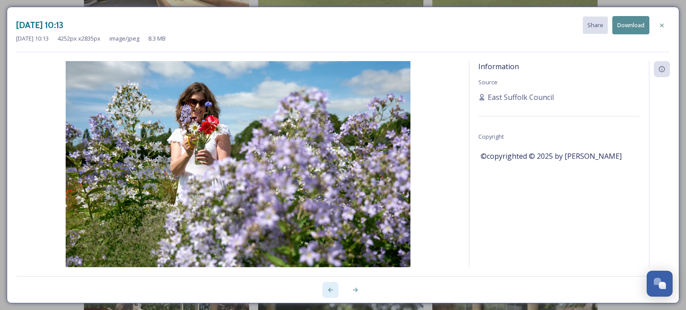
click at [332, 288] on icon at bounding box center [330, 290] width 7 height 7
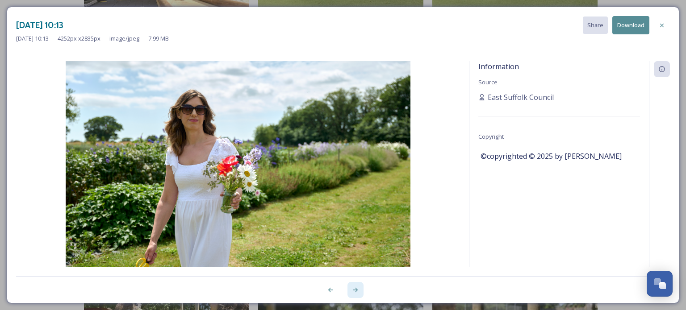
click at [353, 287] on icon at bounding box center [355, 290] width 7 height 7
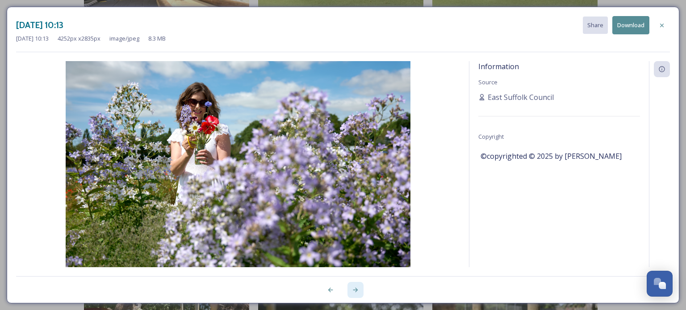
click at [353, 287] on icon at bounding box center [355, 290] width 7 height 7
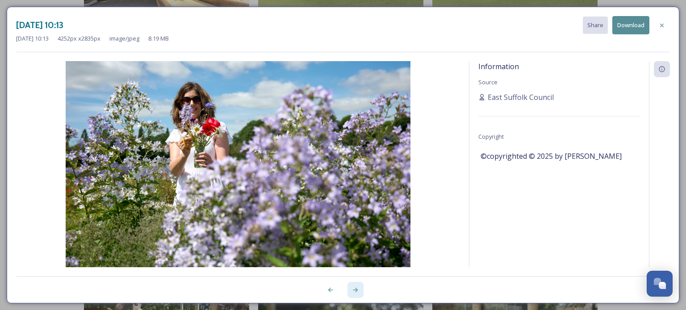
click at [353, 287] on icon at bounding box center [355, 290] width 7 height 7
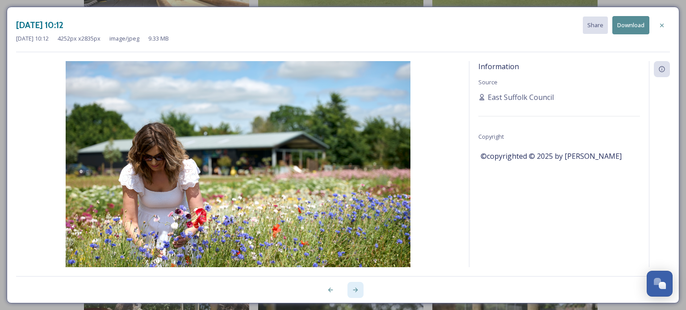
click at [353, 287] on icon at bounding box center [355, 290] width 7 height 7
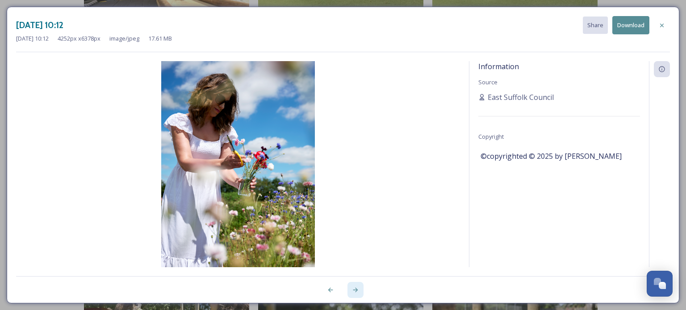
click at [353, 287] on icon at bounding box center [355, 290] width 7 height 7
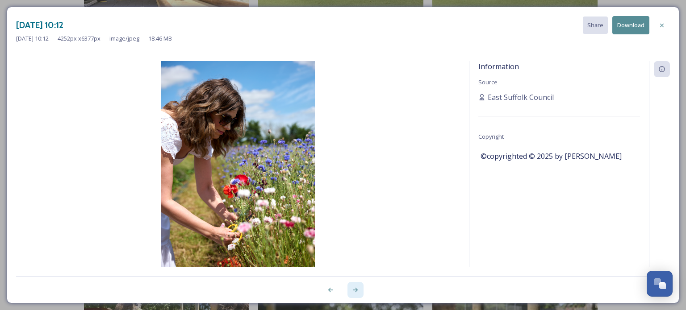
click at [353, 287] on icon at bounding box center [355, 290] width 7 height 7
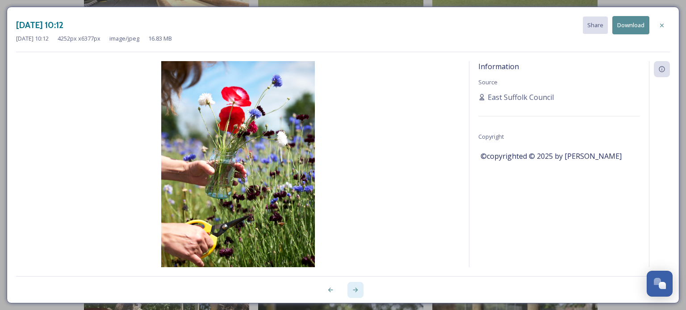
click at [353, 287] on icon at bounding box center [355, 290] width 7 height 7
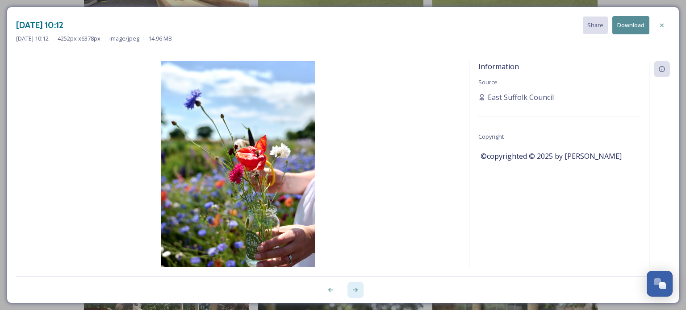
click at [353, 287] on icon at bounding box center [355, 290] width 7 height 7
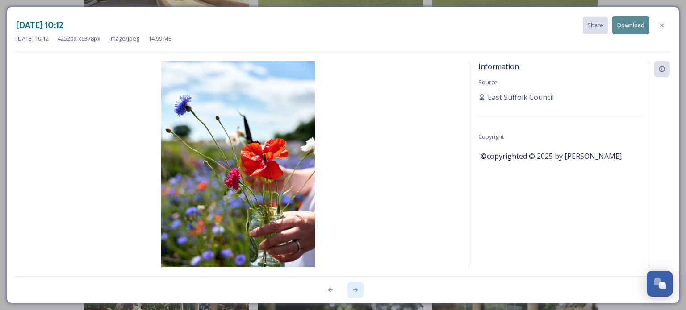
click at [353, 287] on icon at bounding box center [355, 290] width 7 height 7
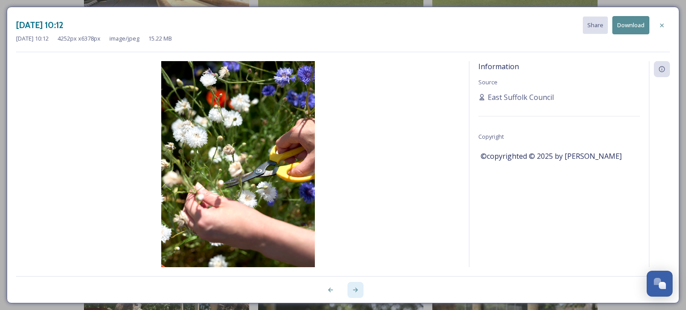
click at [353, 287] on icon at bounding box center [355, 290] width 7 height 7
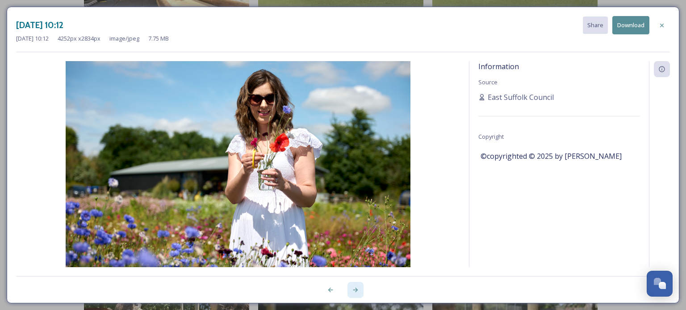
click at [353, 287] on icon at bounding box center [355, 290] width 7 height 7
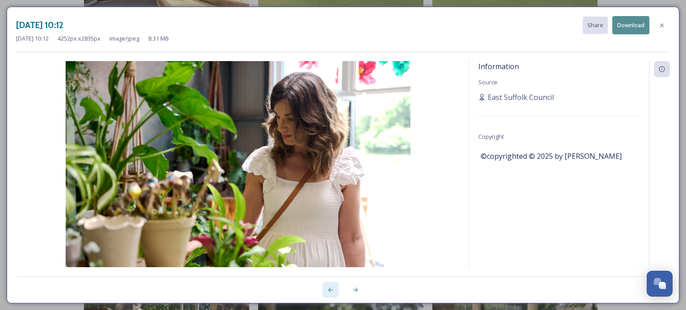
click at [325, 289] on div at bounding box center [331, 290] width 16 height 16
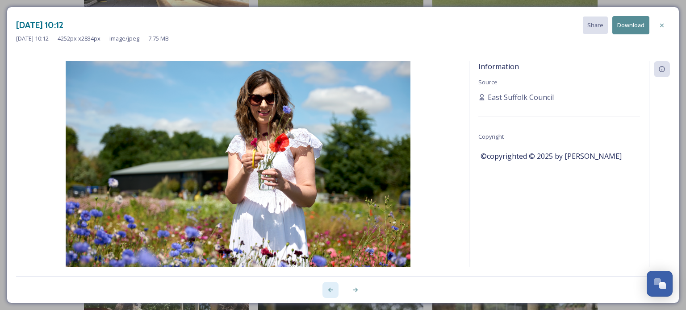
click at [325, 289] on div at bounding box center [331, 290] width 16 height 16
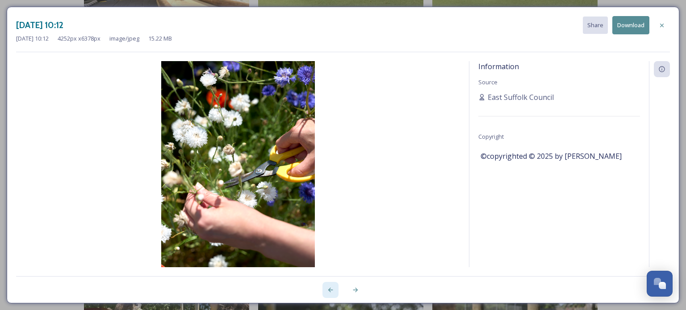
click at [325, 289] on div at bounding box center [331, 290] width 16 height 16
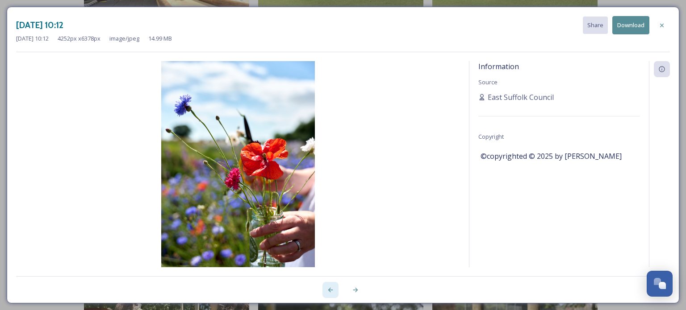
click at [325, 289] on div at bounding box center [331, 290] width 16 height 16
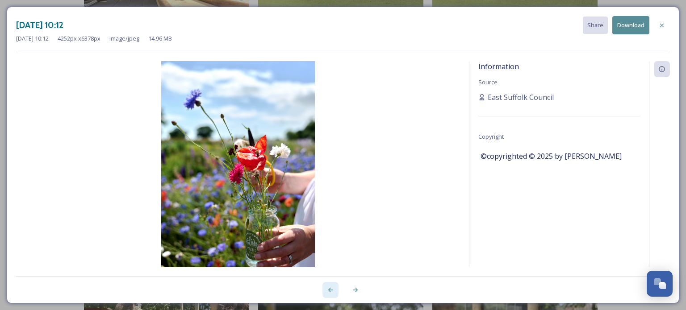
click at [325, 289] on div at bounding box center [331, 290] width 16 height 16
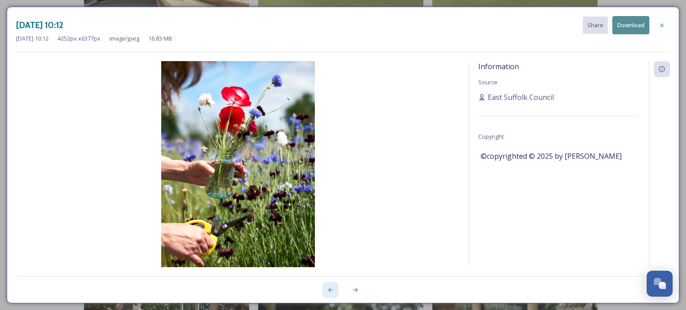
click at [325, 289] on div at bounding box center [331, 290] width 16 height 16
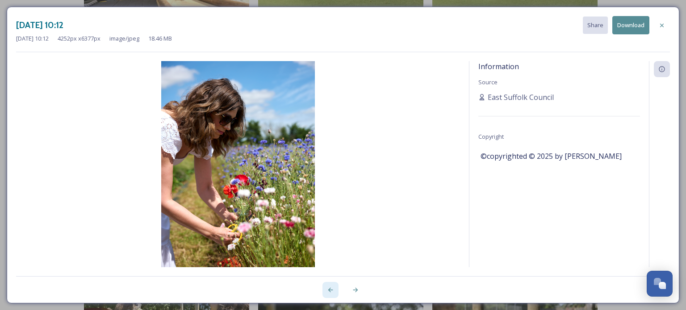
click at [325, 289] on div at bounding box center [331, 290] width 16 height 16
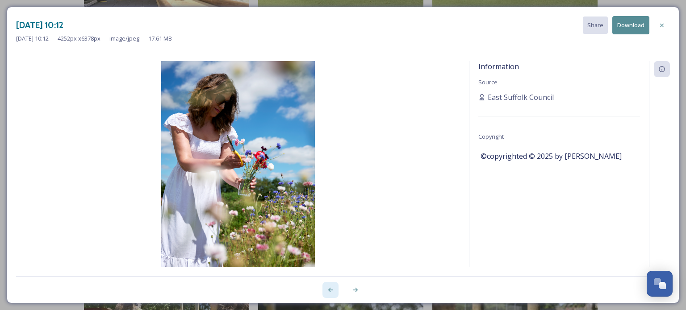
click at [325, 289] on div at bounding box center [331, 290] width 16 height 16
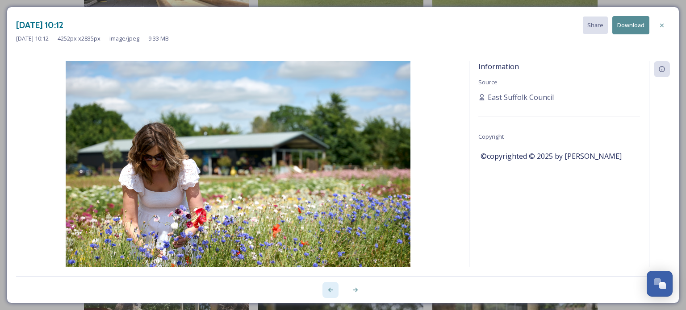
click at [325, 289] on div at bounding box center [331, 290] width 16 height 16
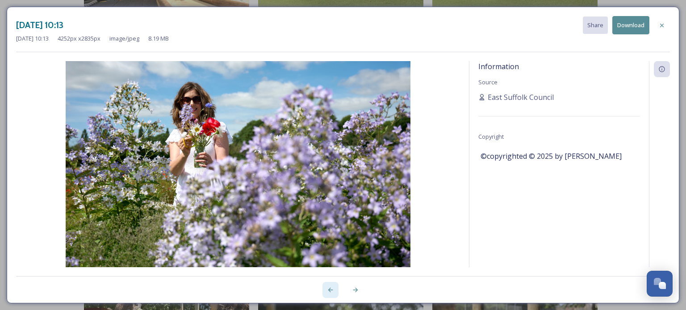
click at [325, 289] on div at bounding box center [331, 290] width 16 height 16
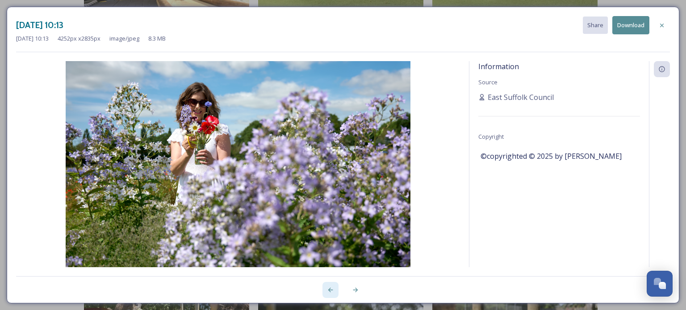
click at [325, 289] on div at bounding box center [331, 290] width 16 height 16
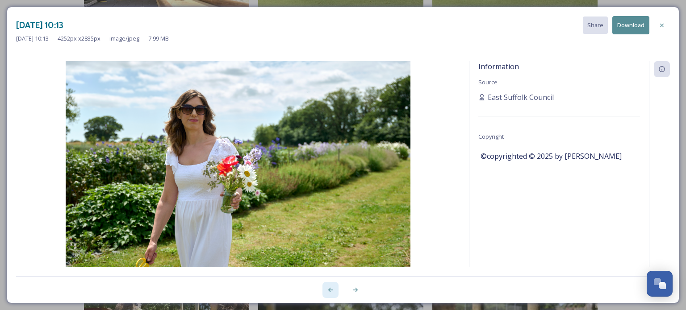
click at [325, 289] on div at bounding box center [331, 290] width 16 height 16
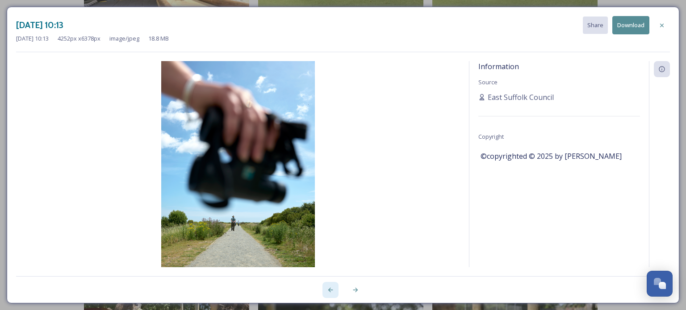
click at [325, 289] on div at bounding box center [331, 290] width 16 height 16
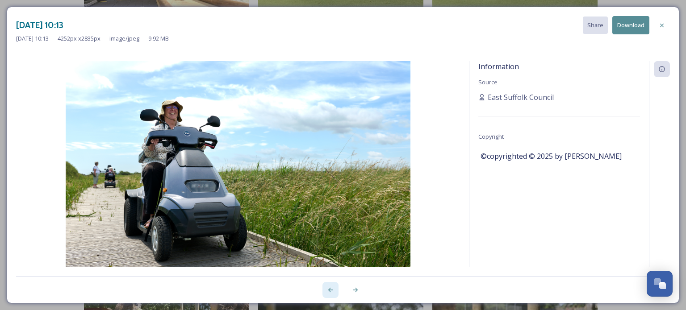
click at [325, 289] on div at bounding box center [331, 290] width 16 height 16
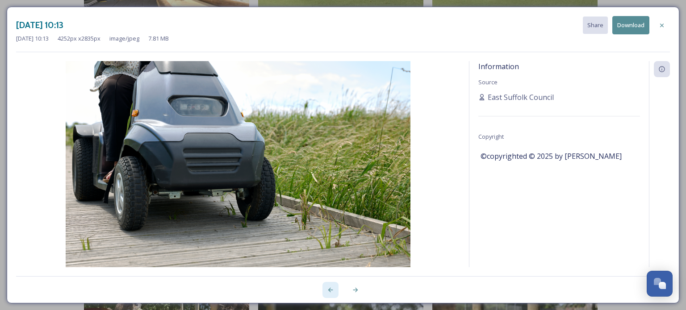
click at [325, 289] on div at bounding box center [331, 290] width 16 height 16
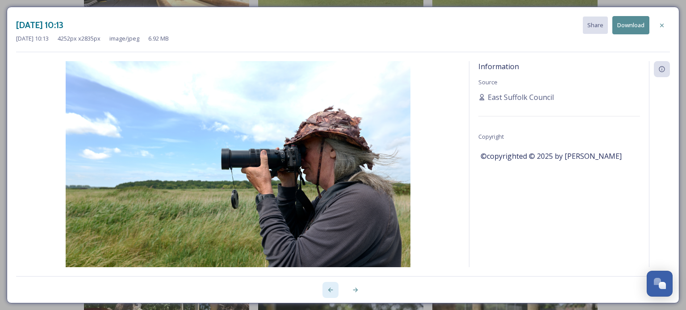
click at [325, 289] on div at bounding box center [331, 290] width 16 height 16
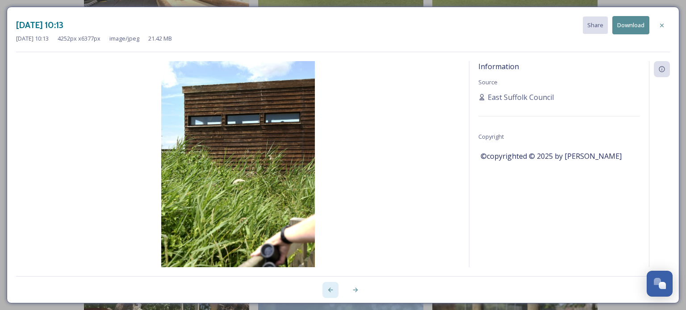
click at [325, 289] on div at bounding box center [331, 290] width 16 height 16
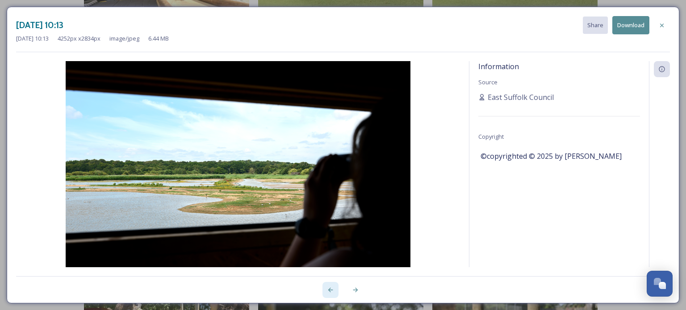
click at [325, 291] on div at bounding box center [331, 290] width 16 height 16
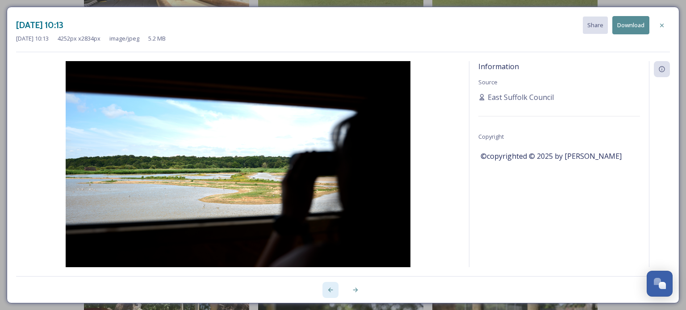
click at [325, 291] on div at bounding box center [331, 290] width 16 height 16
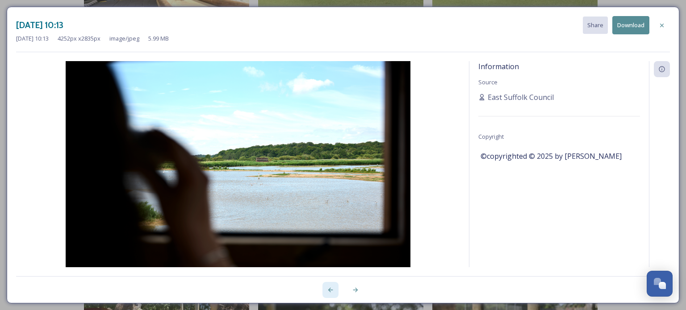
click at [325, 291] on div at bounding box center [331, 290] width 16 height 16
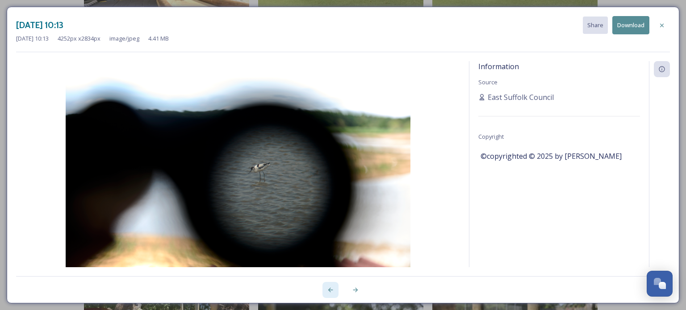
click at [325, 291] on div at bounding box center [331, 290] width 16 height 16
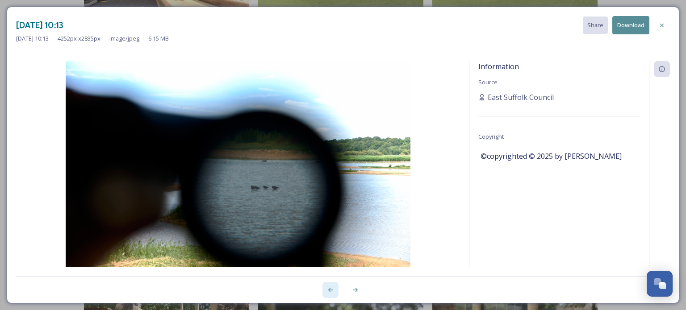
click at [325, 291] on div at bounding box center [331, 290] width 16 height 16
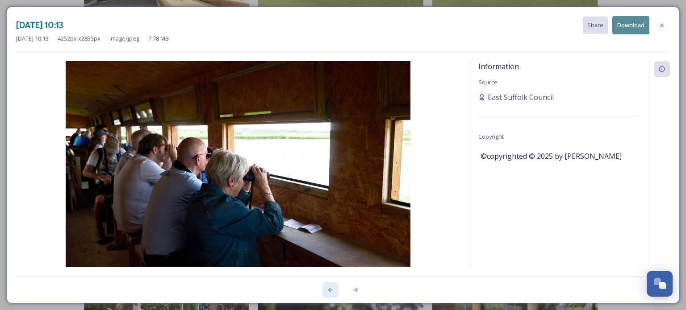
click at [325, 291] on div at bounding box center [331, 290] width 16 height 16
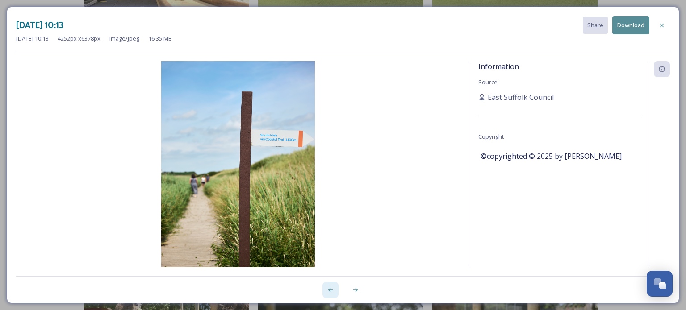
click at [325, 291] on div at bounding box center [331, 290] width 16 height 16
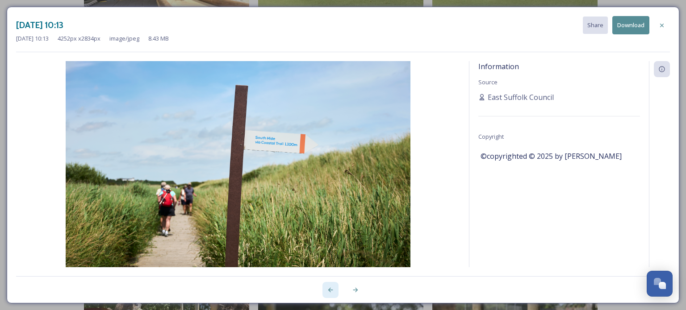
click at [325, 291] on div at bounding box center [331, 290] width 16 height 16
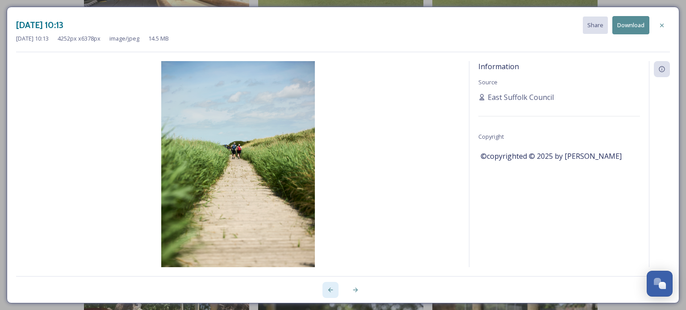
click at [325, 291] on div at bounding box center [331, 290] width 16 height 16
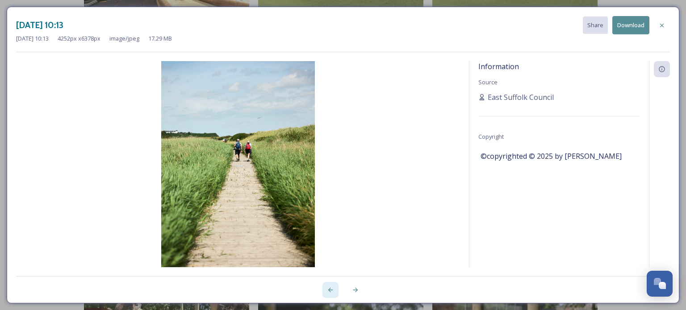
click at [329, 289] on icon at bounding box center [330, 290] width 7 height 7
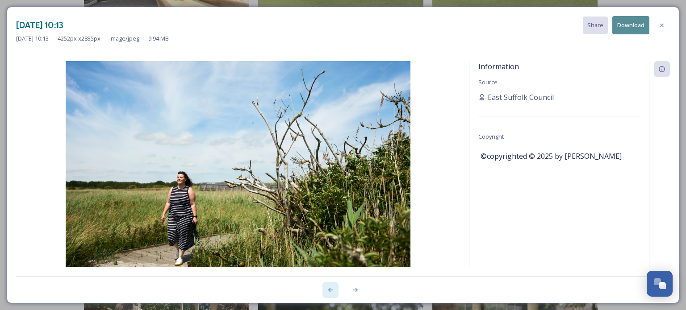
click at [329, 289] on icon at bounding box center [330, 290] width 7 height 7
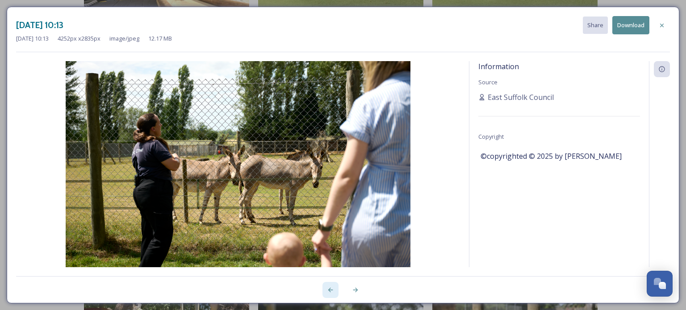
click at [329, 289] on icon at bounding box center [330, 290] width 7 height 7
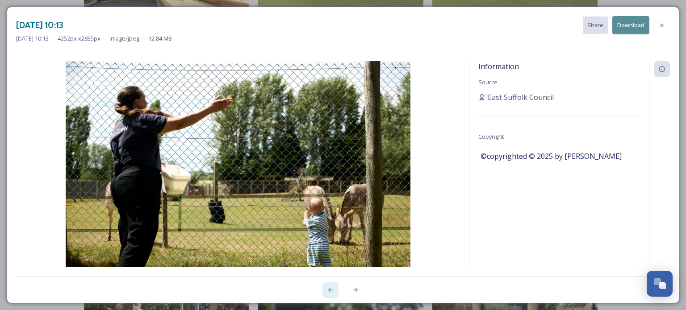
click at [329, 289] on icon at bounding box center [330, 290] width 7 height 7
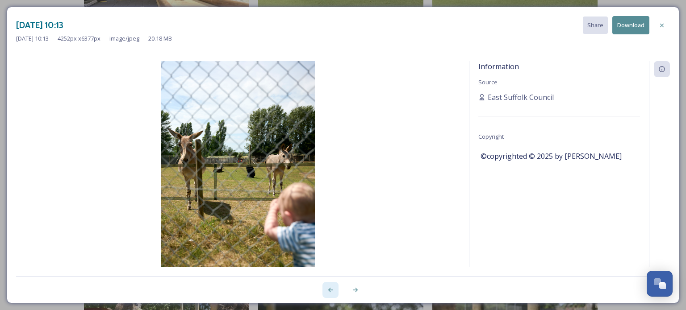
click at [329, 289] on icon at bounding box center [330, 290] width 7 height 7
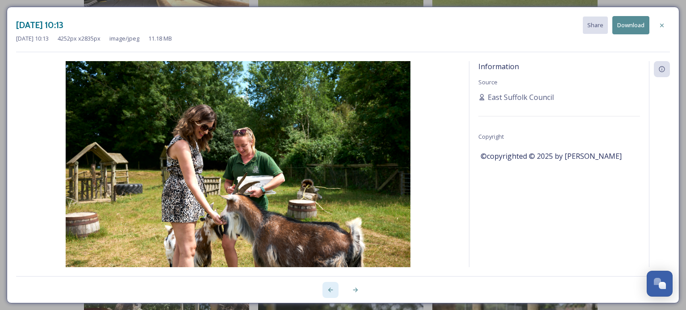
click at [323, 289] on div at bounding box center [331, 290] width 16 height 16
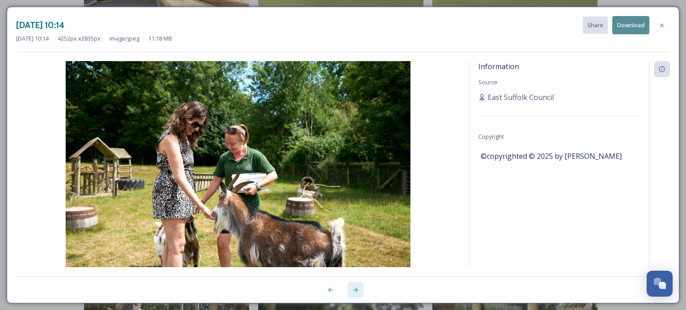
click at [353, 287] on icon at bounding box center [355, 290] width 7 height 7
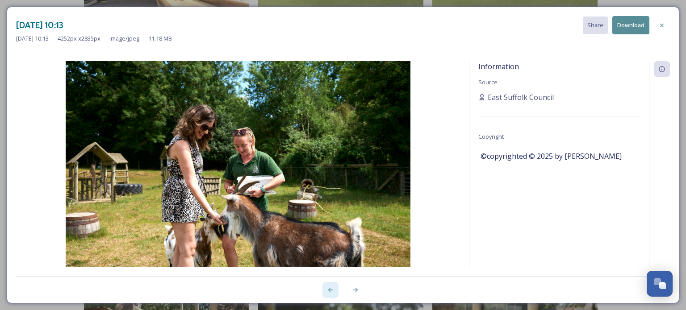
click at [332, 288] on icon at bounding box center [330, 290] width 7 height 7
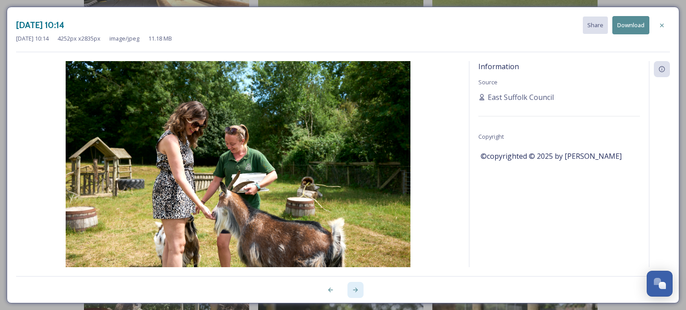
click at [352, 288] on icon at bounding box center [355, 290] width 7 height 7
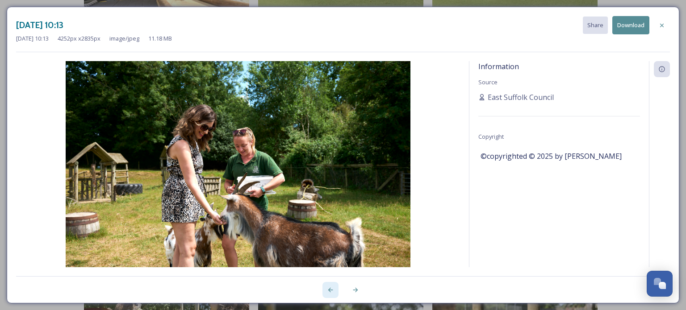
click at [329, 290] on icon at bounding box center [330, 290] width 5 height 4
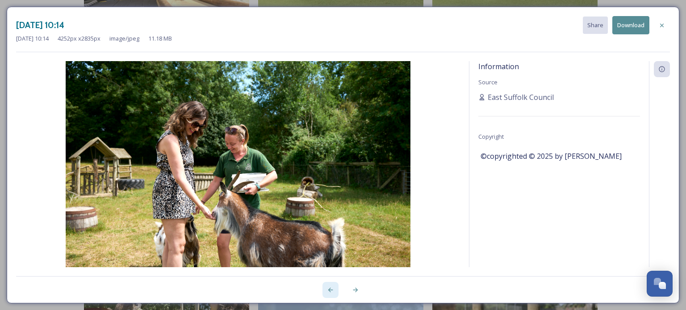
click at [329, 290] on icon at bounding box center [330, 290] width 5 height 4
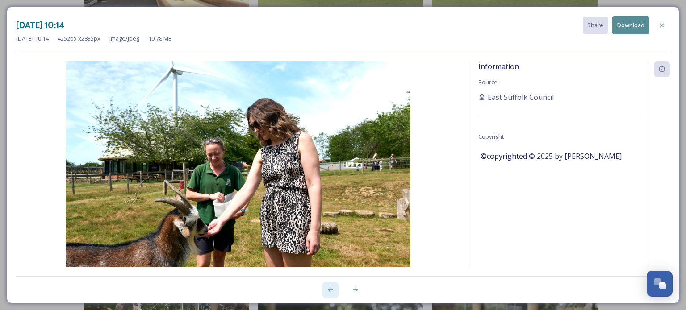
click at [329, 290] on icon at bounding box center [330, 290] width 5 height 4
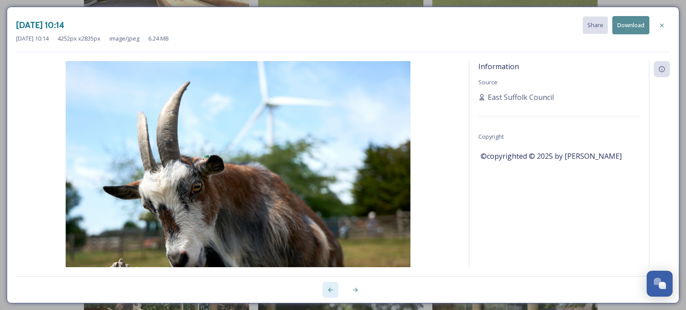
click at [329, 290] on icon at bounding box center [330, 290] width 5 height 4
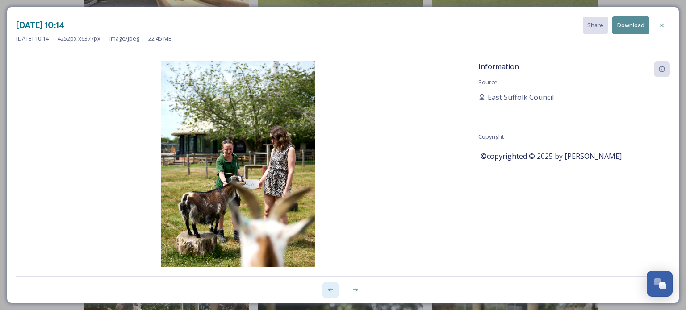
click at [329, 290] on icon at bounding box center [330, 290] width 5 height 4
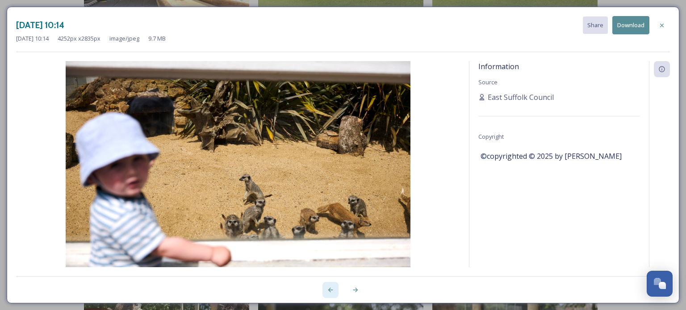
click at [329, 290] on icon at bounding box center [330, 290] width 5 height 4
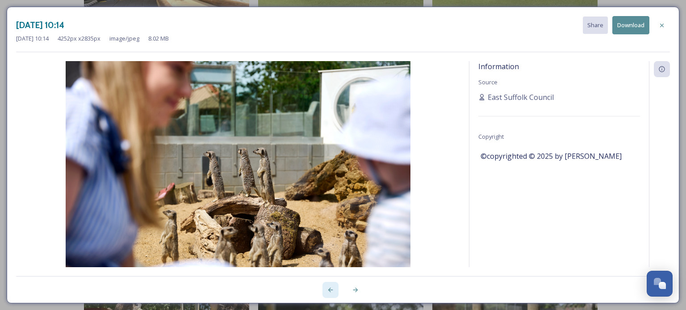
click at [329, 290] on icon at bounding box center [330, 290] width 5 height 4
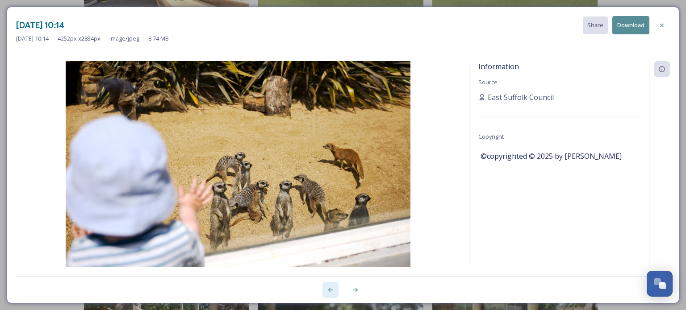
click at [329, 290] on icon at bounding box center [330, 290] width 5 height 4
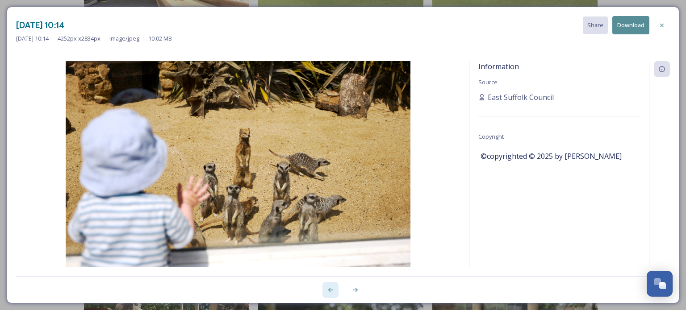
click at [329, 290] on icon at bounding box center [330, 290] width 5 height 4
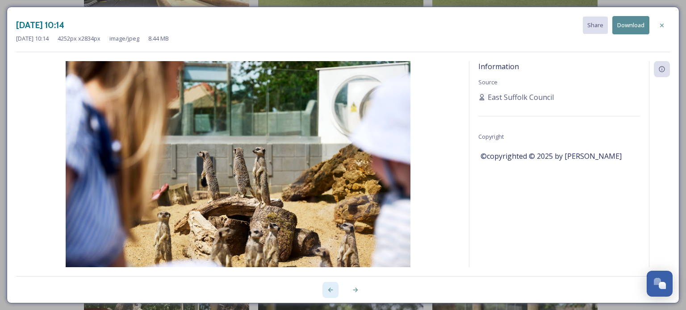
click at [329, 290] on icon at bounding box center [330, 290] width 5 height 4
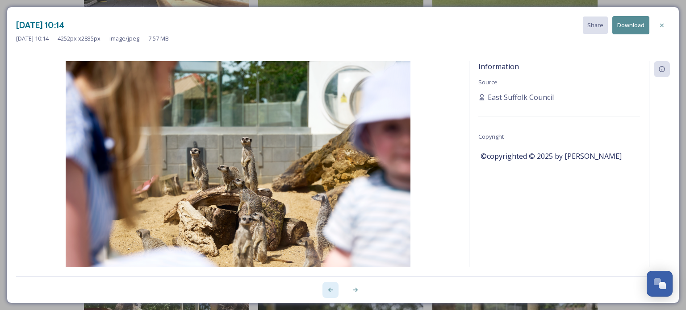
click at [329, 290] on icon at bounding box center [330, 290] width 5 height 4
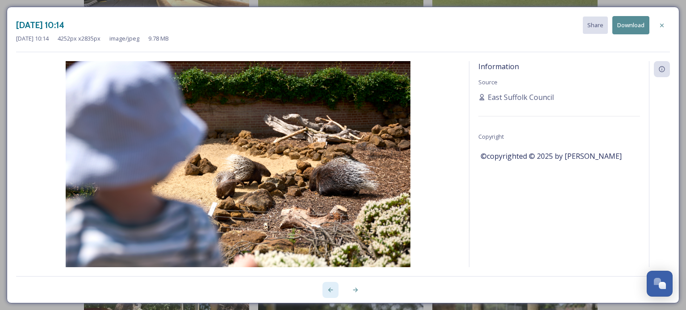
click at [329, 290] on icon at bounding box center [330, 290] width 5 height 4
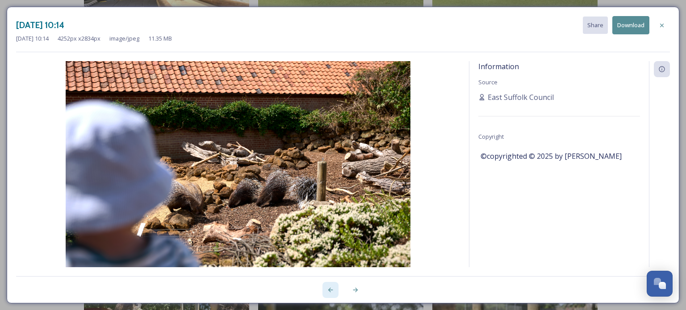
click at [329, 290] on icon at bounding box center [330, 290] width 5 height 4
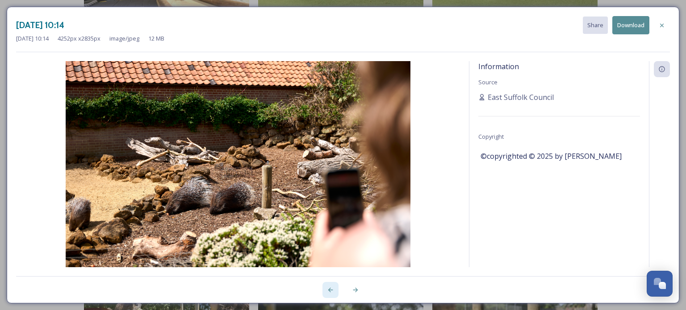
click at [329, 290] on icon at bounding box center [330, 290] width 5 height 4
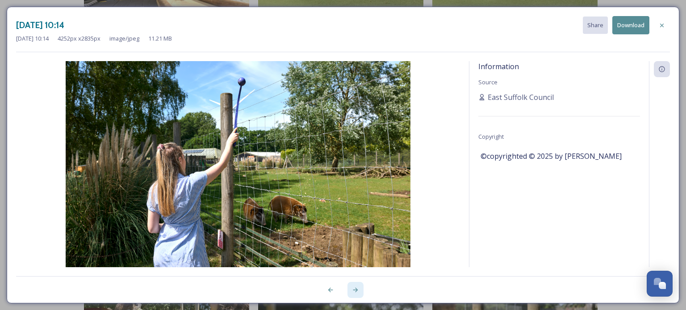
click at [357, 292] on icon at bounding box center [355, 290] width 7 height 7
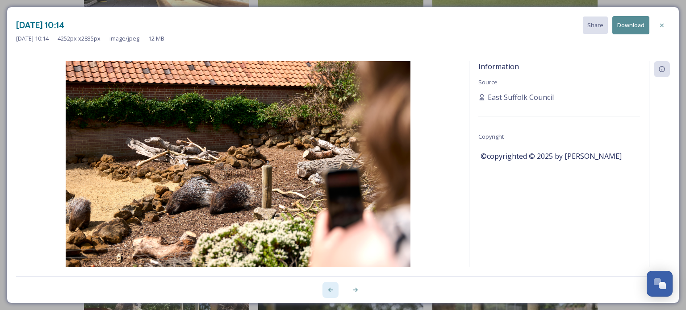
click at [332, 289] on icon at bounding box center [330, 290] width 7 height 7
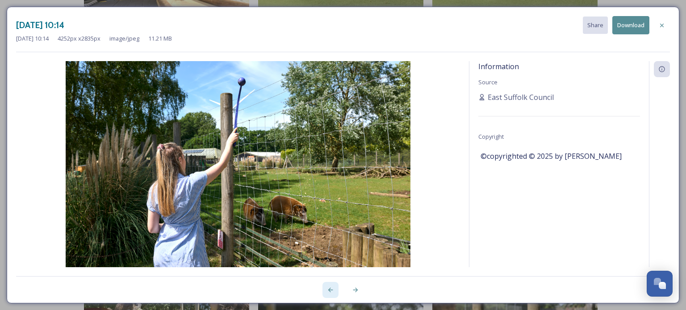
click at [332, 289] on icon at bounding box center [330, 290] width 7 height 7
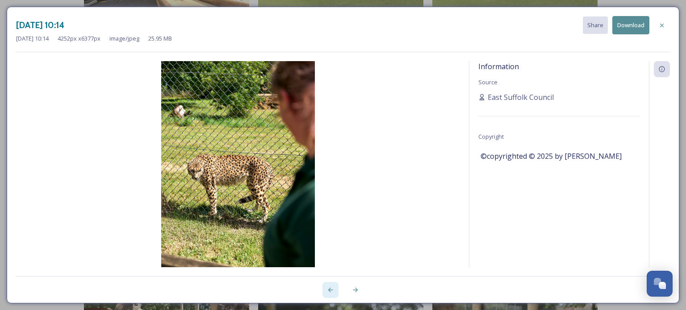
click at [332, 289] on icon at bounding box center [330, 290] width 7 height 7
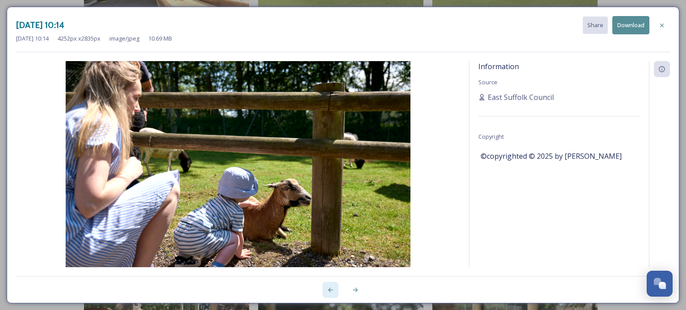
click at [332, 289] on icon at bounding box center [330, 290] width 7 height 7
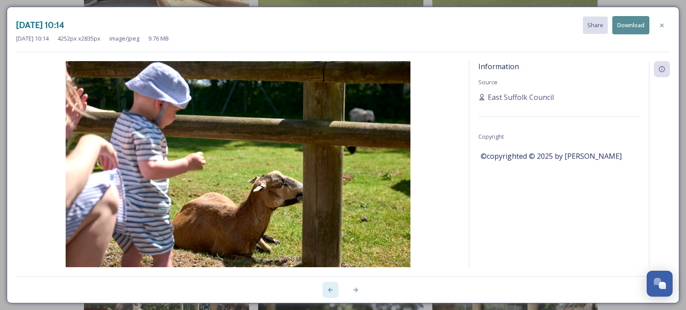
click at [332, 289] on icon at bounding box center [330, 290] width 7 height 7
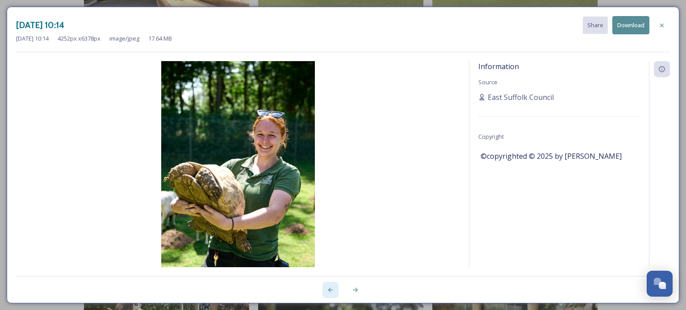
click at [332, 289] on icon at bounding box center [330, 290] width 7 height 7
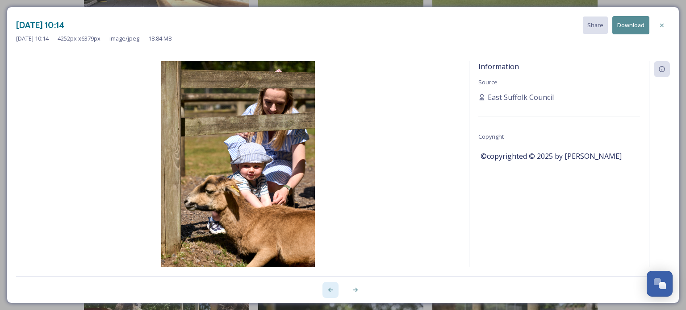
click at [332, 289] on icon at bounding box center [330, 290] width 7 height 7
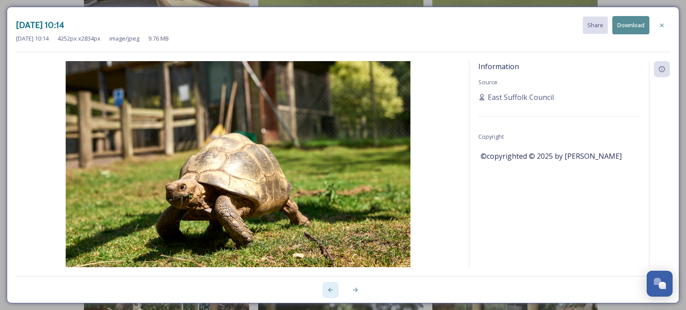
click at [332, 289] on icon at bounding box center [330, 290] width 7 height 7
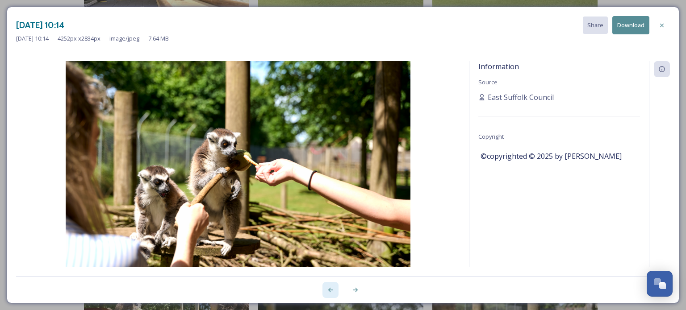
click at [332, 289] on icon at bounding box center [330, 290] width 7 height 7
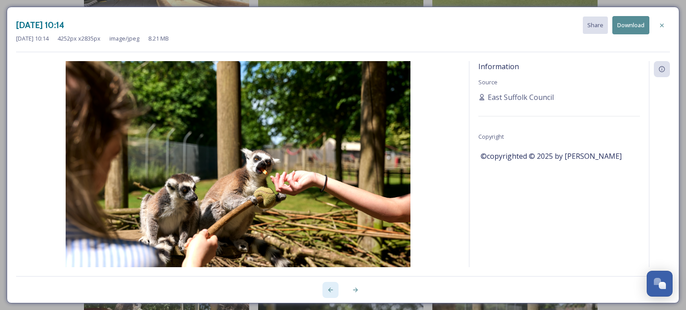
click at [332, 289] on icon at bounding box center [330, 290] width 7 height 7
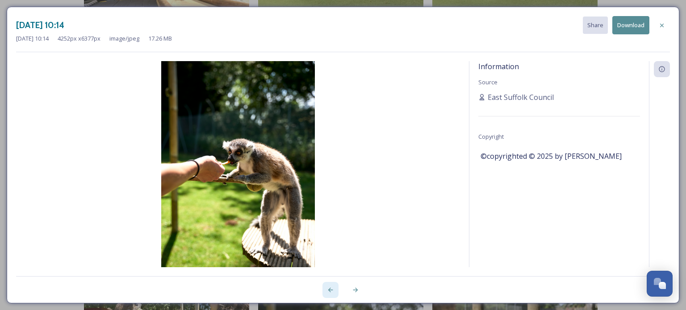
click at [332, 289] on icon at bounding box center [330, 290] width 7 height 7
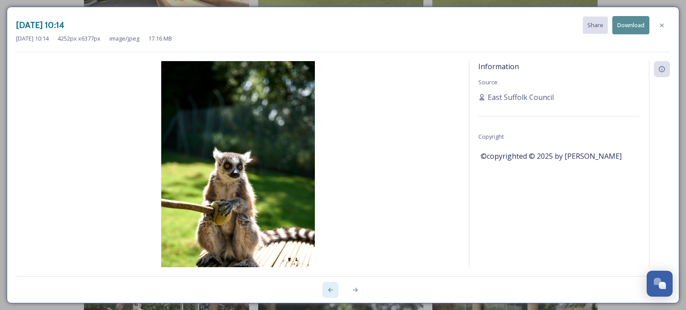
click at [332, 289] on icon at bounding box center [330, 290] width 7 height 7
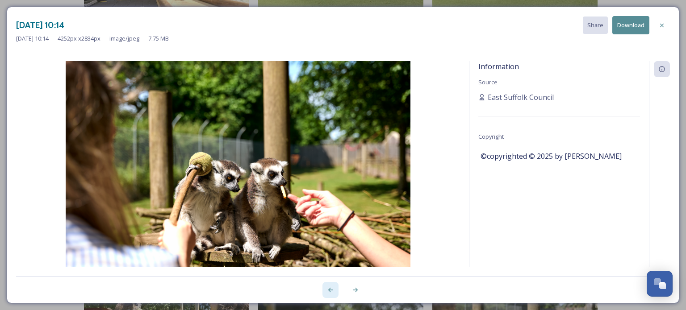
click at [332, 289] on icon at bounding box center [330, 290] width 7 height 7
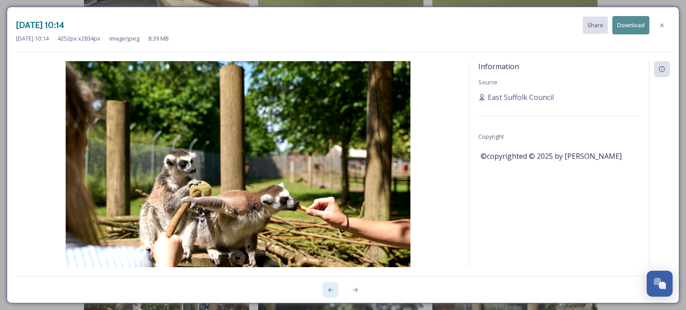
click at [332, 289] on icon at bounding box center [330, 290] width 7 height 7
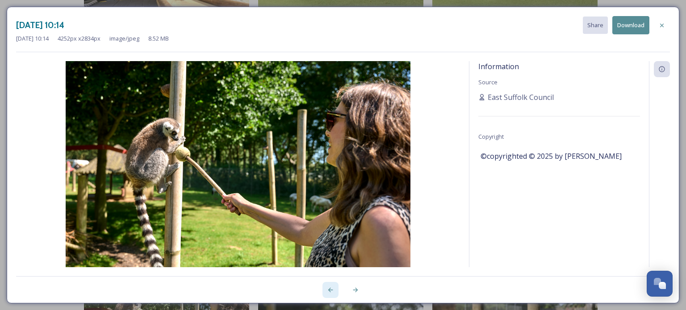
click at [332, 289] on icon at bounding box center [330, 290] width 7 height 7
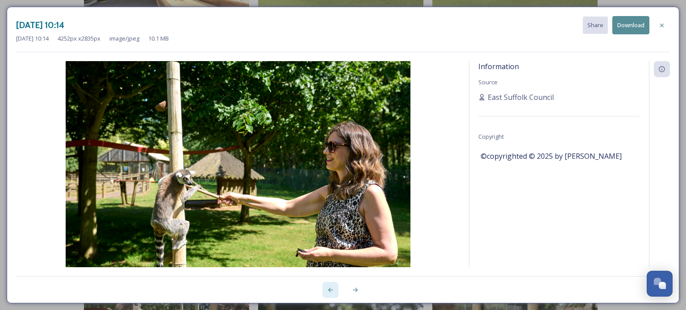
click at [332, 289] on icon at bounding box center [330, 290] width 7 height 7
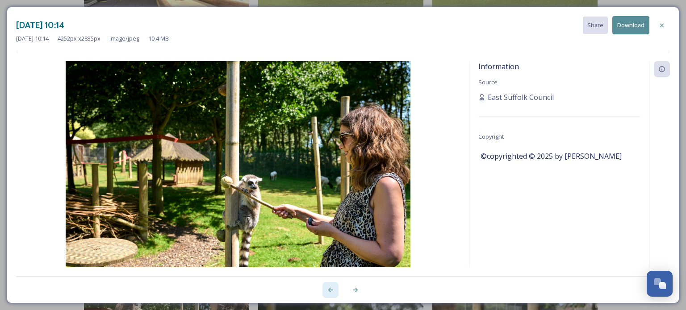
click at [332, 289] on icon at bounding box center [330, 290] width 7 height 7
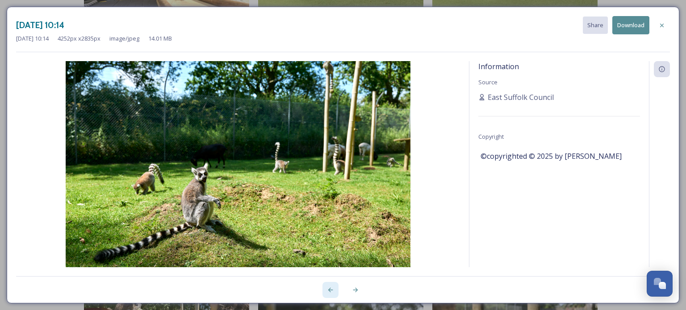
click at [332, 289] on icon at bounding box center [330, 290] width 7 height 7
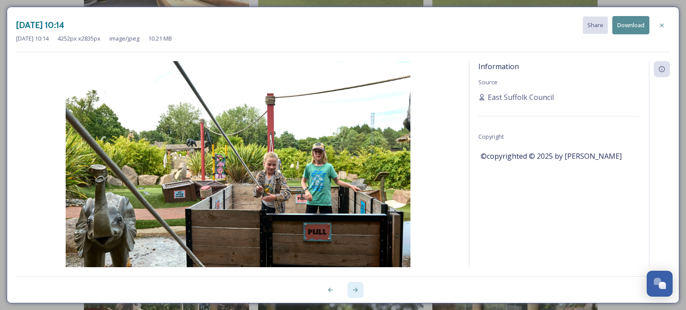
click at [350, 289] on div at bounding box center [356, 290] width 16 height 16
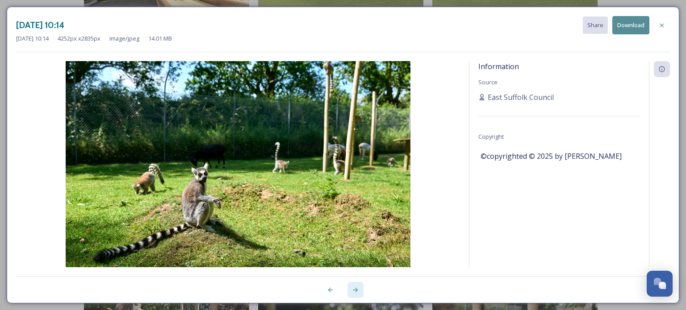
click at [350, 289] on div at bounding box center [356, 290] width 16 height 16
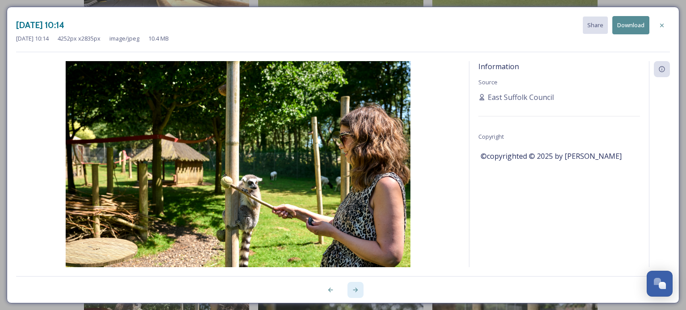
click at [350, 289] on div at bounding box center [356, 290] width 16 height 16
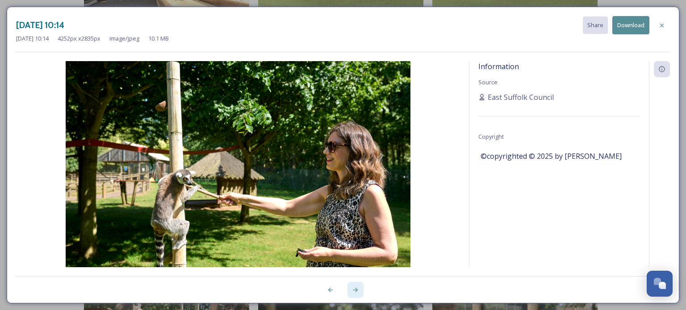
click at [350, 289] on div at bounding box center [356, 290] width 16 height 16
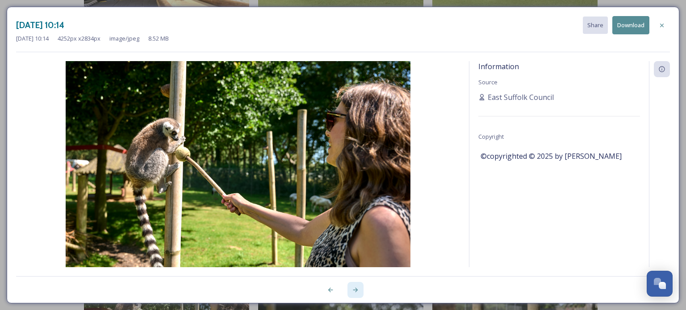
click at [350, 289] on div at bounding box center [356, 290] width 16 height 16
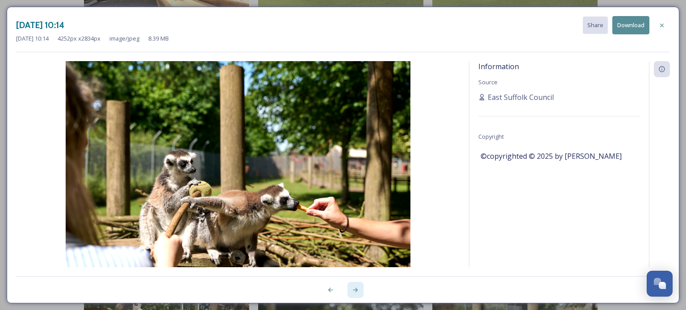
click at [350, 289] on div at bounding box center [356, 290] width 16 height 16
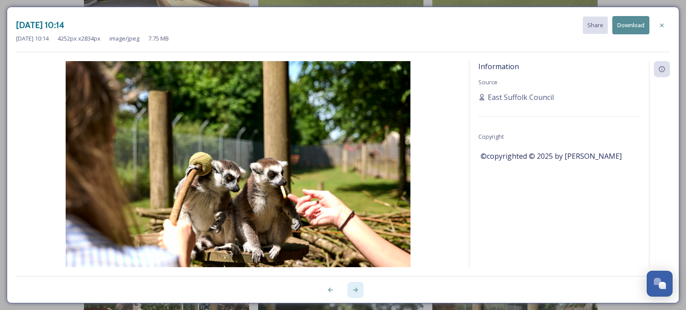
click at [350, 289] on div at bounding box center [356, 290] width 16 height 16
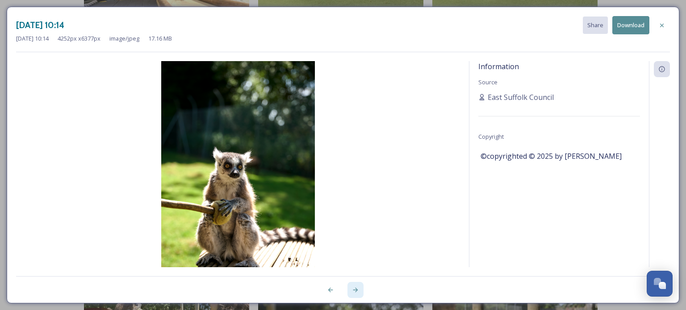
click at [350, 289] on div at bounding box center [356, 290] width 16 height 16
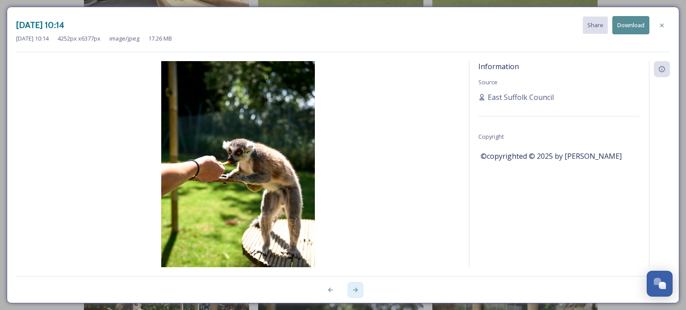
click at [350, 289] on div at bounding box center [356, 290] width 16 height 16
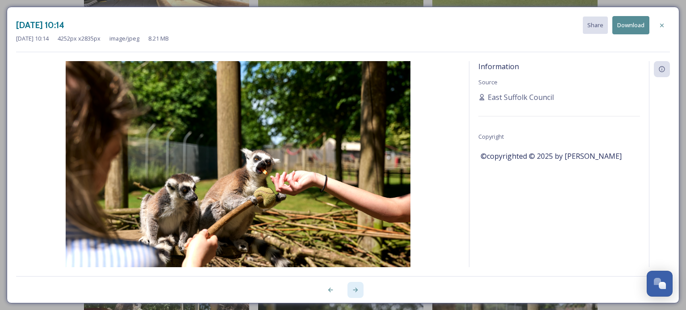
click at [350, 289] on div at bounding box center [356, 290] width 16 height 16
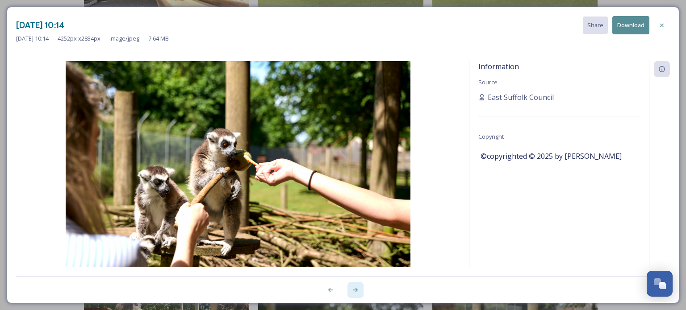
click at [350, 289] on div at bounding box center [356, 290] width 16 height 16
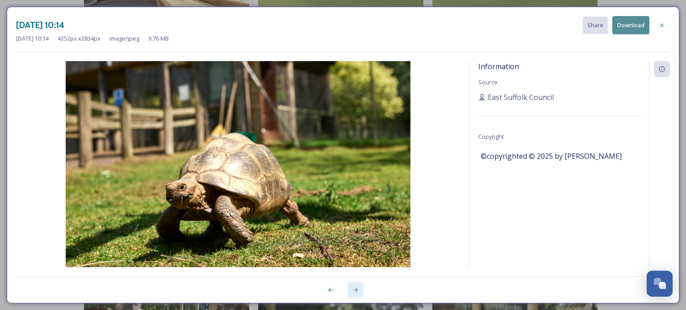
click at [350, 289] on div at bounding box center [356, 290] width 16 height 16
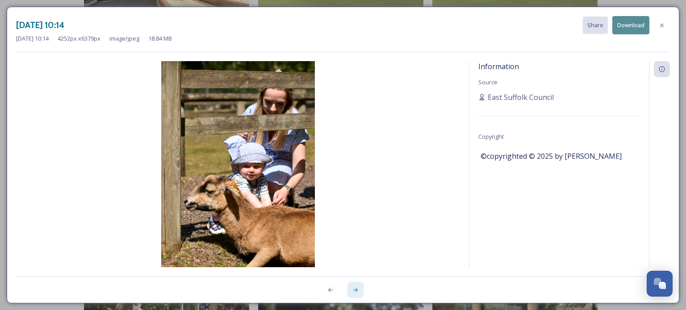
click at [350, 289] on div at bounding box center [356, 290] width 16 height 16
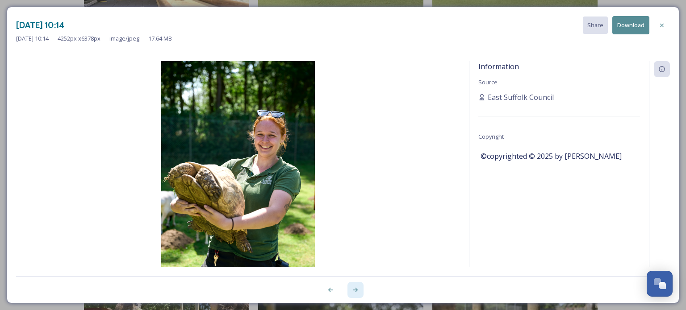
click at [350, 289] on div at bounding box center [356, 290] width 16 height 16
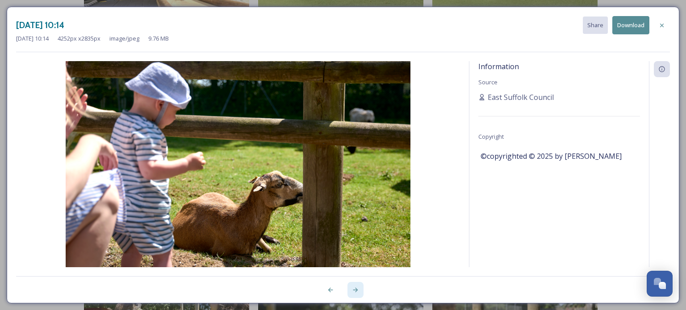
click at [350, 289] on div at bounding box center [356, 290] width 16 height 16
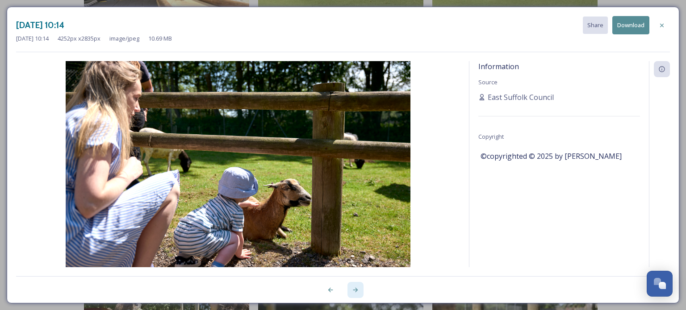
click at [350, 289] on div at bounding box center [356, 290] width 16 height 16
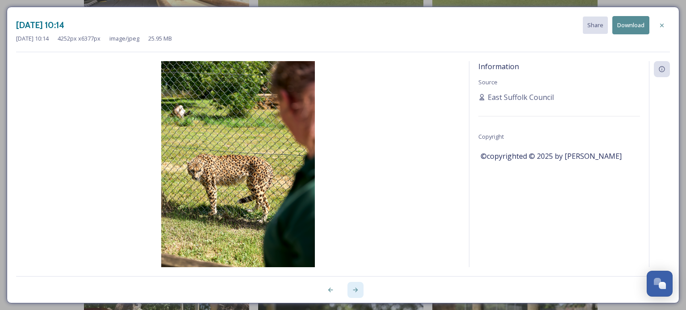
click at [350, 289] on div at bounding box center [356, 290] width 16 height 16
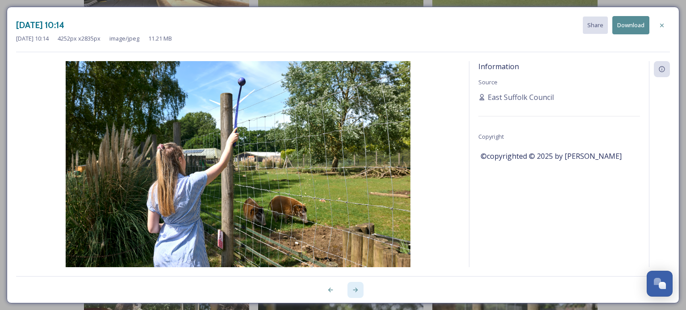
click at [359, 290] on icon at bounding box center [355, 290] width 7 height 7
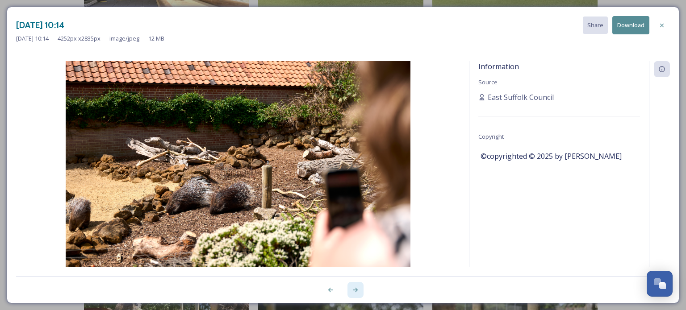
click at [359, 290] on icon at bounding box center [355, 290] width 7 height 7
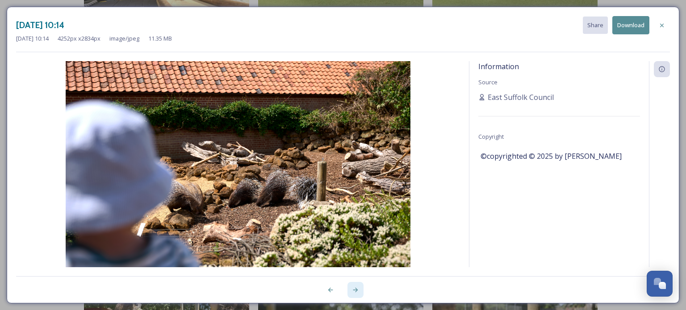
click at [359, 290] on icon at bounding box center [355, 290] width 7 height 7
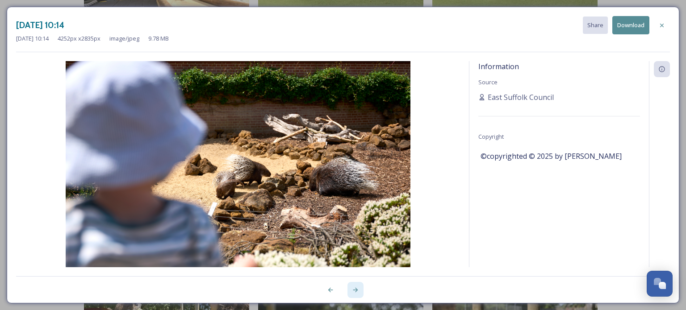
click at [359, 290] on icon at bounding box center [355, 290] width 7 height 7
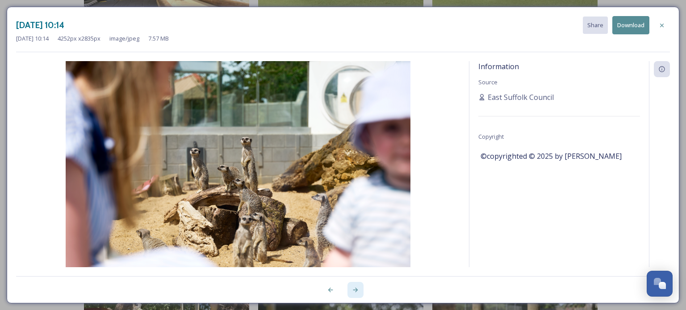
click at [359, 290] on icon at bounding box center [355, 290] width 7 height 7
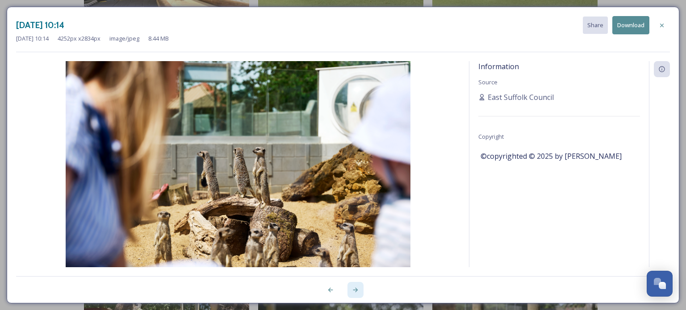
click at [359, 290] on icon at bounding box center [355, 290] width 7 height 7
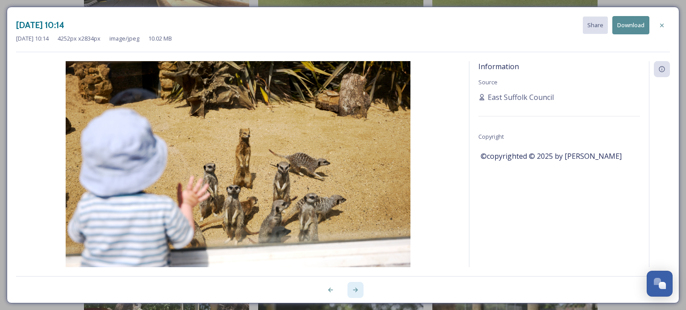
click at [359, 290] on icon at bounding box center [355, 290] width 7 height 7
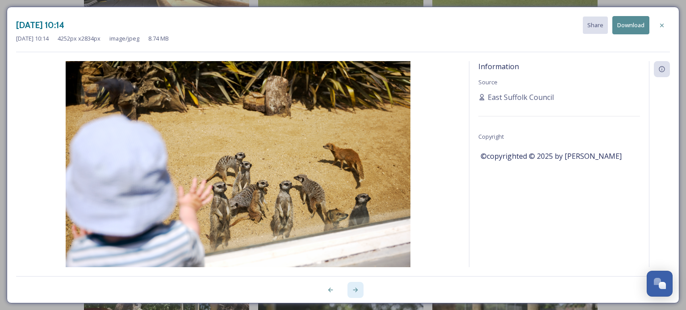
click at [359, 290] on icon at bounding box center [355, 290] width 7 height 7
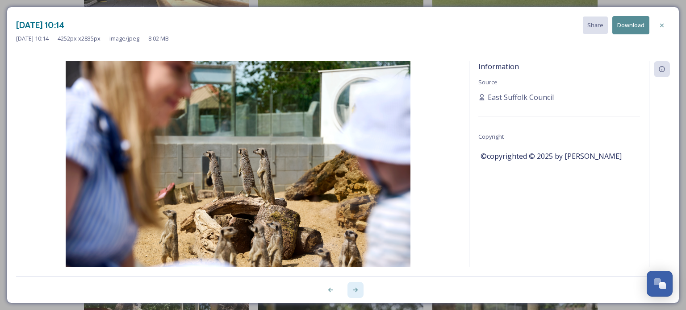
click at [359, 290] on icon at bounding box center [355, 290] width 7 height 7
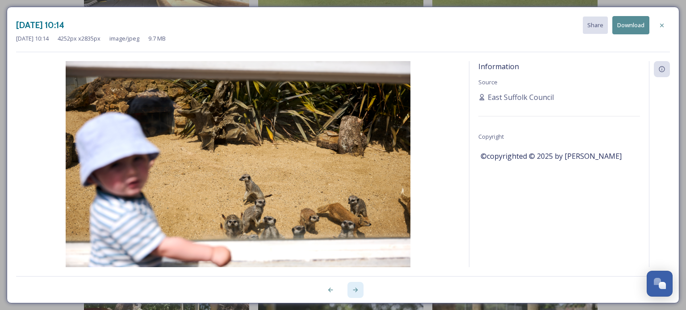
click at [359, 290] on icon at bounding box center [355, 290] width 7 height 7
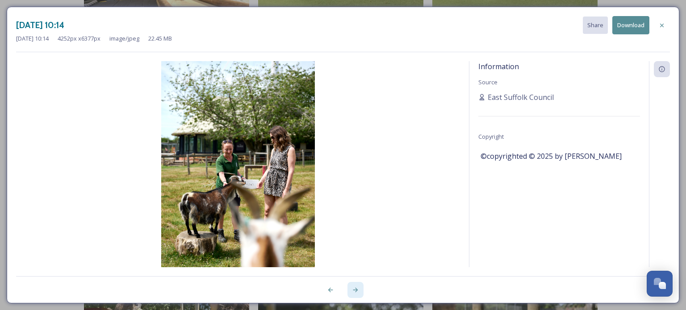
click at [359, 290] on icon at bounding box center [355, 290] width 7 height 7
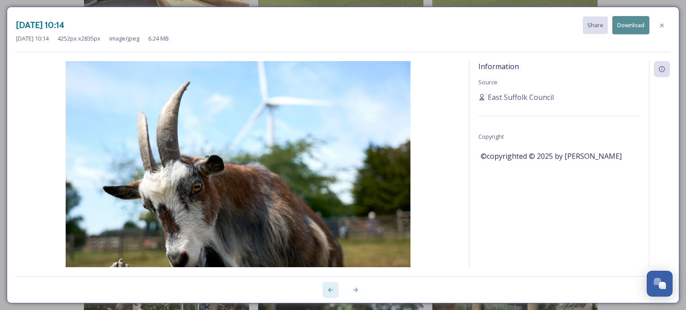
click at [330, 289] on icon at bounding box center [330, 290] width 5 height 4
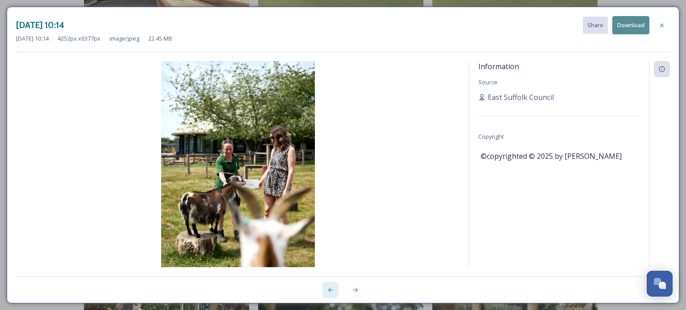
click at [330, 289] on icon at bounding box center [330, 290] width 5 height 4
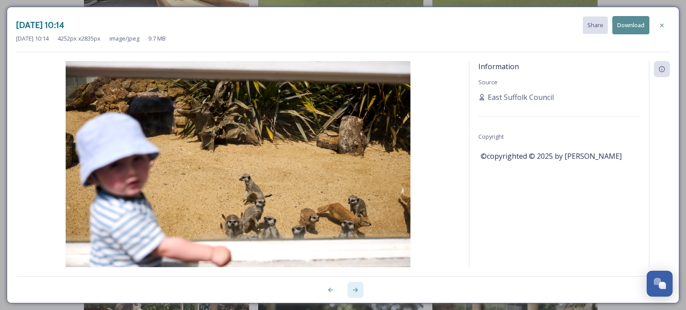
click at [356, 290] on icon at bounding box center [355, 290] width 5 height 4
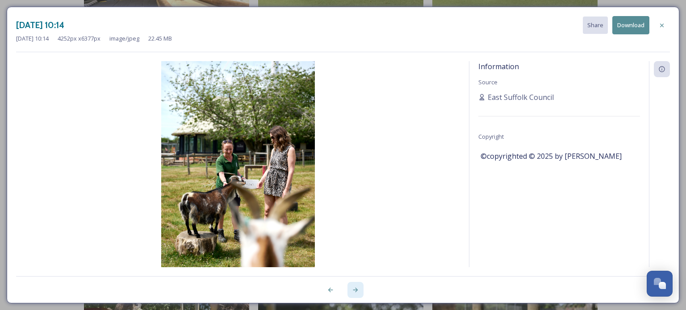
click at [356, 290] on icon at bounding box center [355, 290] width 5 height 4
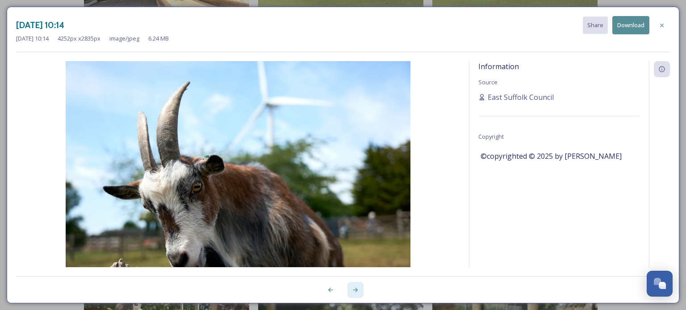
click at [356, 290] on icon at bounding box center [355, 290] width 5 height 4
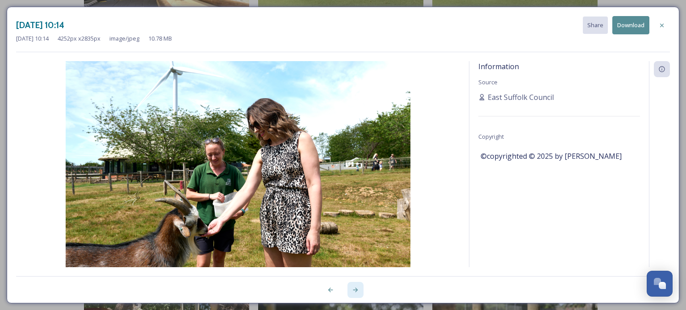
click at [355, 290] on icon at bounding box center [355, 290] width 5 height 4
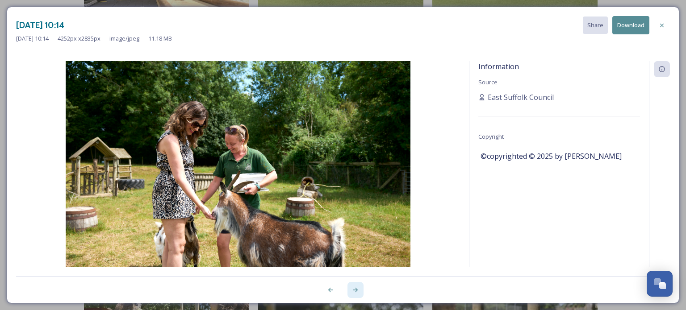
click at [355, 290] on icon at bounding box center [355, 290] width 5 height 4
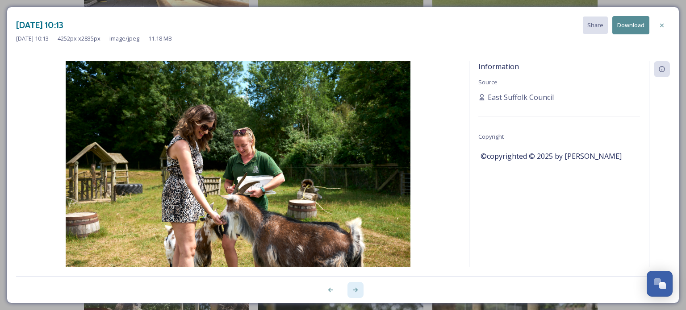
click at [355, 290] on icon at bounding box center [355, 290] width 5 height 4
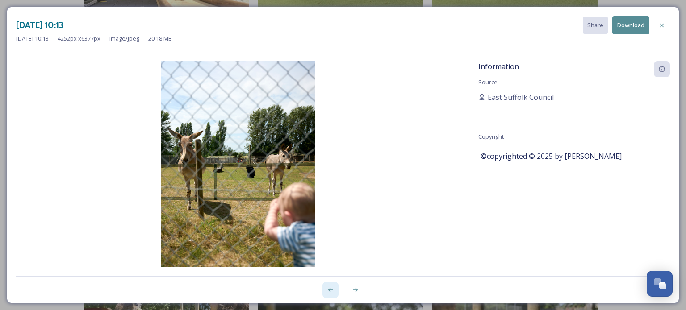
click at [329, 291] on icon at bounding box center [330, 290] width 5 height 4
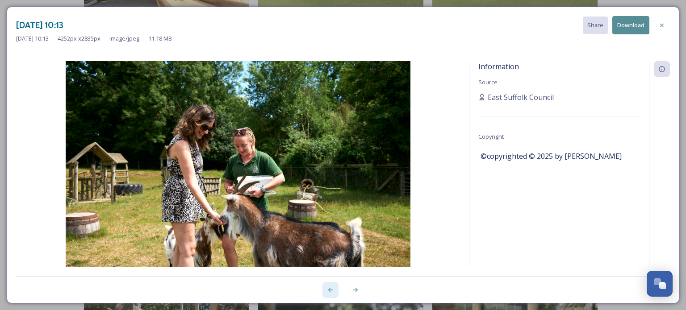
click at [329, 291] on icon at bounding box center [330, 290] width 5 height 4
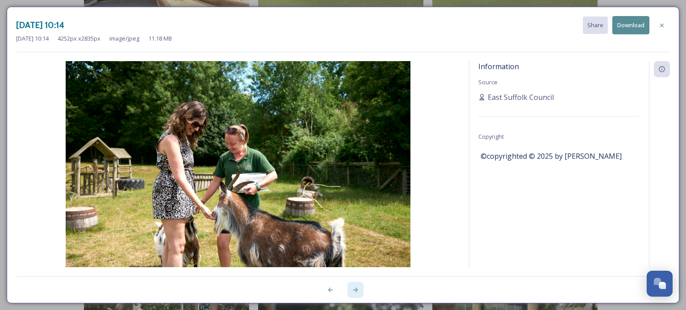
click at [356, 289] on icon at bounding box center [355, 290] width 5 height 4
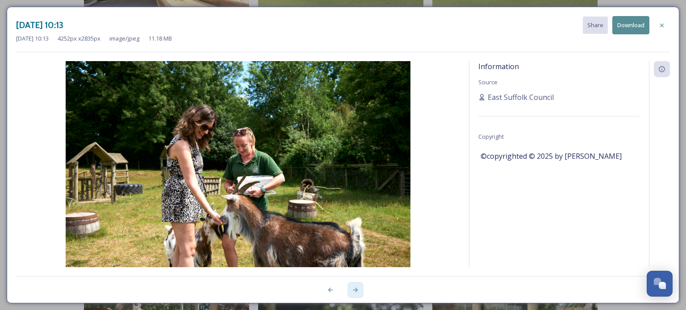
click at [356, 289] on icon at bounding box center [355, 290] width 5 height 4
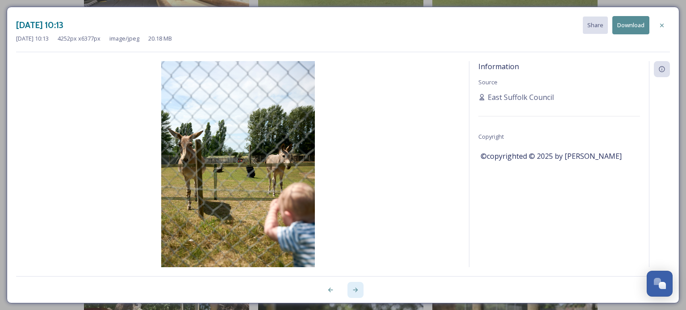
click at [356, 289] on icon at bounding box center [355, 290] width 5 height 4
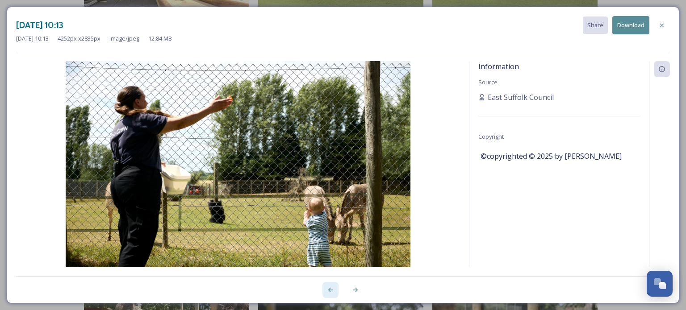
click at [332, 285] on div at bounding box center [331, 290] width 16 height 16
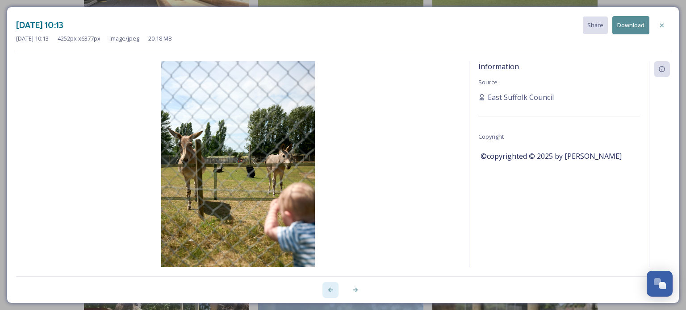
click at [332, 285] on div at bounding box center [331, 290] width 16 height 16
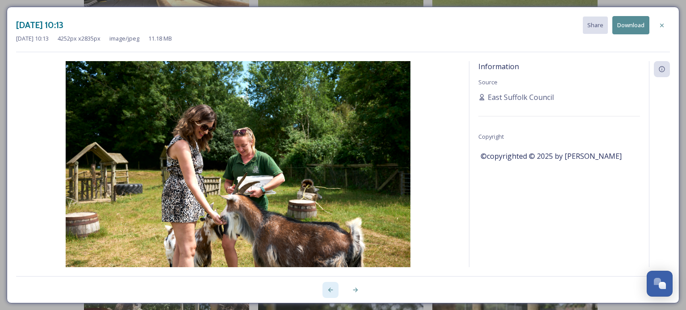
click at [331, 288] on icon at bounding box center [330, 290] width 7 height 7
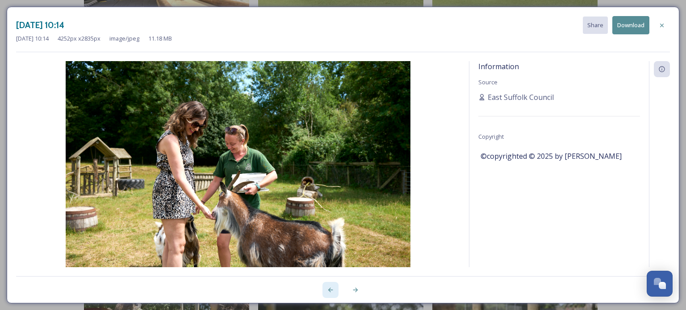
click at [331, 288] on icon at bounding box center [330, 290] width 7 height 7
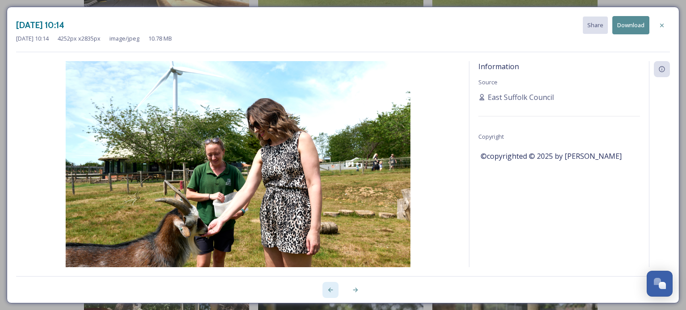
click at [331, 288] on icon at bounding box center [330, 290] width 7 height 7
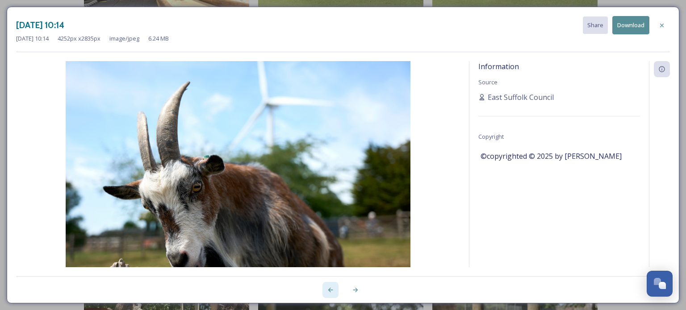
click at [331, 288] on icon at bounding box center [330, 290] width 7 height 7
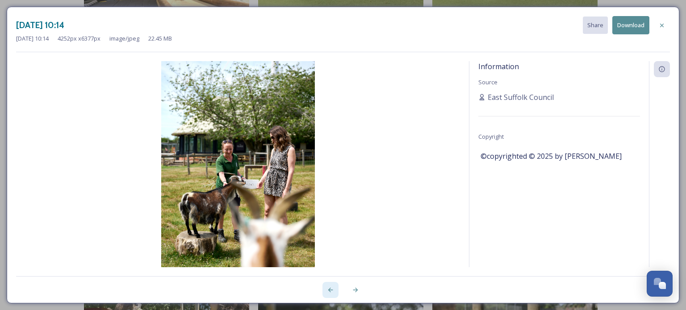
click at [331, 288] on icon at bounding box center [330, 290] width 7 height 7
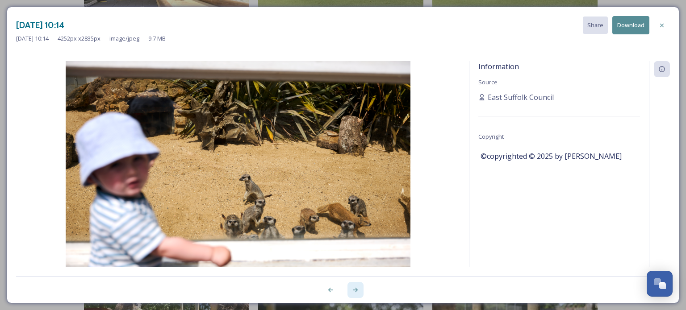
click at [355, 285] on div at bounding box center [356, 290] width 16 height 16
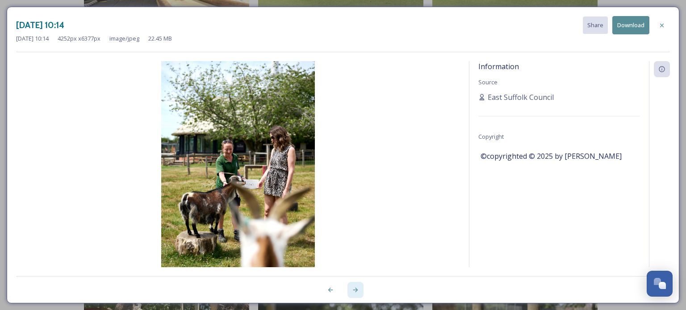
click at [355, 285] on div at bounding box center [356, 290] width 16 height 16
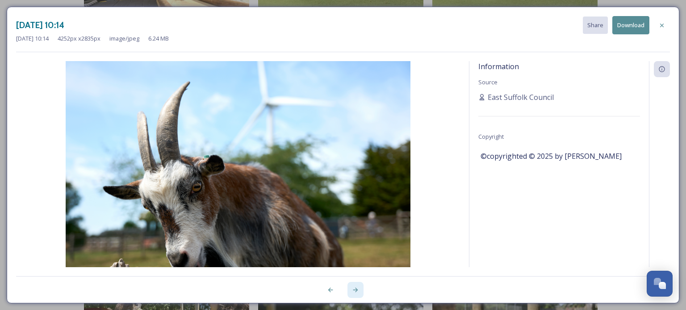
click at [355, 285] on div at bounding box center [356, 290] width 16 height 16
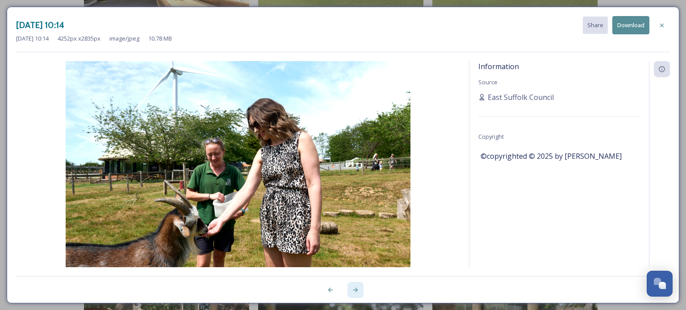
click at [355, 288] on icon at bounding box center [355, 290] width 7 height 7
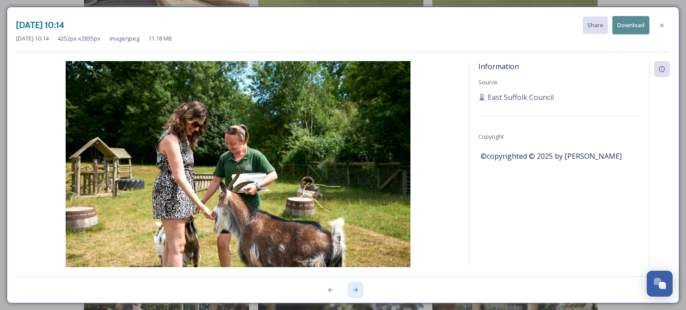
click at [355, 288] on icon at bounding box center [355, 290] width 7 height 7
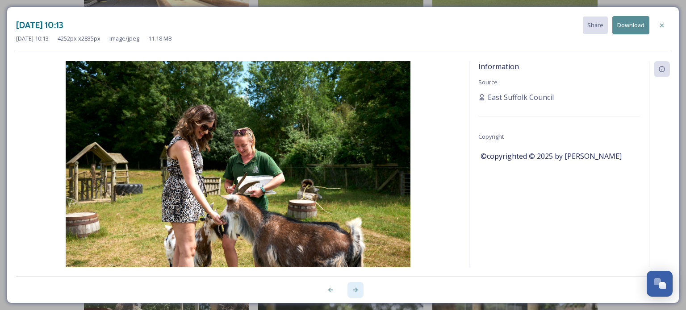
click at [355, 288] on icon at bounding box center [355, 290] width 7 height 7
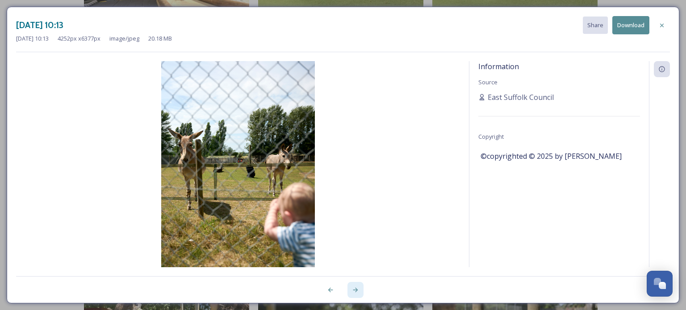
click at [355, 288] on icon at bounding box center [355, 290] width 7 height 7
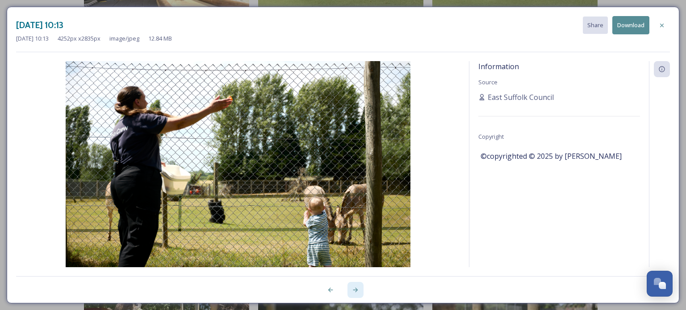
click at [355, 288] on icon at bounding box center [355, 290] width 7 height 7
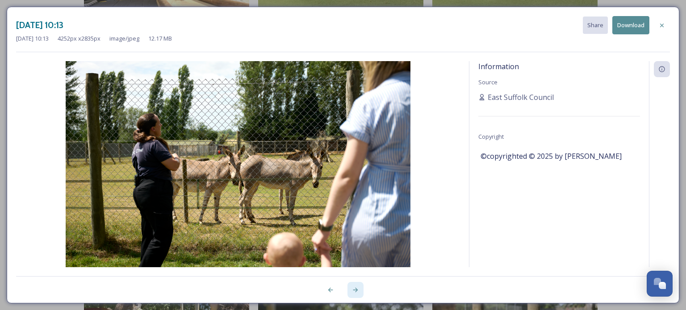
click at [355, 288] on icon at bounding box center [355, 290] width 7 height 7
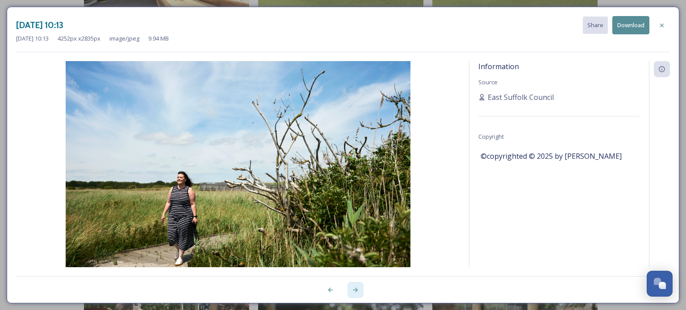
click at [355, 288] on icon at bounding box center [355, 290] width 7 height 7
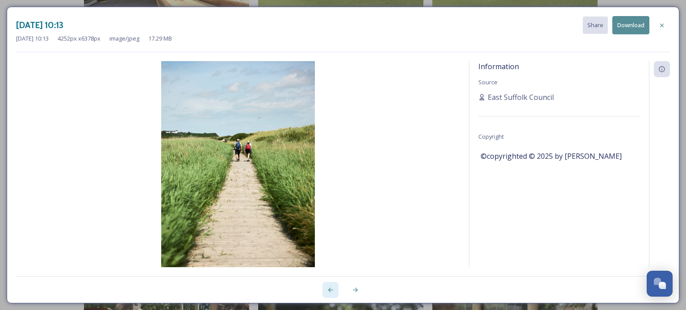
click at [327, 290] on icon at bounding box center [330, 290] width 7 height 7
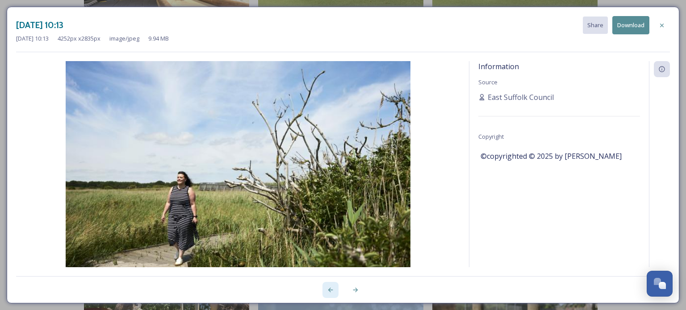
click at [327, 290] on icon at bounding box center [330, 290] width 7 height 7
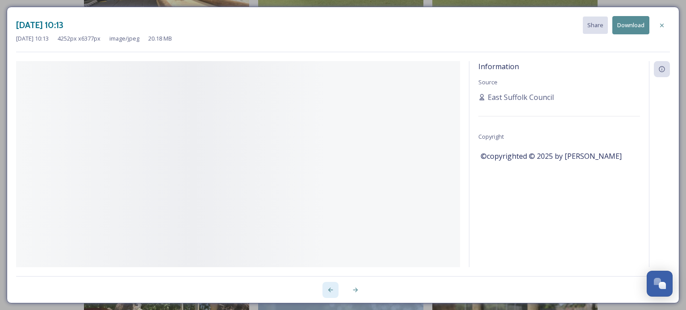
click at [327, 290] on icon at bounding box center [330, 290] width 7 height 7
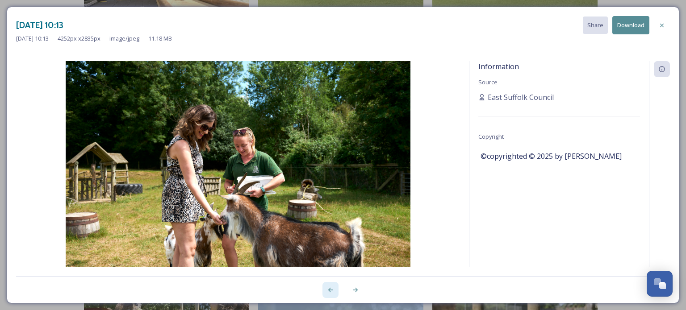
click at [327, 290] on icon at bounding box center [330, 290] width 7 height 7
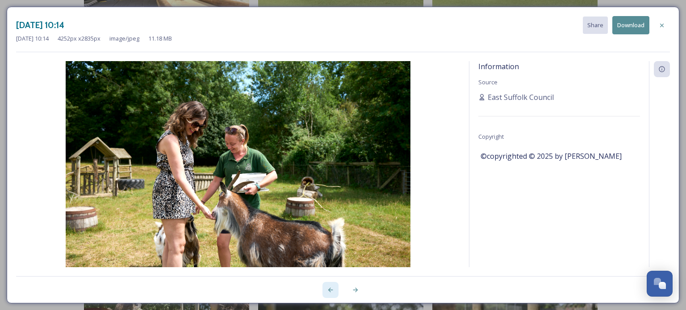
click at [327, 290] on icon at bounding box center [330, 290] width 7 height 7
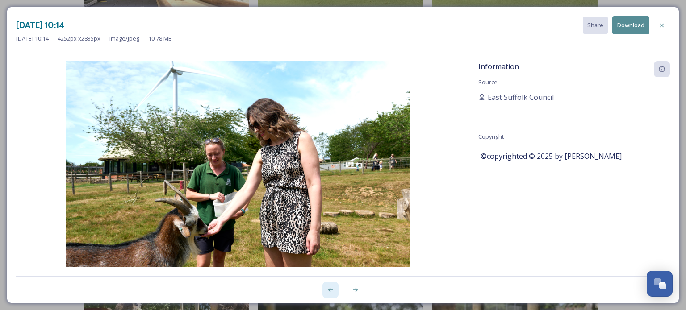
click at [327, 290] on icon at bounding box center [330, 290] width 7 height 7
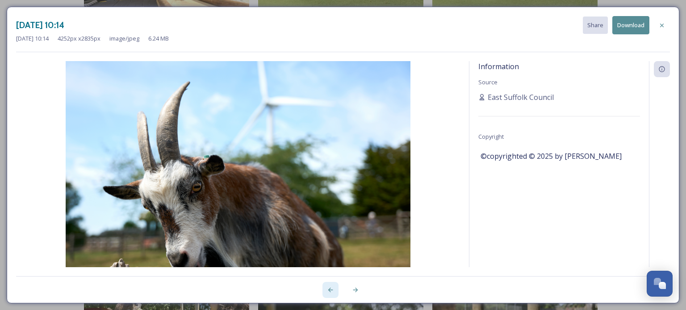
click at [327, 290] on icon at bounding box center [330, 290] width 7 height 7
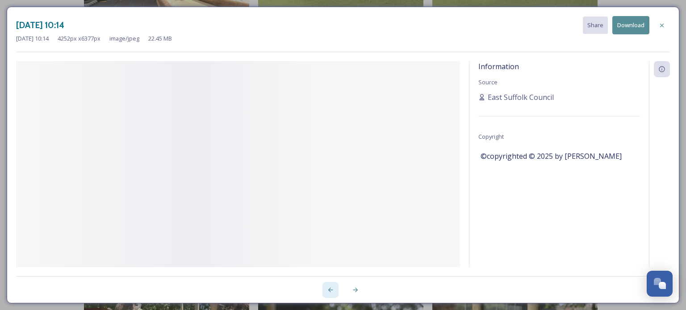
click at [327, 290] on icon at bounding box center [330, 290] width 7 height 7
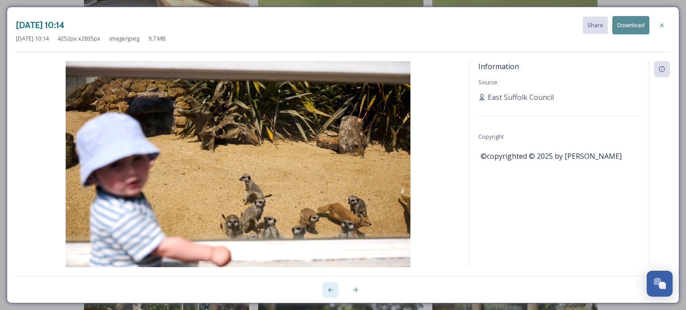
click at [327, 290] on icon at bounding box center [330, 290] width 7 height 7
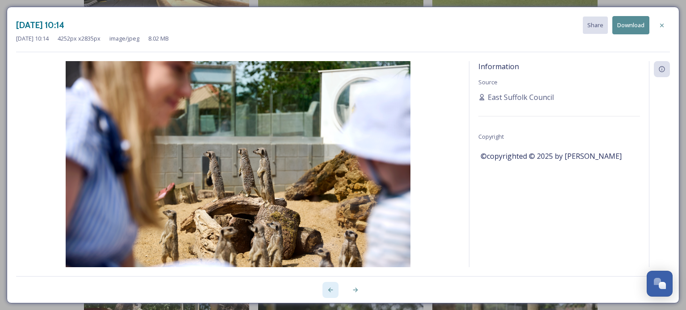
click at [327, 290] on icon at bounding box center [330, 290] width 7 height 7
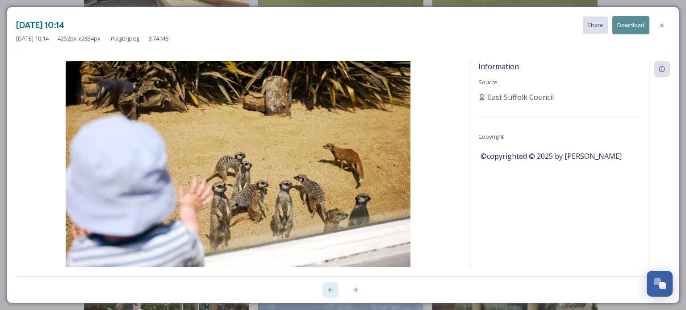
click at [327, 290] on icon at bounding box center [330, 290] width 7 height 7
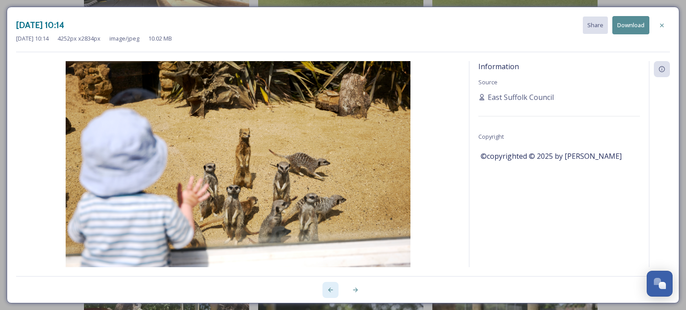
click at [327, 290] on icon at bounding box center [330, 290] width 7 height 7
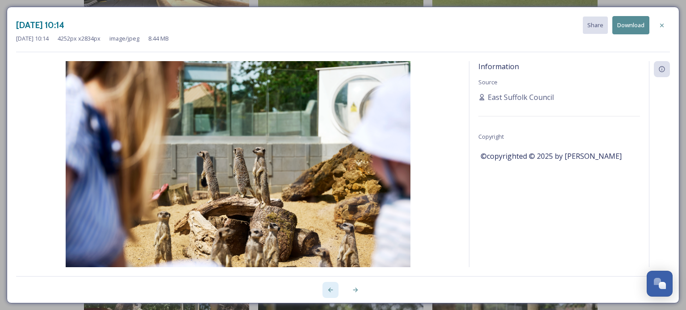
click at [327, 290] on icon at bounding box center [330, 290] width 7 height 7
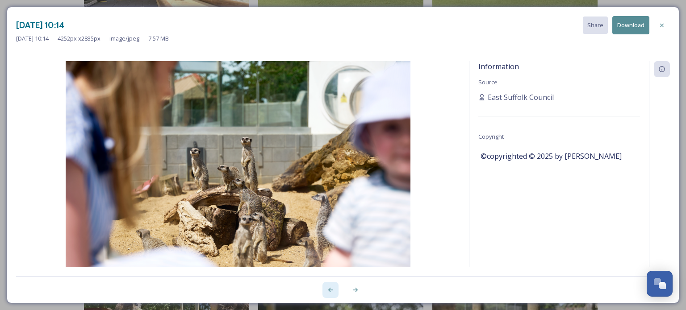
click at [327, 290] on icon at bounding box center [330, 290] width 7 height 7
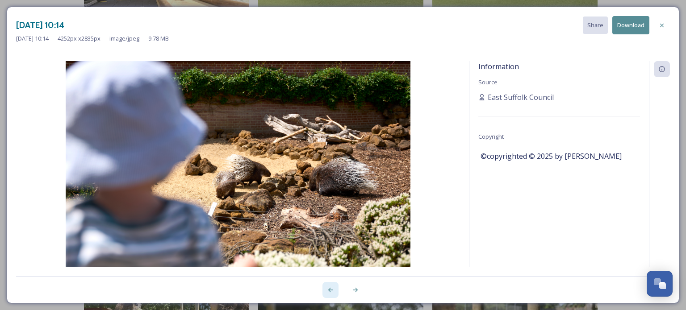
click at [327, 290] on icon at bounding box center [330, 290] width 7 height 7
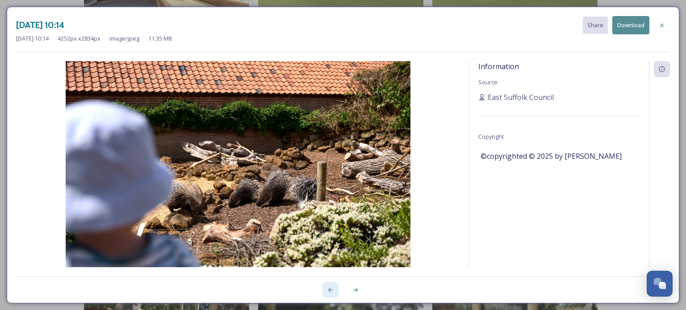
click at [327, 290] on icon at bounding box center [330, 290] width 7 height 7
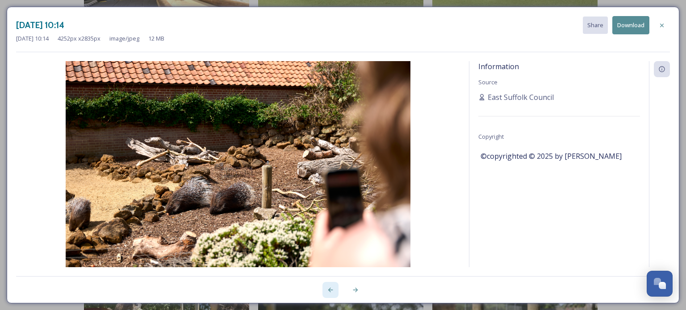
click at [327, 290] on icon at bounding box center [330, 290] width 7 height 7
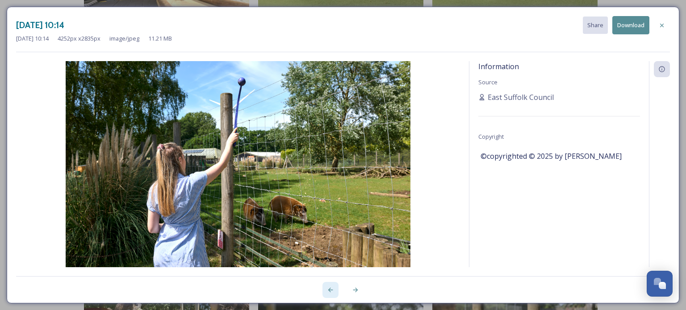
click at [327, 290] on icon at bounding box center [330, 290] width 7 height 7
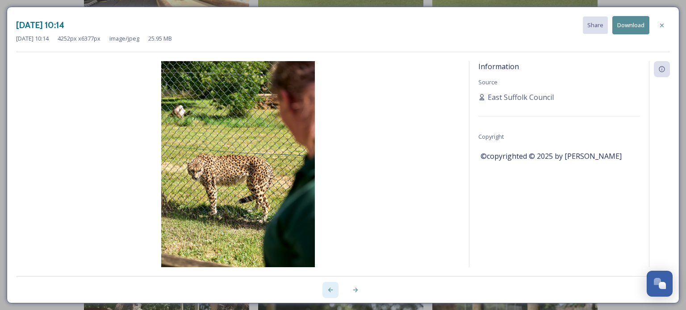
click at [327, 290] on icon at bounding box center [330, 290] width 7 height 7
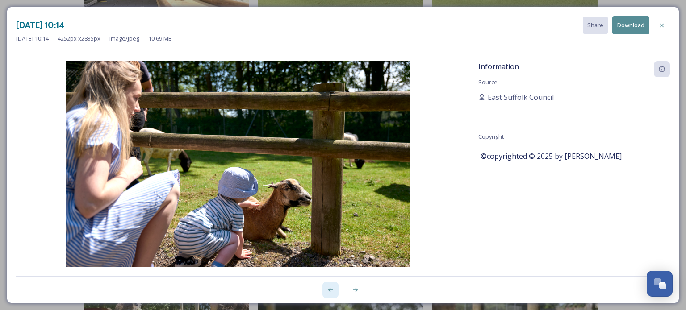
click at [327, 290] on icon at bounding box center [330, 290] width 7 height 7
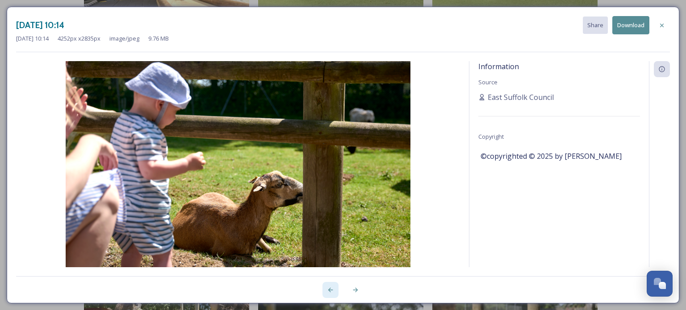
click at [327, 290] on icon at bounding box center [330, 290] width 7 height 7
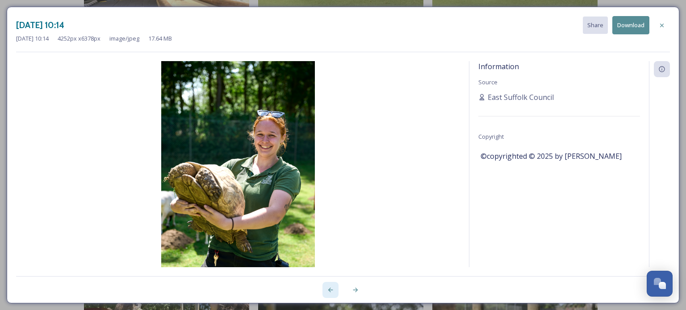
click at [327, 290] on icon at bounding box center [330, 290] width 7 height 7
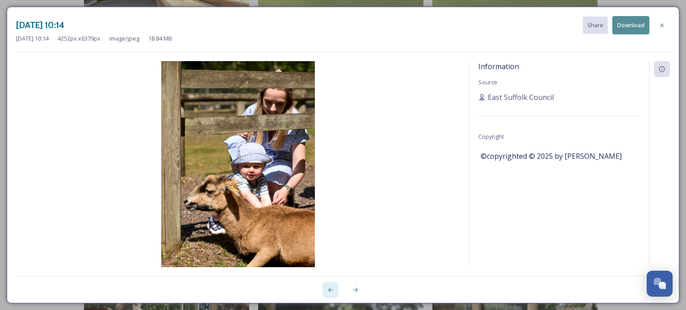
click at [327, 290] on icon at bounding box center [330, 290] width 7 height 7
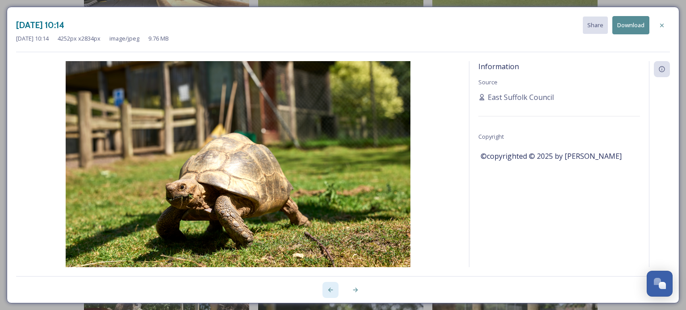
click at [327, 290] on icon at bounding box center [330, 290] width 7 height 7
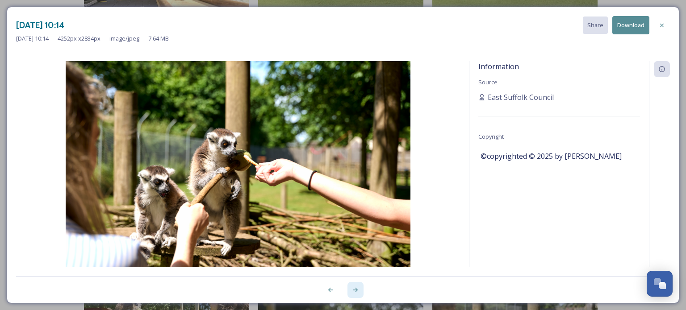
click at [353, 290] on icon at bounding box center [355, 290] width 7 height 7
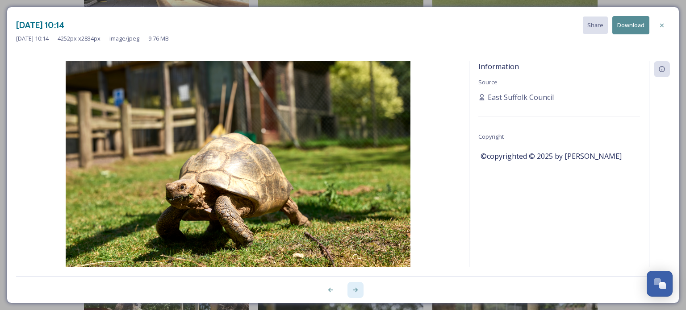
click at [353, 292] on icon at bounding box center [355, 290] width 7 height 7
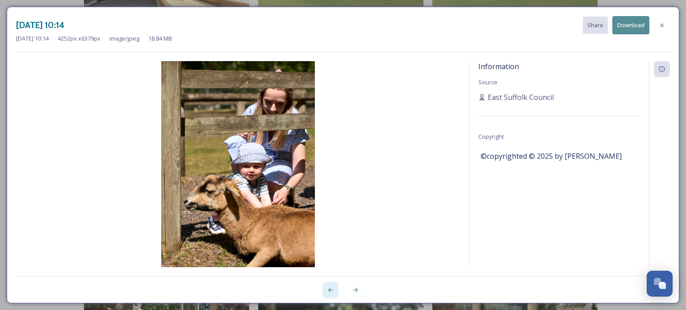
click at [333, 293] on icon at bounding box center [330, 290] width 7 height 7
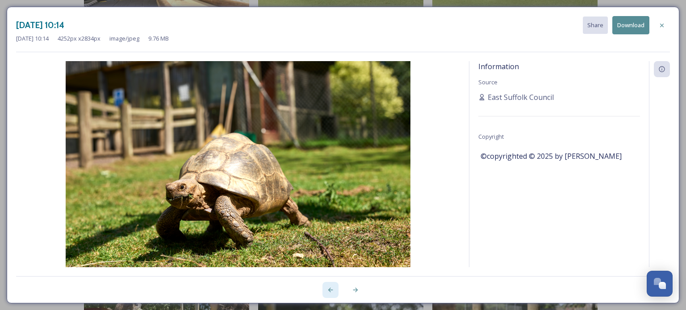
click at [333, 293] on icon at bounding box center [330, 290] width 7 height 7
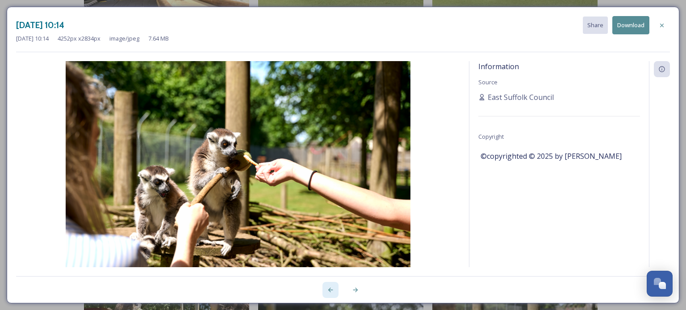
click at [333, 293] on icon at bounding box center [330, 290] width 7 height 7
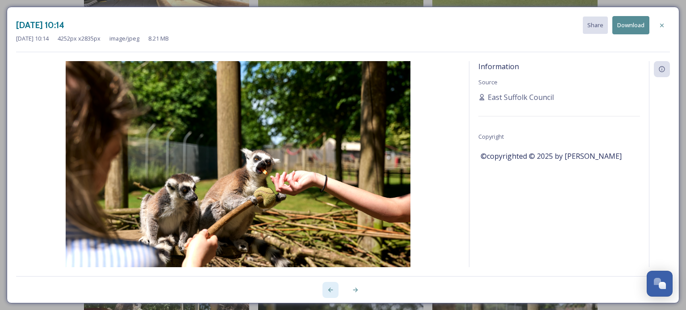
click at [333, 293] on icon at bounding box center [330, 290] width 7 height 7
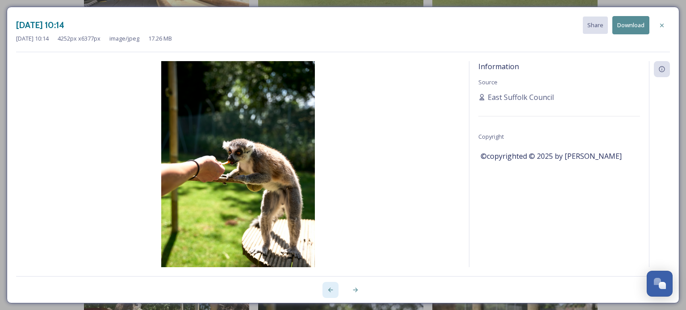
click at [333, 293] on icon at bounding box center [330, 290] width 7 height 7
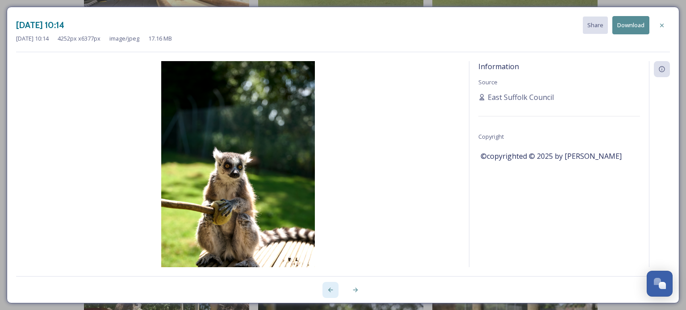
click at [333, 293] on icon at bounding box center [330, 290] width 7 height 7
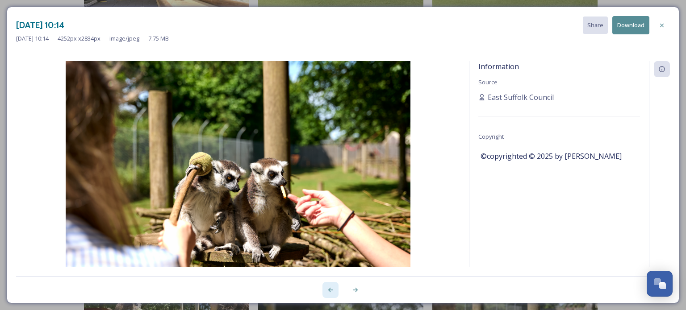
click at [333, 293] on icon at bounding box center [330, 290] width 7 height 7
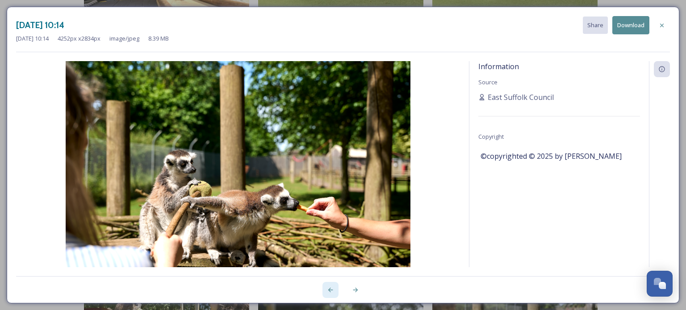
click at [333, 293] on icon at bounding box center [330, 290] width 7 height 7
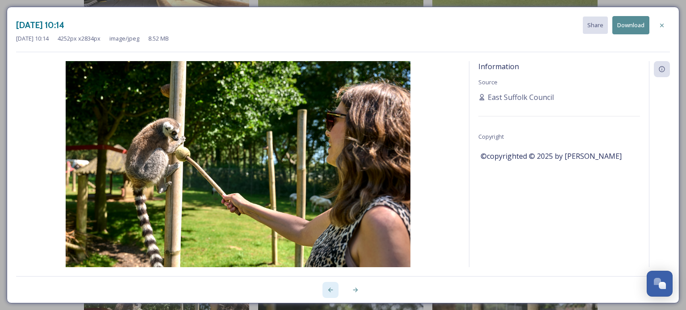
click at [333, 293] on icon at bounding box center [330, 290] width 7 height 7
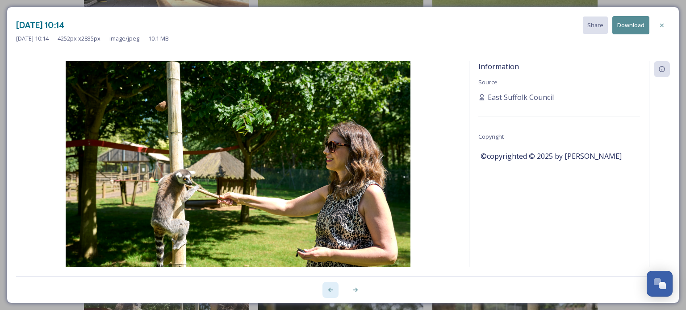
click at [333, 293] on icon at bounding box center [330, 290] width 7 height 7
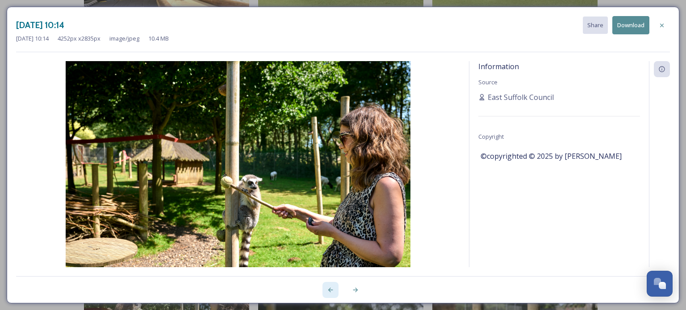
click at [333, 293] on icon at bounding box center [330, 290] width 7 height 7
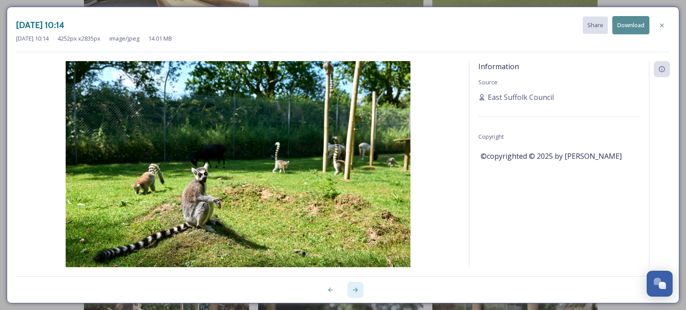
click at [358, 294] on div at bounding box center [356, 290] width 16 height 16
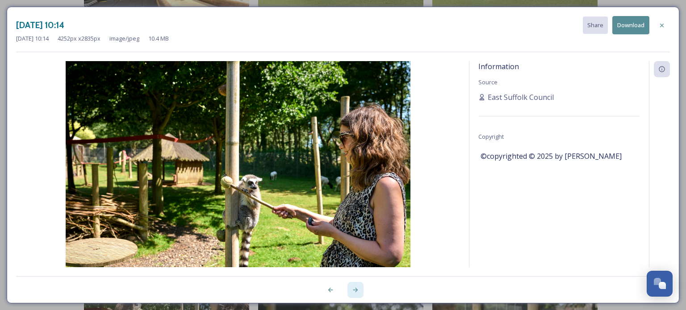
click at [358, 294] on div at bounding box center [356, 290] width 16 height 16
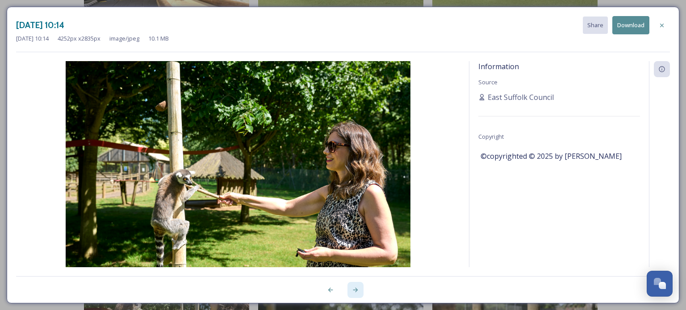
click at [358, 294] on div at bounding box center [356, 290] width 16 height 16
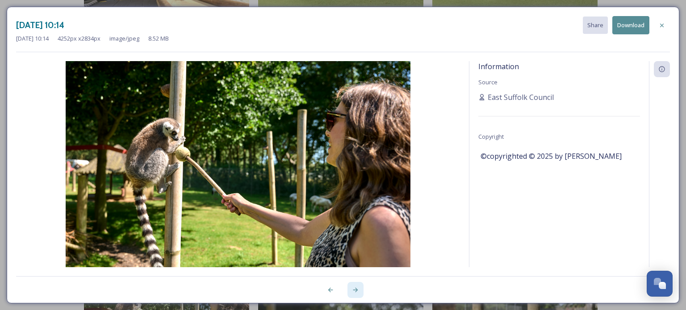
click at [358, 294] on div at bounding box center [356, 290] width 16 height 16
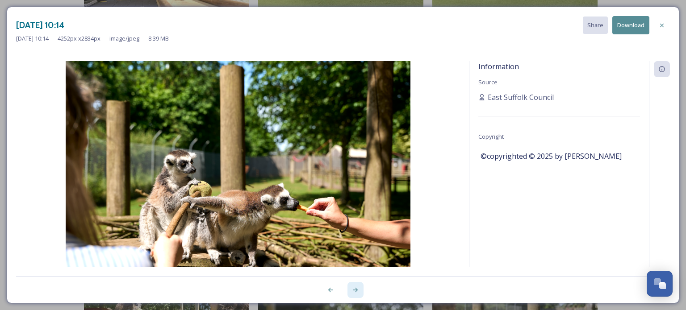
click at [358, 294] on div at bounding box center [356, 290] width 16 height 16
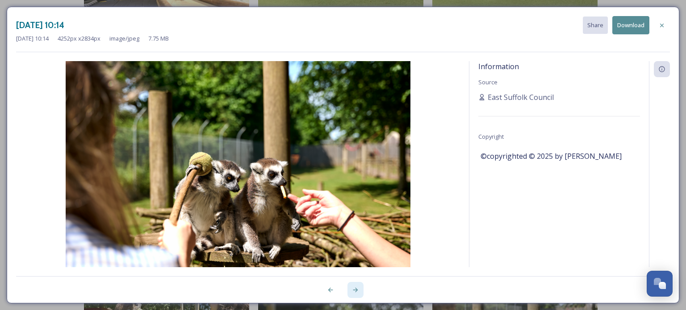
click at [358, 294] on div at bounding box center [356, 290] width 16 height 16
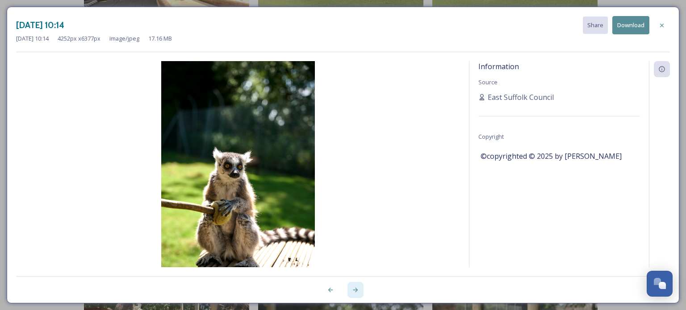
click at [358, 294] on div at bounding box center [356, 290] width 16 height 16
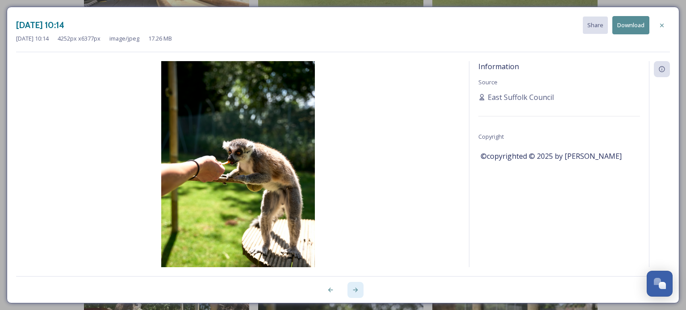
click at [358, 294] on div at bounding box center [356, 290] width 16 height 16
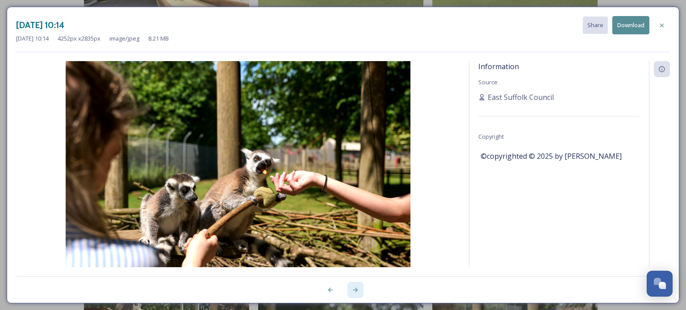
click at [358, 294] on div at bounding box center [356, 290] width 16 height 16
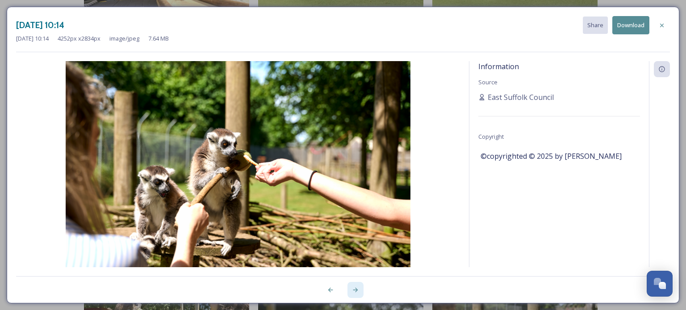
click at [358, 294] on div at bounding box center [356, 290] width 16 height 16
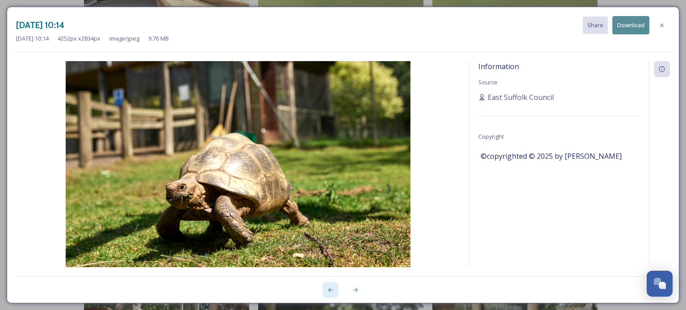
click at [333, 291] on icon at bounding box center [330, 290] width 7 height 7
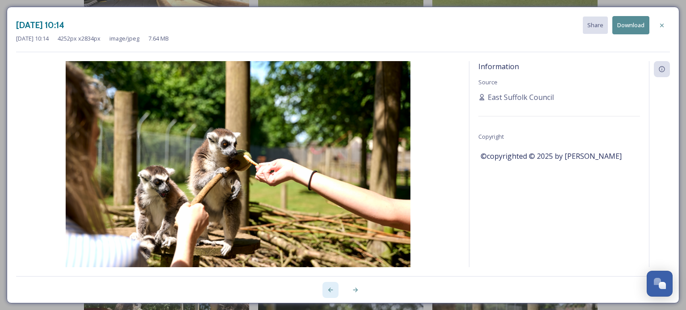
click at [333, 291] on icon at bounding box center [330, 290] width 7 height 7
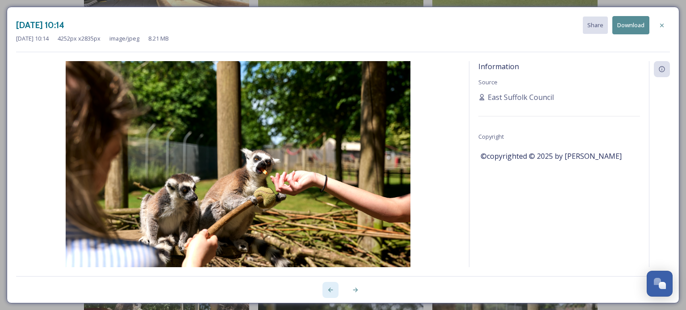
click at [333, 291] on icon at bounding box center [330, 290] width 7 height 7
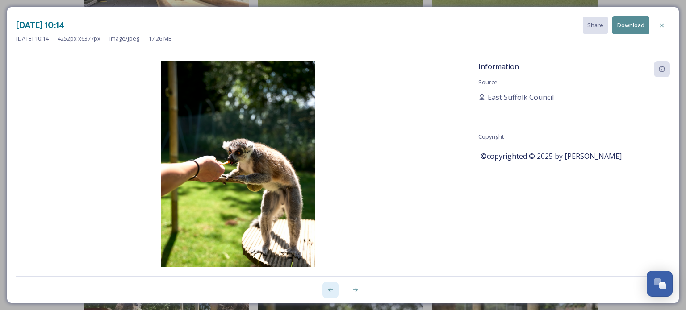
click at [333, 291] on icon at bounding box center [330, 290] width 7 height 7
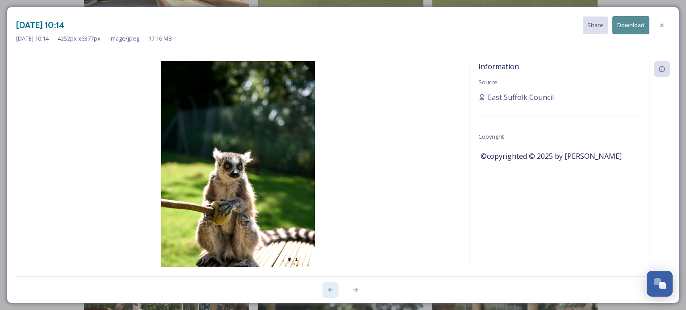
click at [333, 291] on icon at bounding box center [330, 290] width 7 height 7
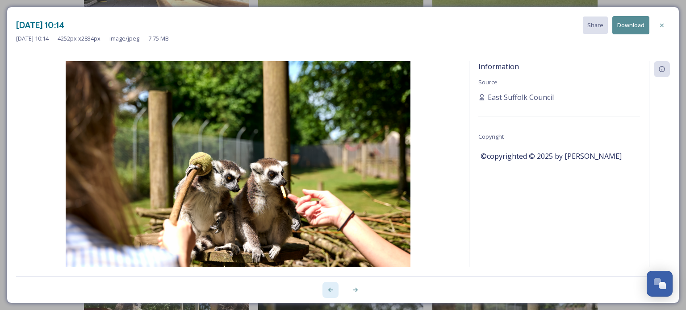
click at [333, 291] on icon at bounding box center [330, 290] width 7 height 7
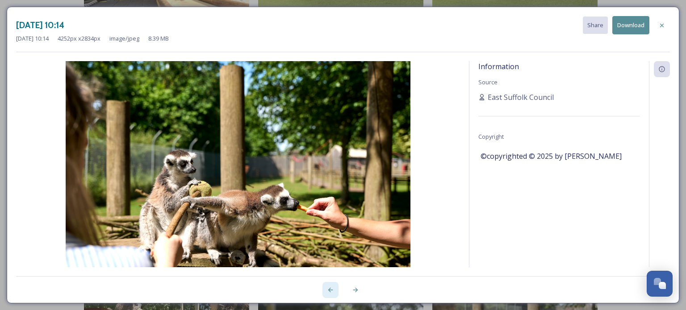
click at [333, 291] on icon at bounding box center [330, 290] width 7 height 7
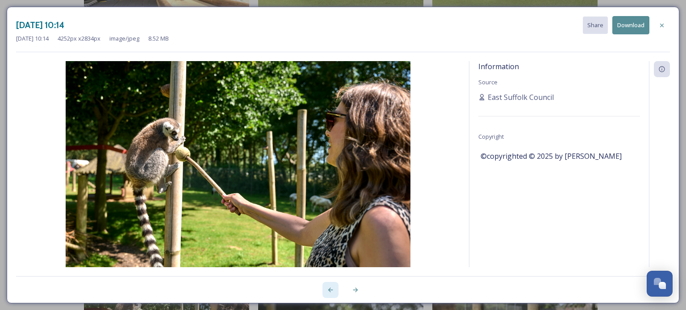
click at [333, 291] on icon at bounding box center [330, 290] width 7 height 7
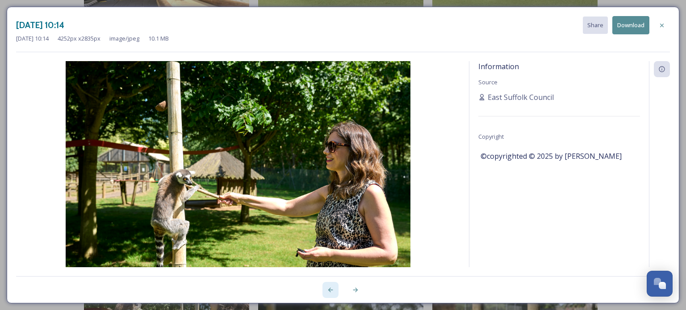
click at [333, 291] on icon at bounding box center [330, 290] width 7 height 7
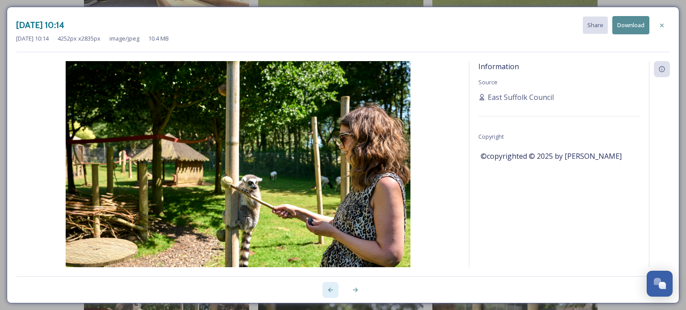
click at [333, 291] on icon at bounding box center [330, 290] width 7 height 7
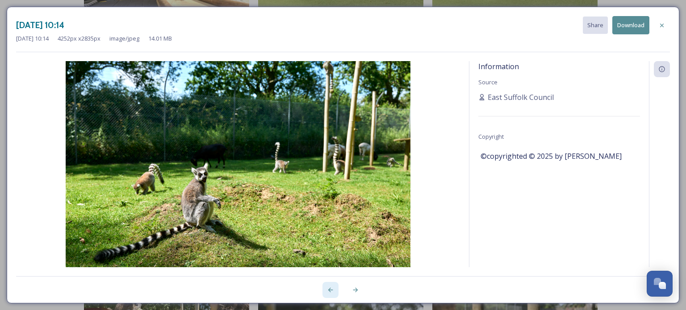
click at [333, 291] on icon at bounding box center [330, 290] width 7 height 7
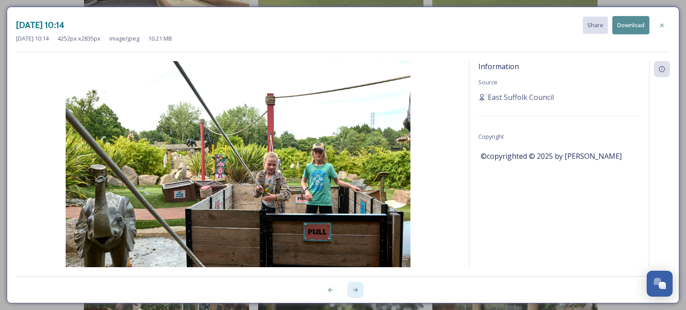
click at [353, 288] on icon at bounding box center [355, 290] width 7 height 7
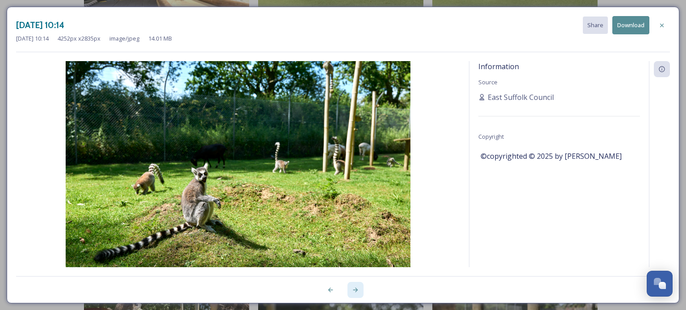
click at [353, 288] on icon at bounding box center [355, 290] width 7 height 7
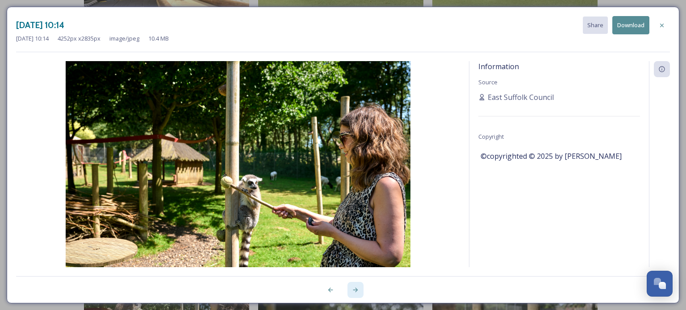
click at [353, 288] on icon at bounding box center [355, 290] width 7 height 7
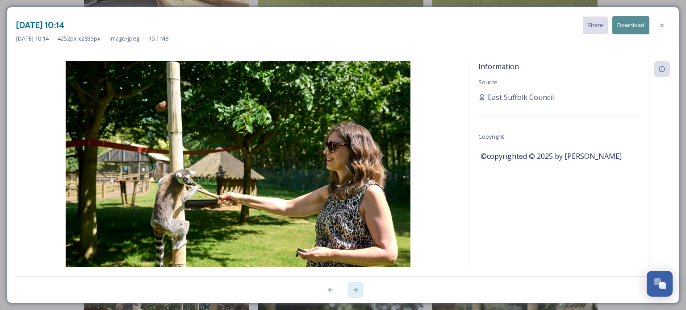
click at [353, 288] on icon at bounding box center [355, 290] width 7 height 7
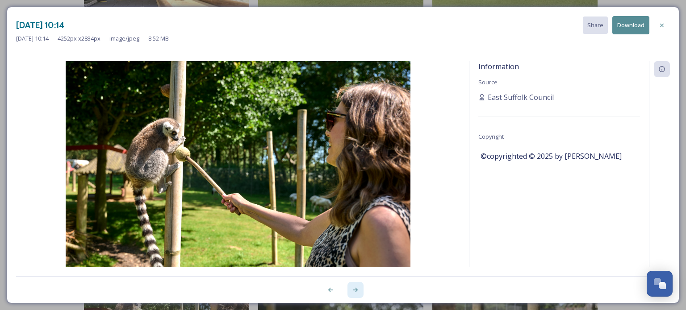
click at [353, 288] on icon at bounding box center [355, 290] width 7 height 7
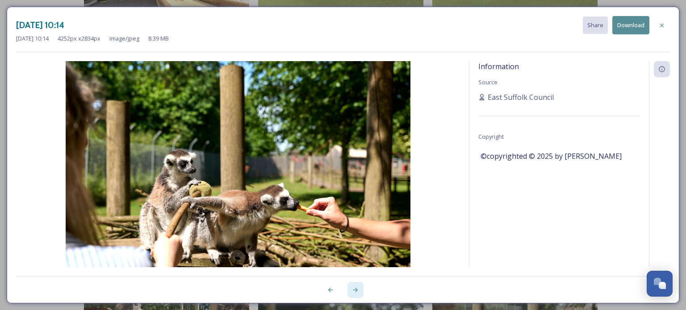
click at [353, 288] on icon at bounding box center [355, 290] width 7 height 7
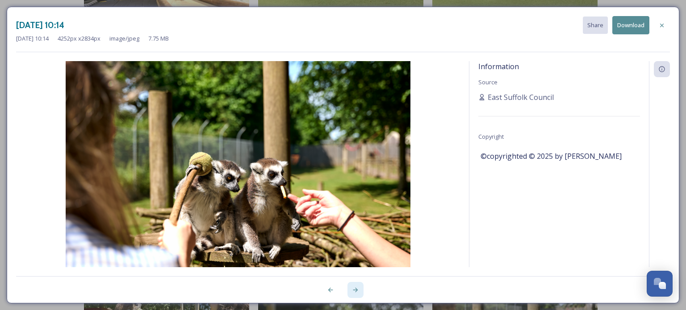
click at [353, 288] on icon at bounding box center [355, 290] width 7 height 7
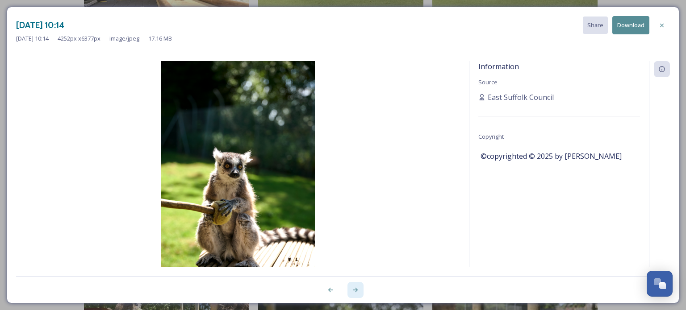
click at [353, 288] on icon at bounding box center [355, 290] width 7 height 7
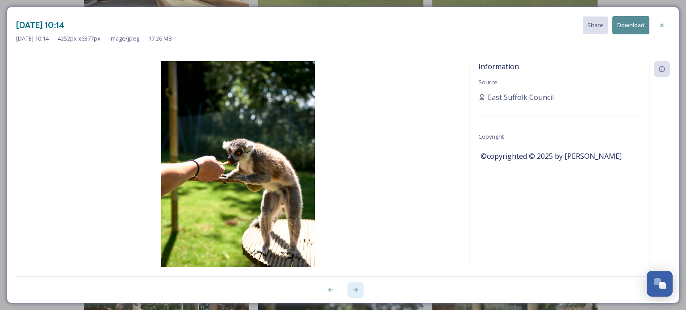
click at [353, 288] on icon at bounding box center [355, 290] width 7 height 7
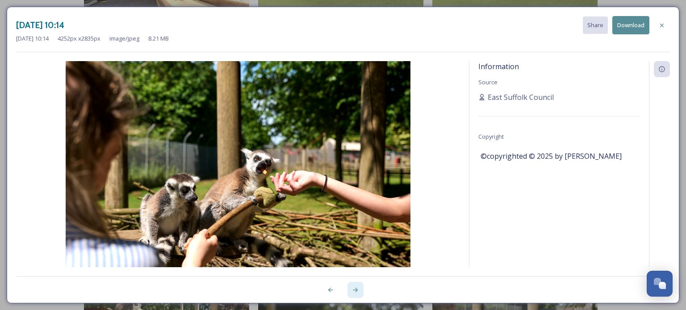
click at [353, 288] on icon at bounding box center [355, 290] width 7 height 7
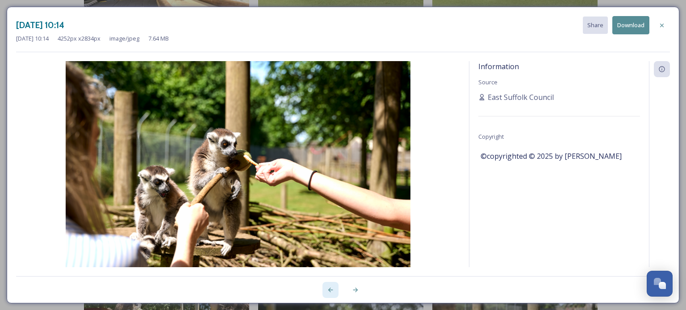
click at [335, 292] on div at bounding box center [331, 290] width 16 height 16
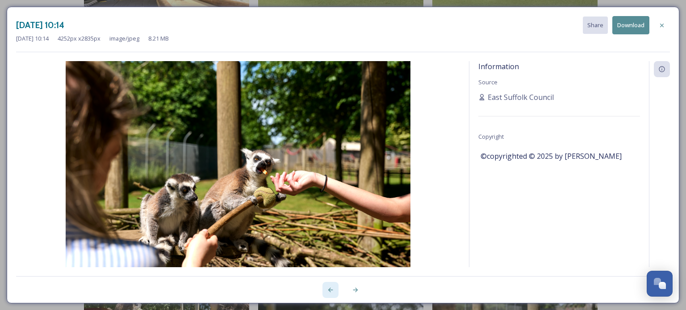
click at [335, 292] on div at bounding box center [331, 290] width 16 height 16
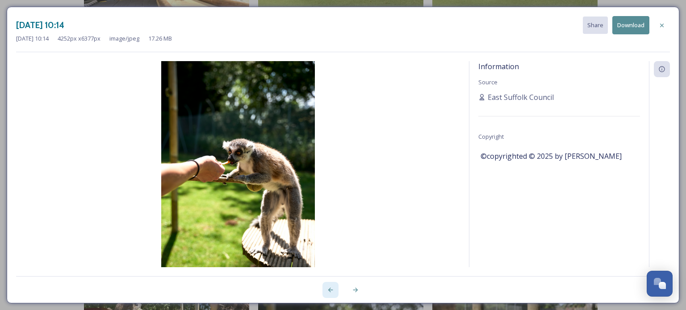
click at [335, 292] on div at bounding box center [331, 290] width 16 height 16
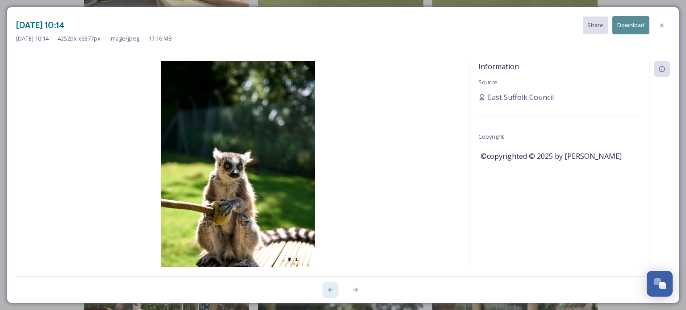
click at [335, 292] on div at bounding box center [331, 290] width 16 height 16
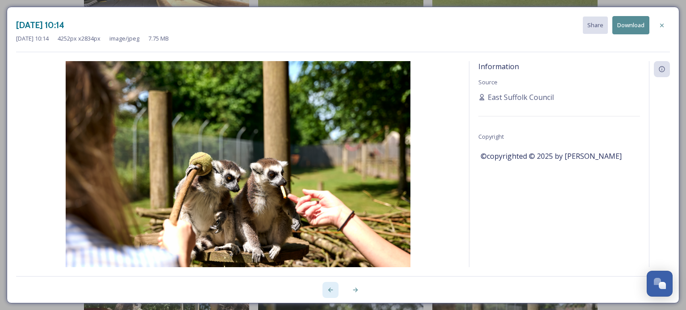
click at [335, 292] on div at bounding box center [331, 290] width 16 height 16
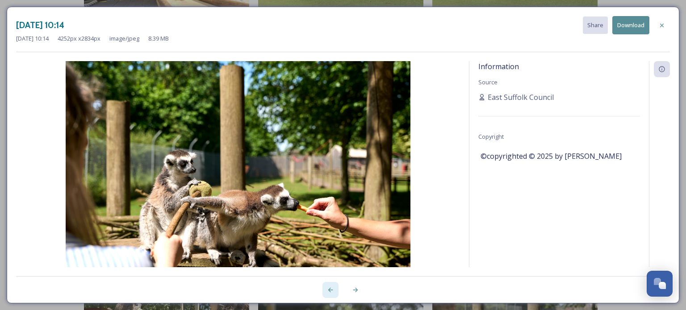
click at [335, 292] on div at bounding box center [331, 290] width 16 height 16
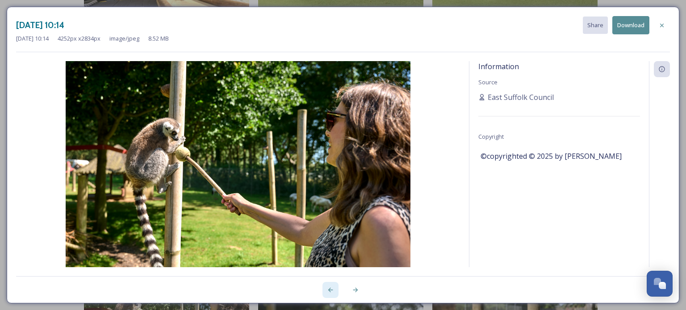
click at [335, 292] on div at bounding box center [331, 290] width 16 height 16
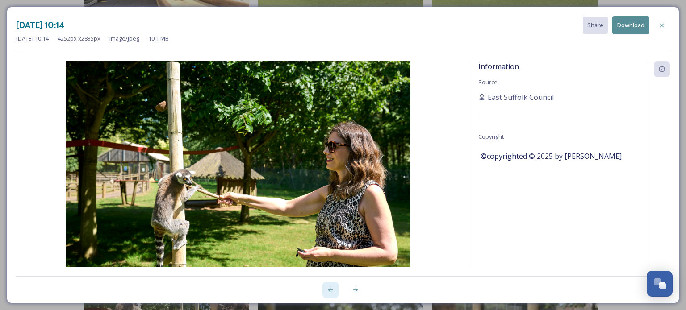
click at [335, 292] on div at bounding box center [331, 290] width 16 height 16
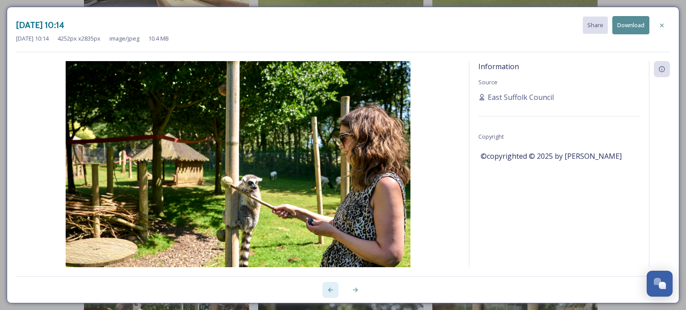
click at [335, 292] on div at bounding box center [331, 290] width 16 height 16
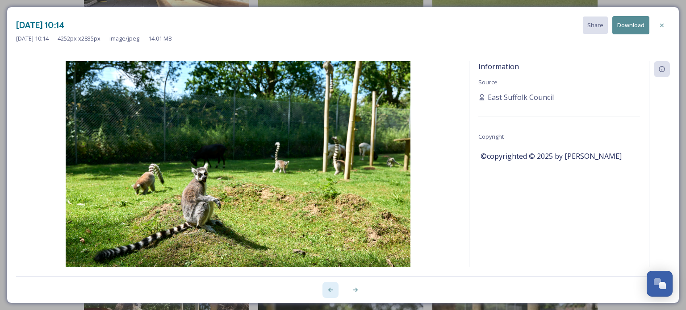
click at [335, 292] on div at bounding box center [331, 290] width 16 height 16
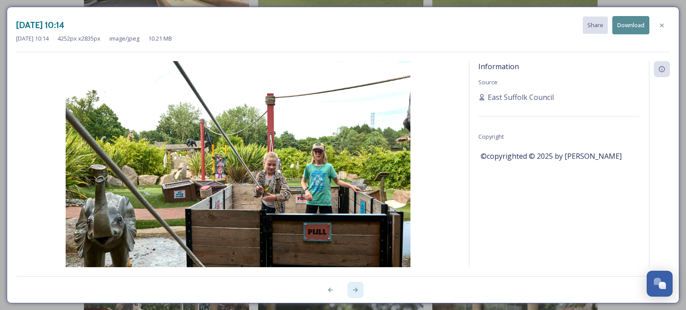
click at [356, 293] on icon at bounding box center [355, 290] width 7 height 7
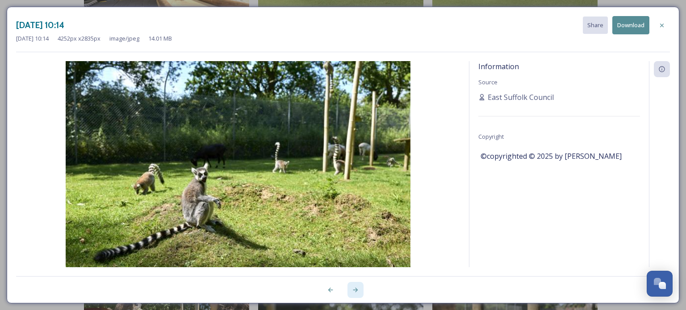
click at [356, 293] on icon at bounding box center [355, 290] width 7 height 7
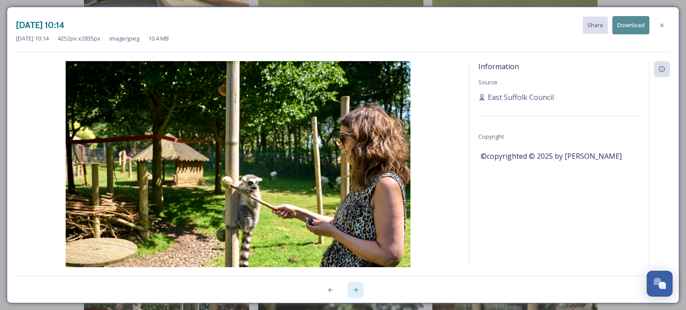
click at [356, 293] on icon at bounding box center [355, 290] width 7 height 7
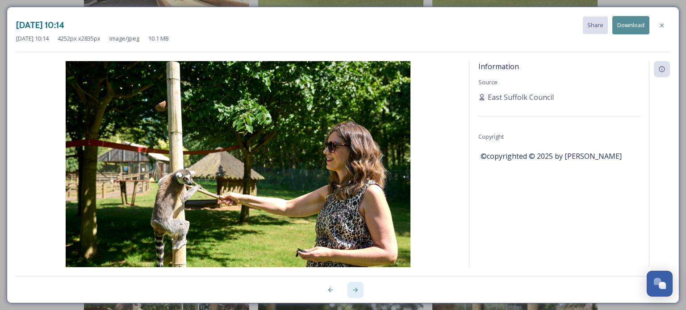
click at [356, 293] on icon at bounding box center [355, 290] width 7 height 7
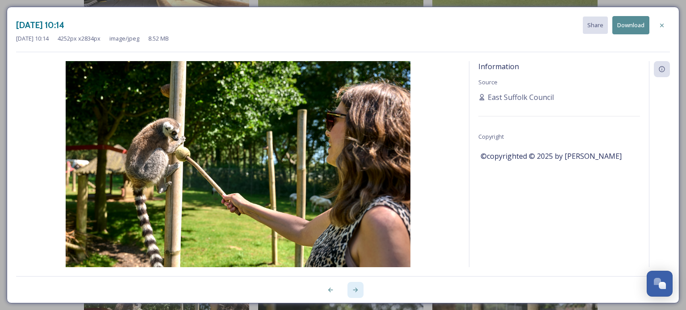
click at [356, 293] on icon at bounding box center [355, 290] width 7 height 7
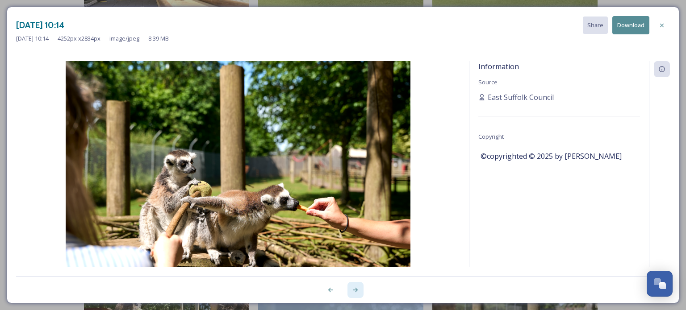
click at [356, 293] on icon at bounding box center [355, 290] width 7 height 7
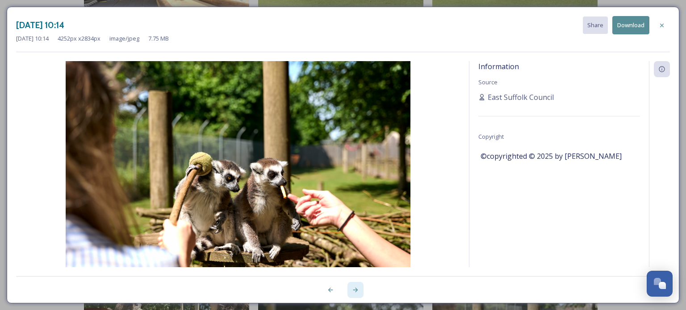
click at [356, 293] on icon at bounding box center [355, 290] width 7 height 7
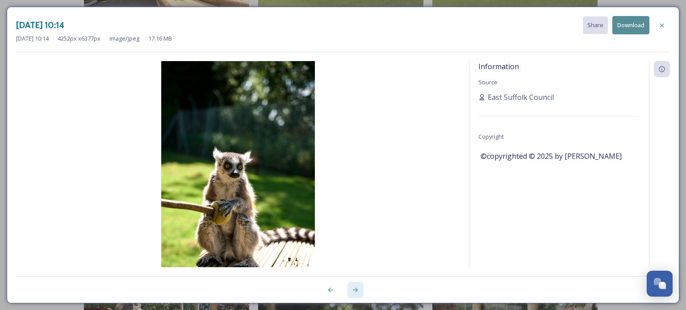
click at [356, 293] on icon at bounding box center [355, 290] width 7 height 7
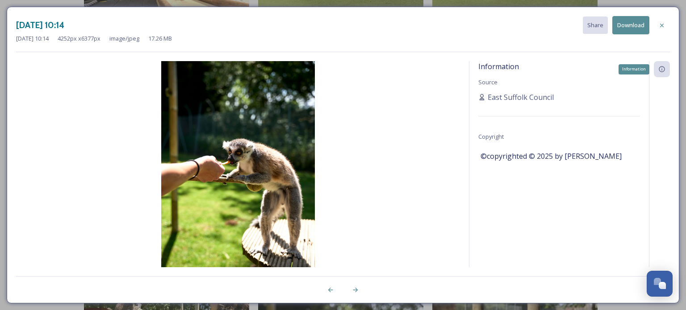
click at [663, 70] on icon at bounding box center [661, 69] width 7 height 7
click at [638, 69] on div "Information" at bounding box center [634, 69] width 31 height 10
click at [661, 67] on icon at bounding box center [662, 70] width 6 height 6
click at [659, 21] on div at bounding box center [662, 25] width 16 height 16
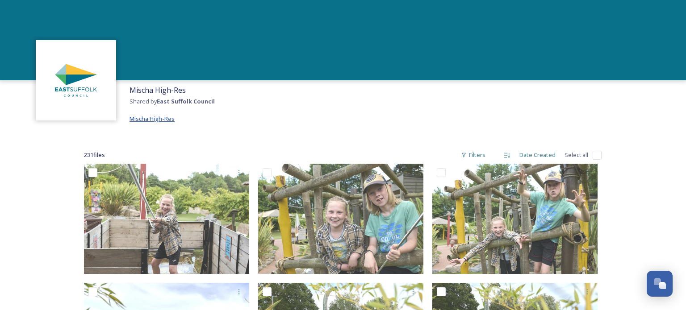
click at [145, 118] on span "Mischa High-Res" at bounding box center [152, 119] width 45 height 8
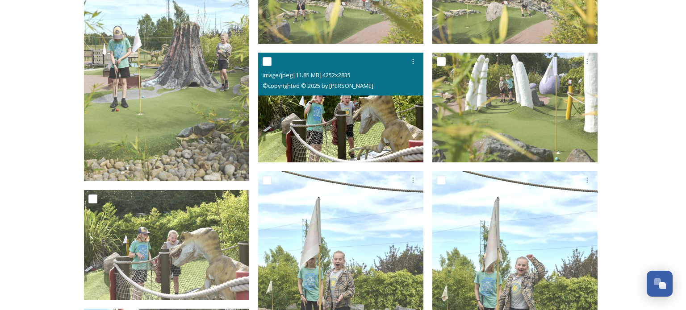
scroll to position [350, 0]
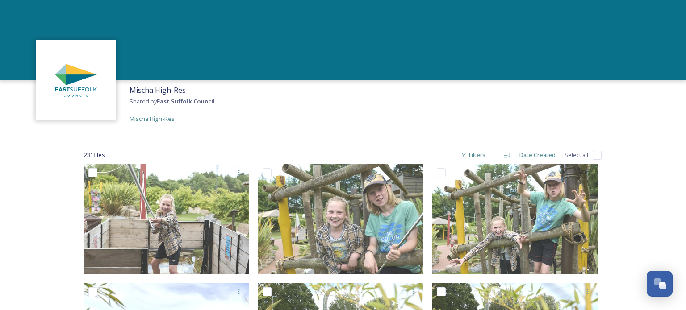
click at [596, 152] on input "checkbox" at bounding box center [597, 155] width 9 height 9
checkbox input "true"
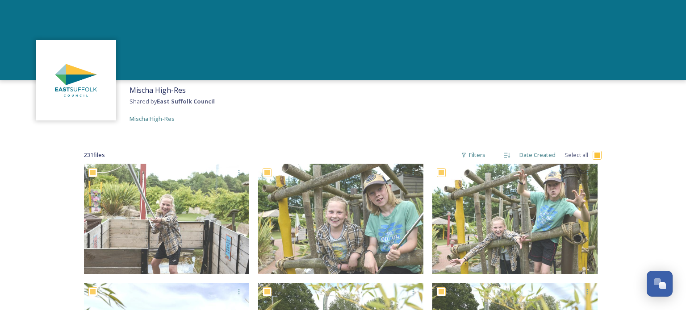
checkbox input "true"
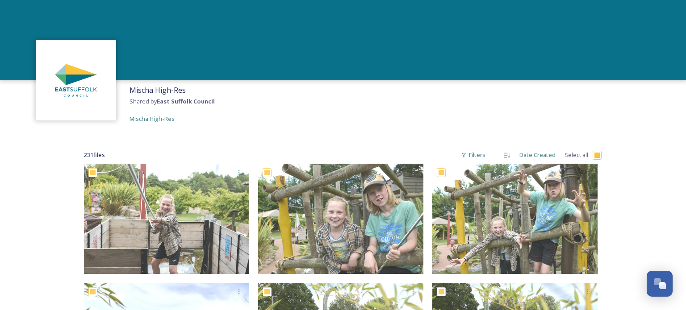
checkbox input "true"
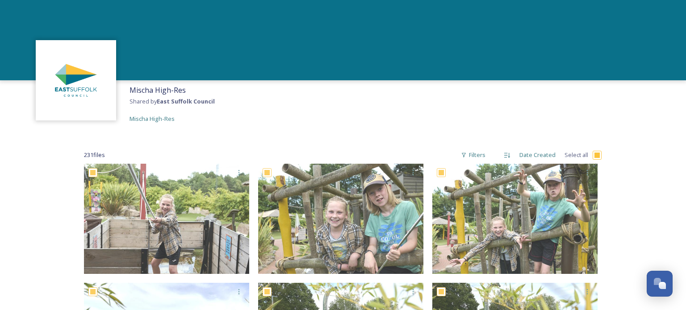
checkbox input "true"
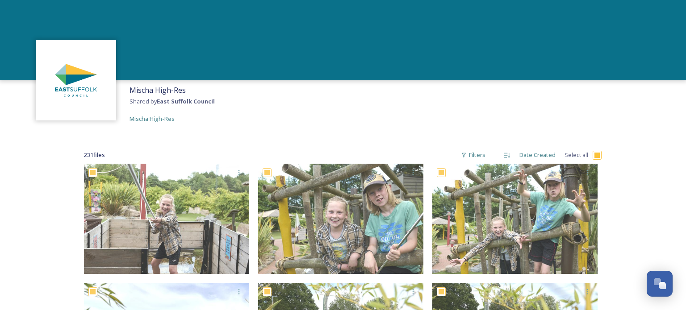
checkbox input "true"
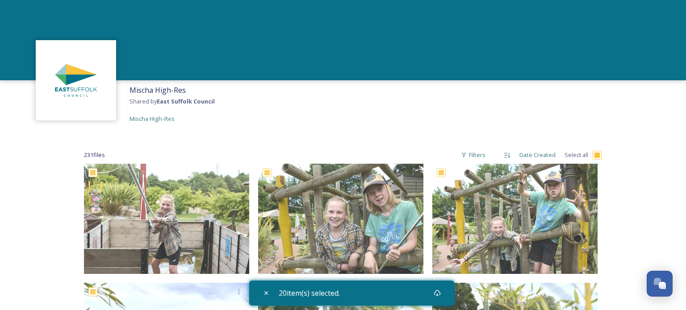
click at [596, 152] on input "checkbox" at bounding box center [597, 155] width 9 height 9
checkbox input "false"
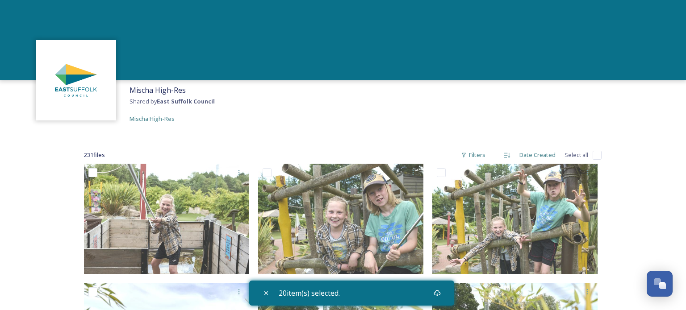
checkbox input "false"
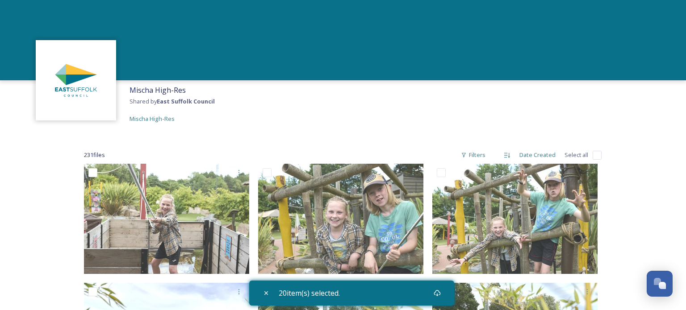
checkbox input "false"
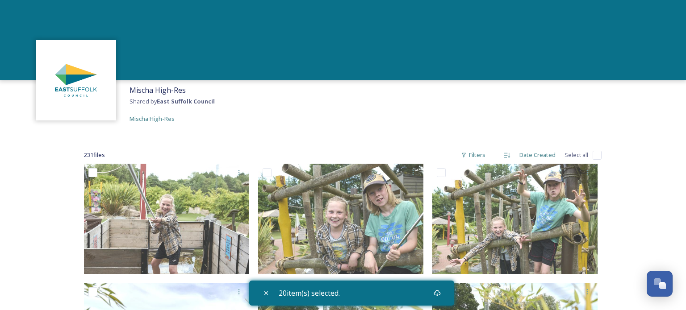
checkbox input "false"
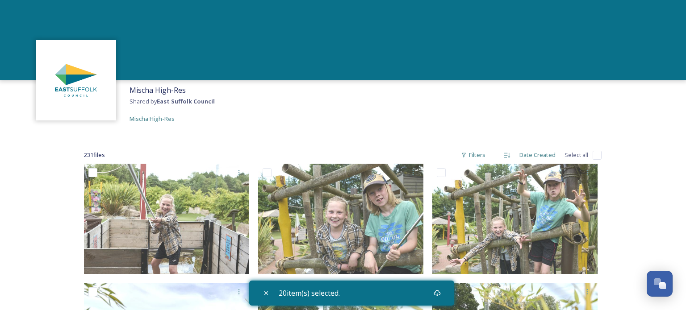
checkbox input "false"
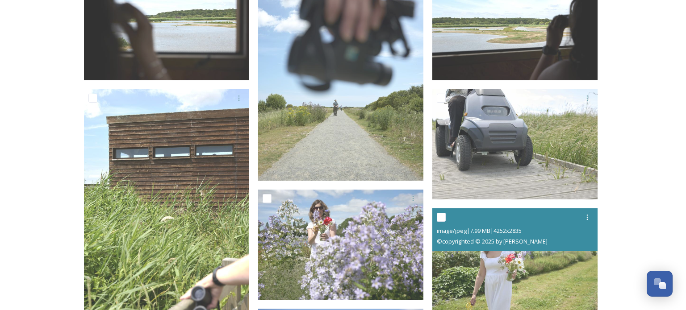
scroll to position [3336, 0]
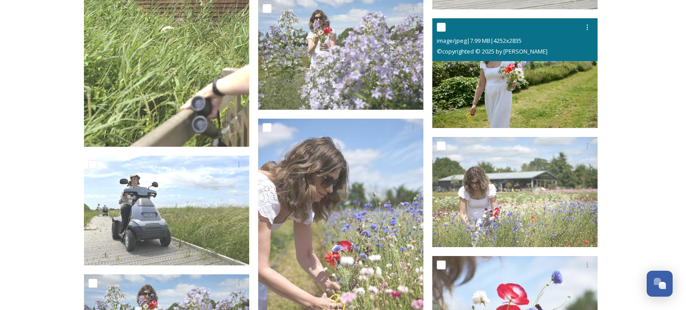
click at [478, 80] on img at bounding box center [514, 73] width 165 height 110
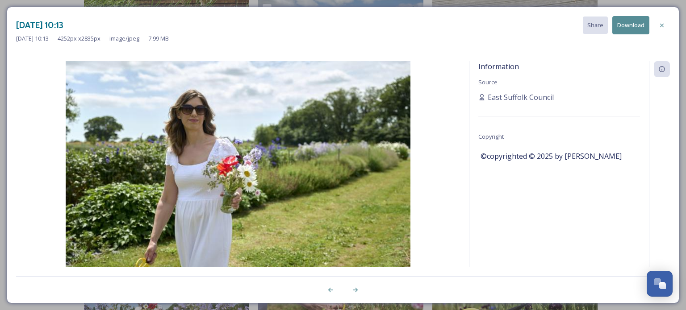
click at [478, 80] on div "Information Source East Suffolk Council Copyright ©copyrighted © 2025 by [PERSO…" at bounding box center [559, 176] width 180 height 230
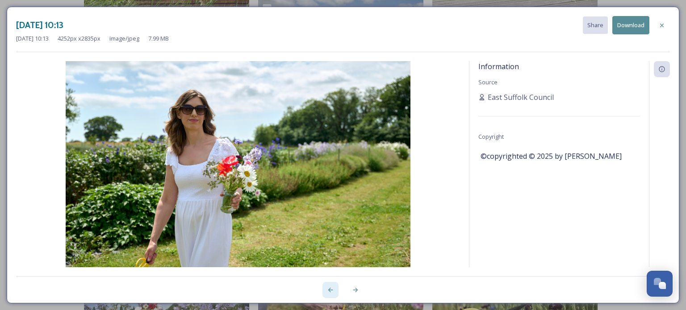
click at [335, 289] on div at bounding box center [331, 290] width 16 height 16
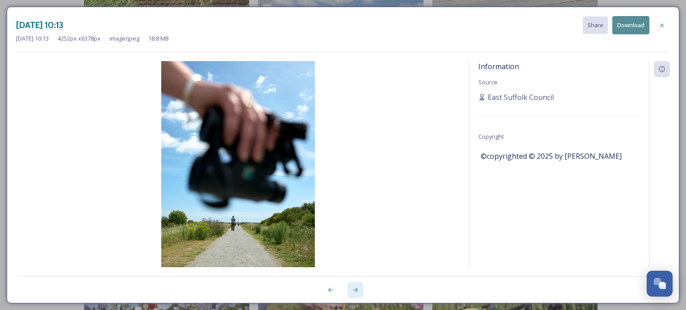
click at [359, 290] on div at bounding box center [356, 290] width 16 height 16
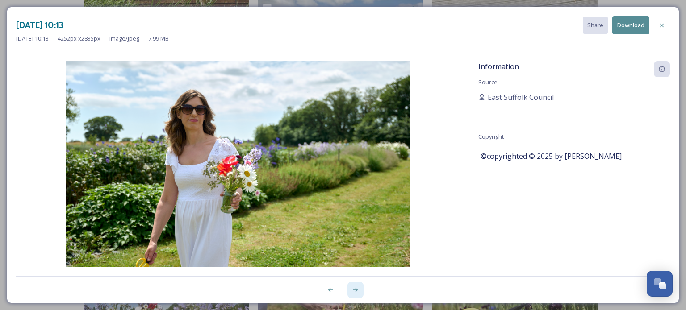
click at [359, 290] on div at bounding box center [356, 290] width 16 height 16
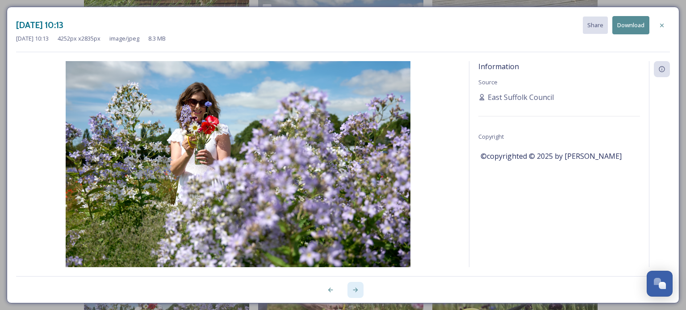
click at [359, 290] on div at bounding box center [356, 290] width 16 height 16
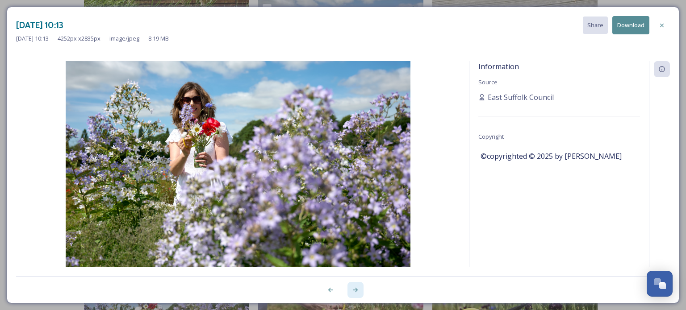
click at [359, 290] on div at bounding box center [356, 290] width 16 height 16
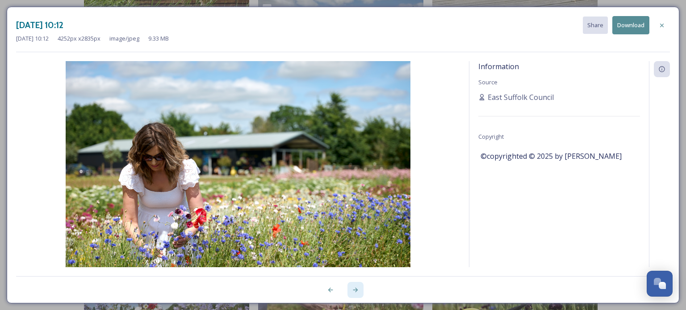
click at [359, 290] on div at bounding box center [356, 290] width 16 height 16
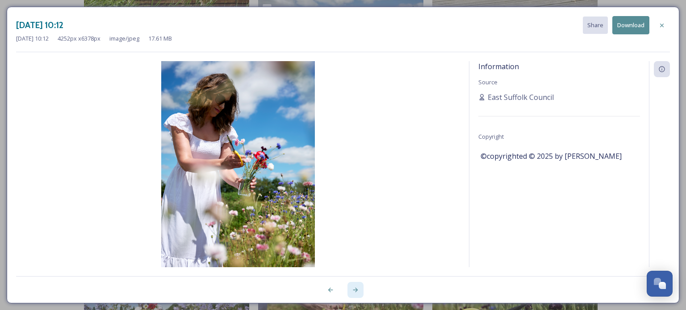
click at [359, 290] on div at bounding box center [356, 290] width 16 height 16
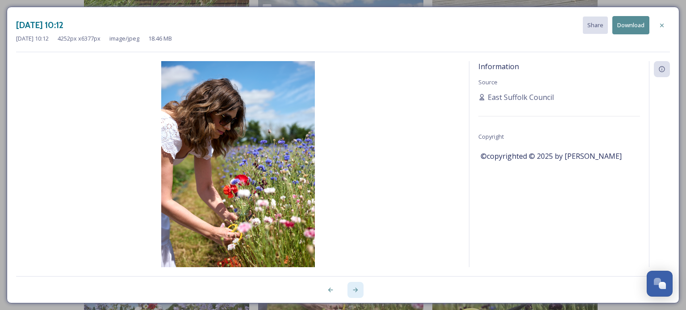
click at [359, 290] on div at bounding box center [356, 290] width 16 height 16
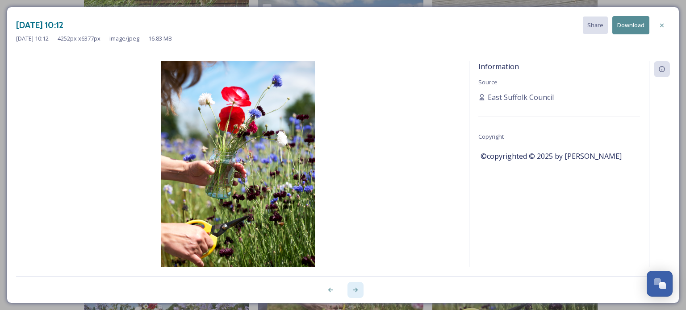
click at [359, 290] on div at bounding box center [356, 290] width 16 height 16
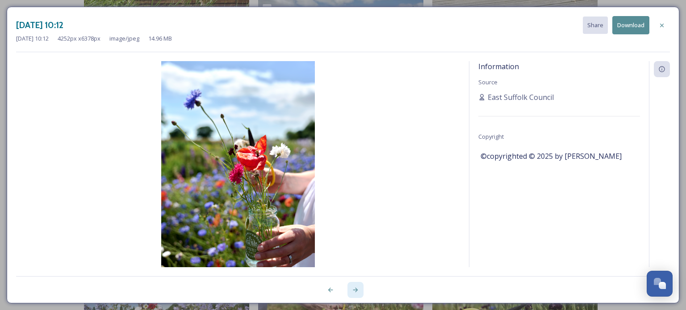
click at [359, 290] on div at bounding box center [356, 290] width 16 height 16
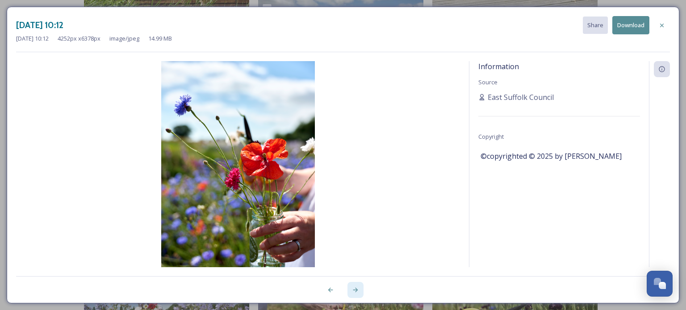
click at [359, 290] on div at bounding box center [356, 290] width 16 height 16
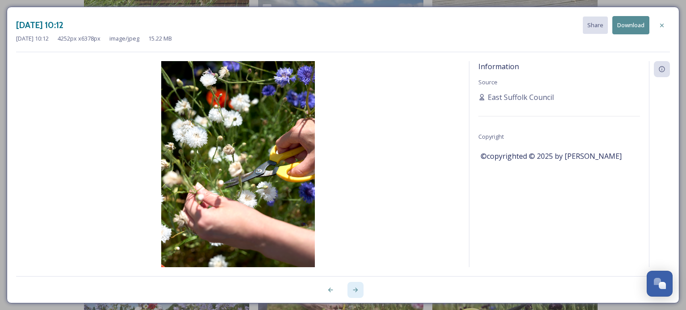
click at [359, 290] on div at bounding box center [356, 290] width 16 height 16
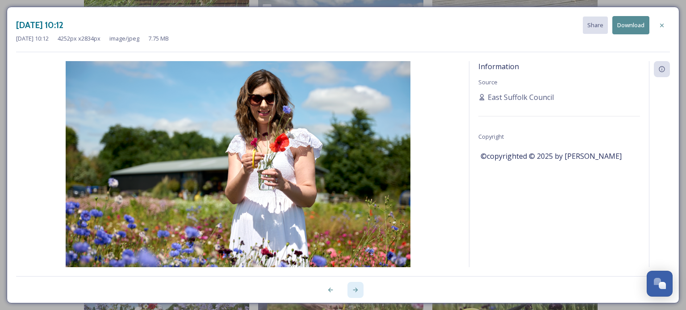
click at [359, 290] on div at bounding box center [356, 290] width 16 height 16
